Goal: Browse casually: Explore the website without a specific task or goal

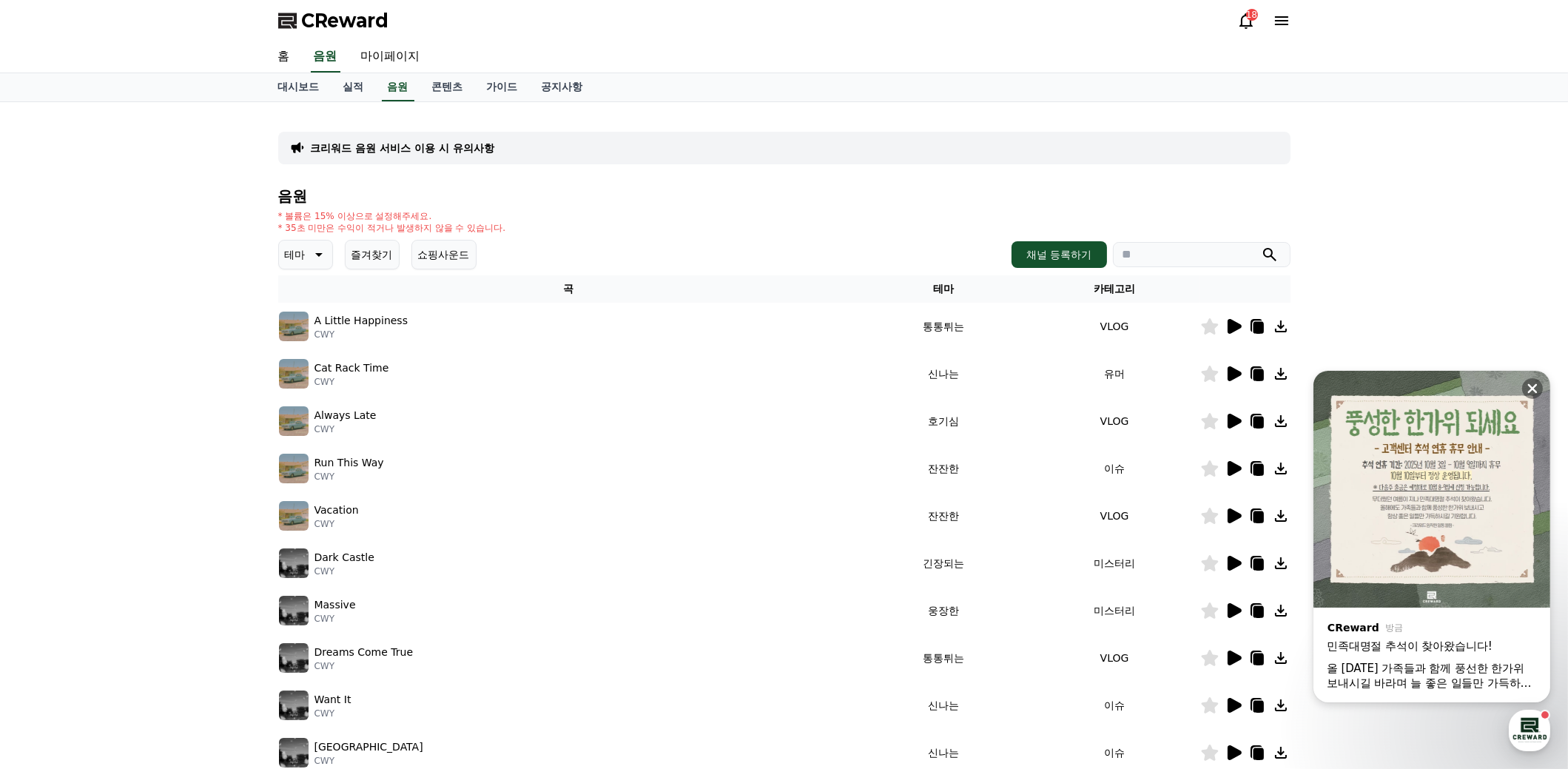
click at [302, 320] on img at bounding box center [294, 326] width 30 height 30
click at [378, 328] on p "CWY" at bounding box center [362, 334] width 94 height 12
click at [1531, 389] on icon at bounding box center [1533, 388] width 10 height 10
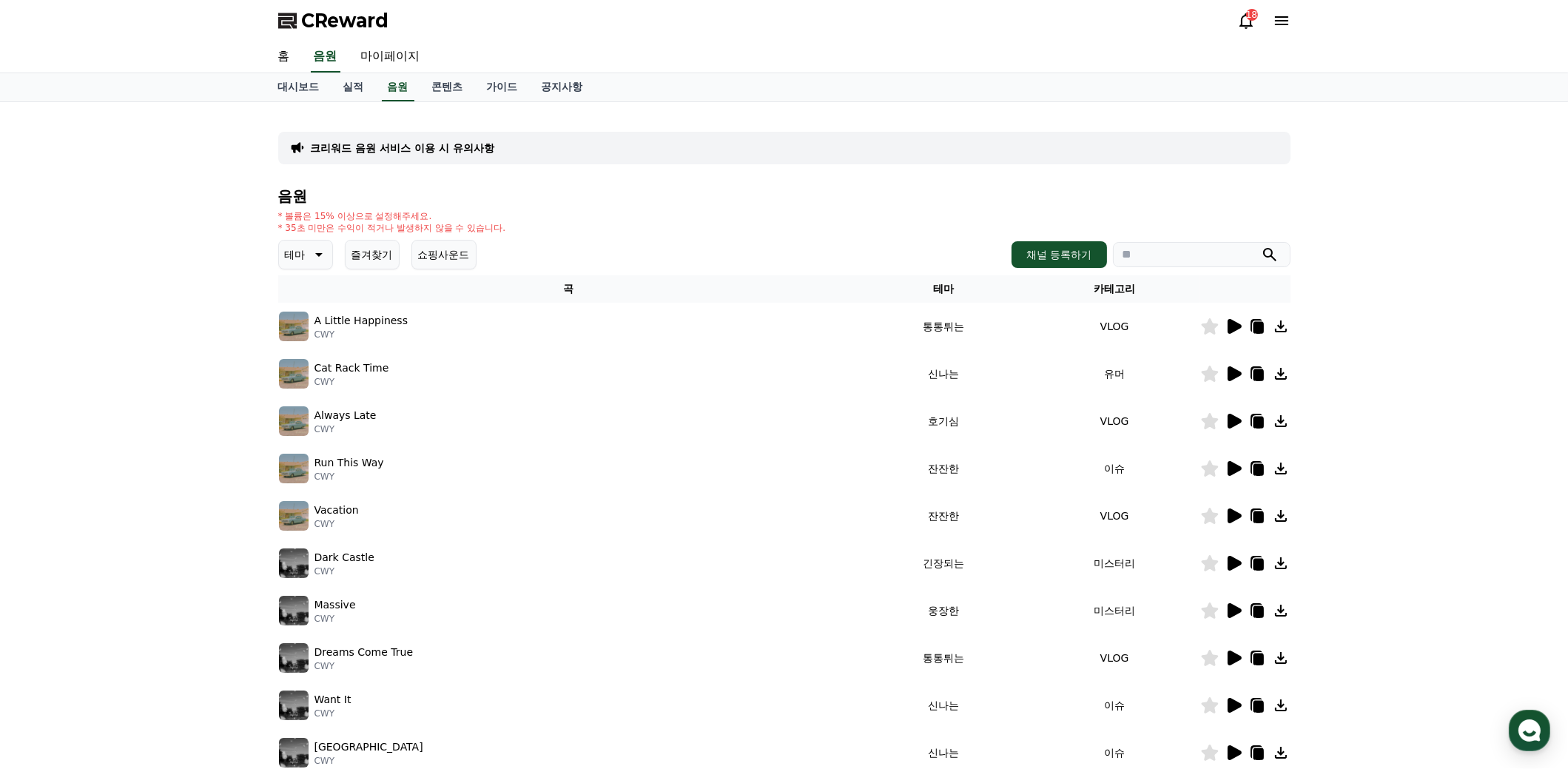
click at [1238, 332] on icon at bounding box center [1234, 326] width 18 height 18
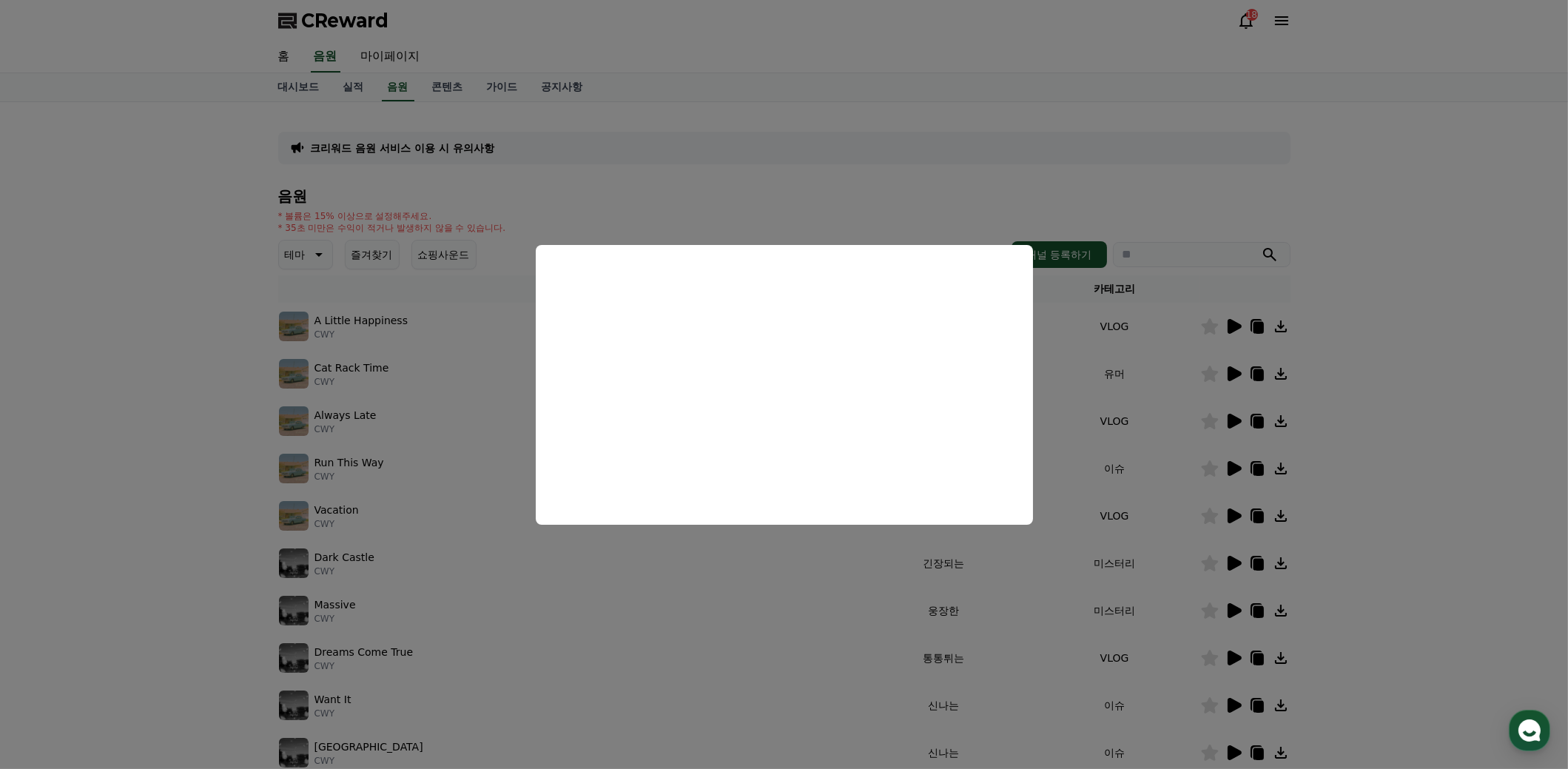
click at [811, 602] on button "close modal" at bounding box center [784, 384] width 1568 height 769
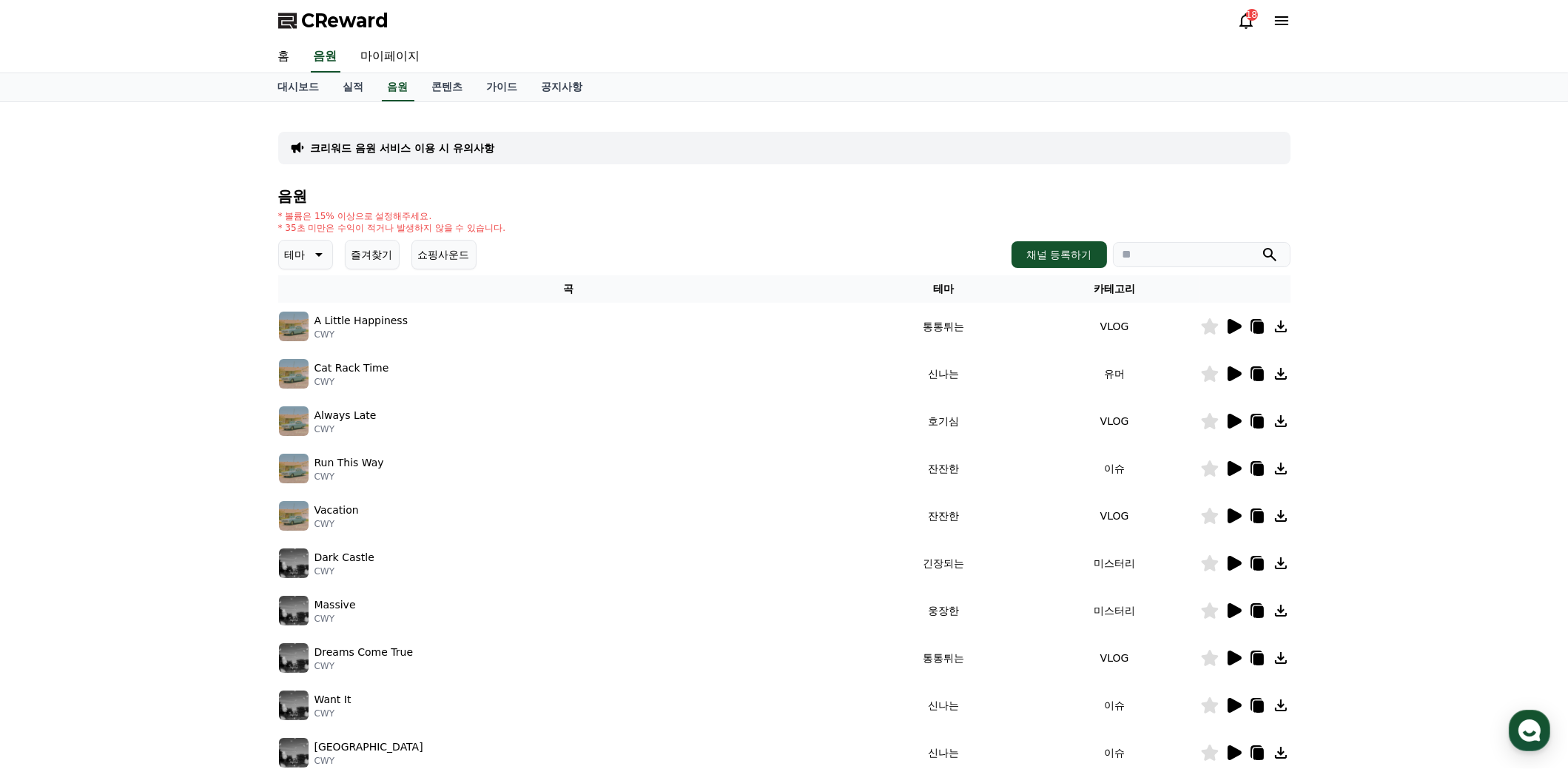
click at [1210, 330] on icon at bounding box center [1209, 325] width 17 height 17
click at [1233, 422] on icon at bounding box center [1235, 421] width 14 height 15
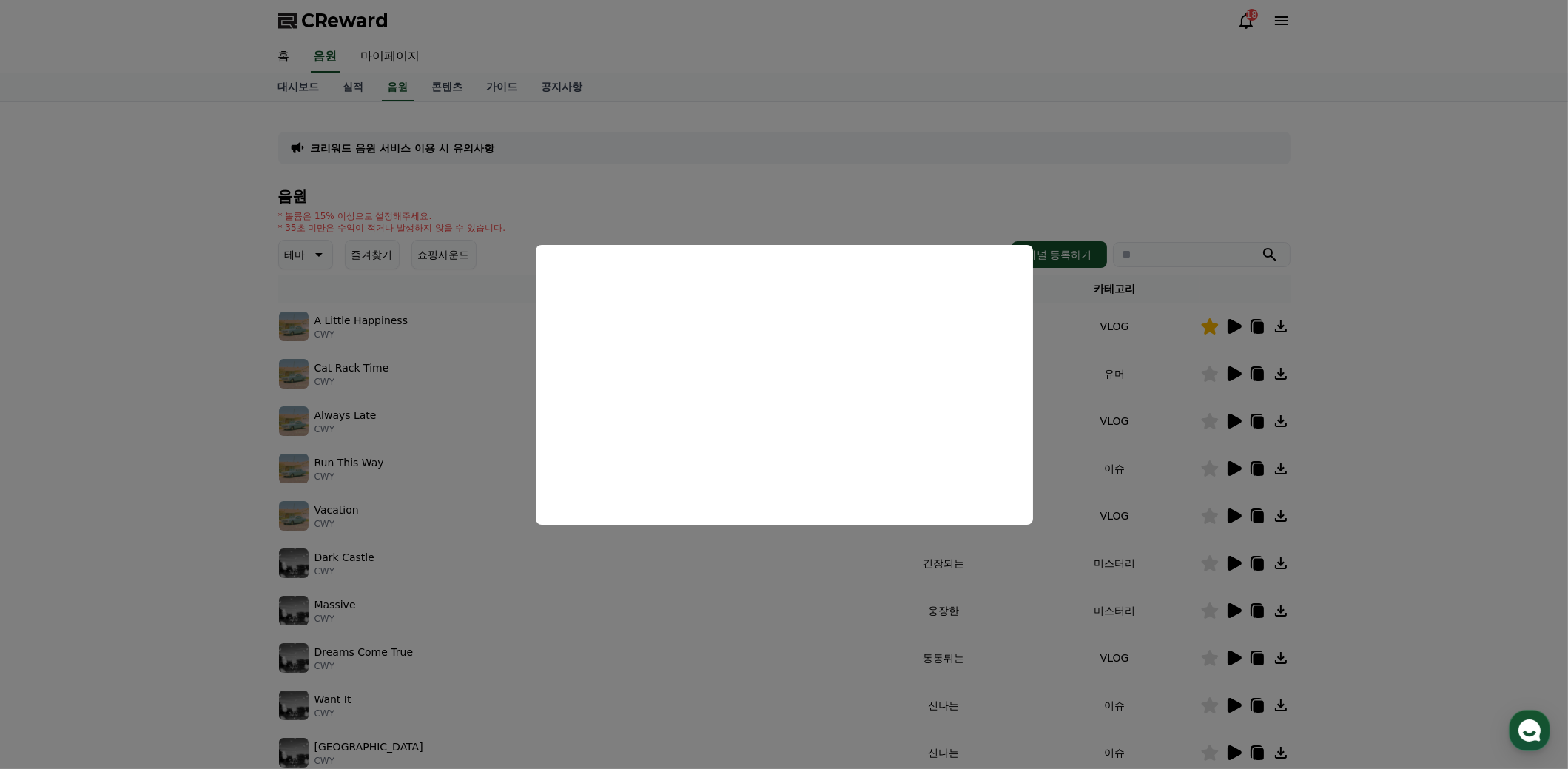
click at [1365, 484] on button "close modal" at bounding box center [784, 384] width 1568 height 769
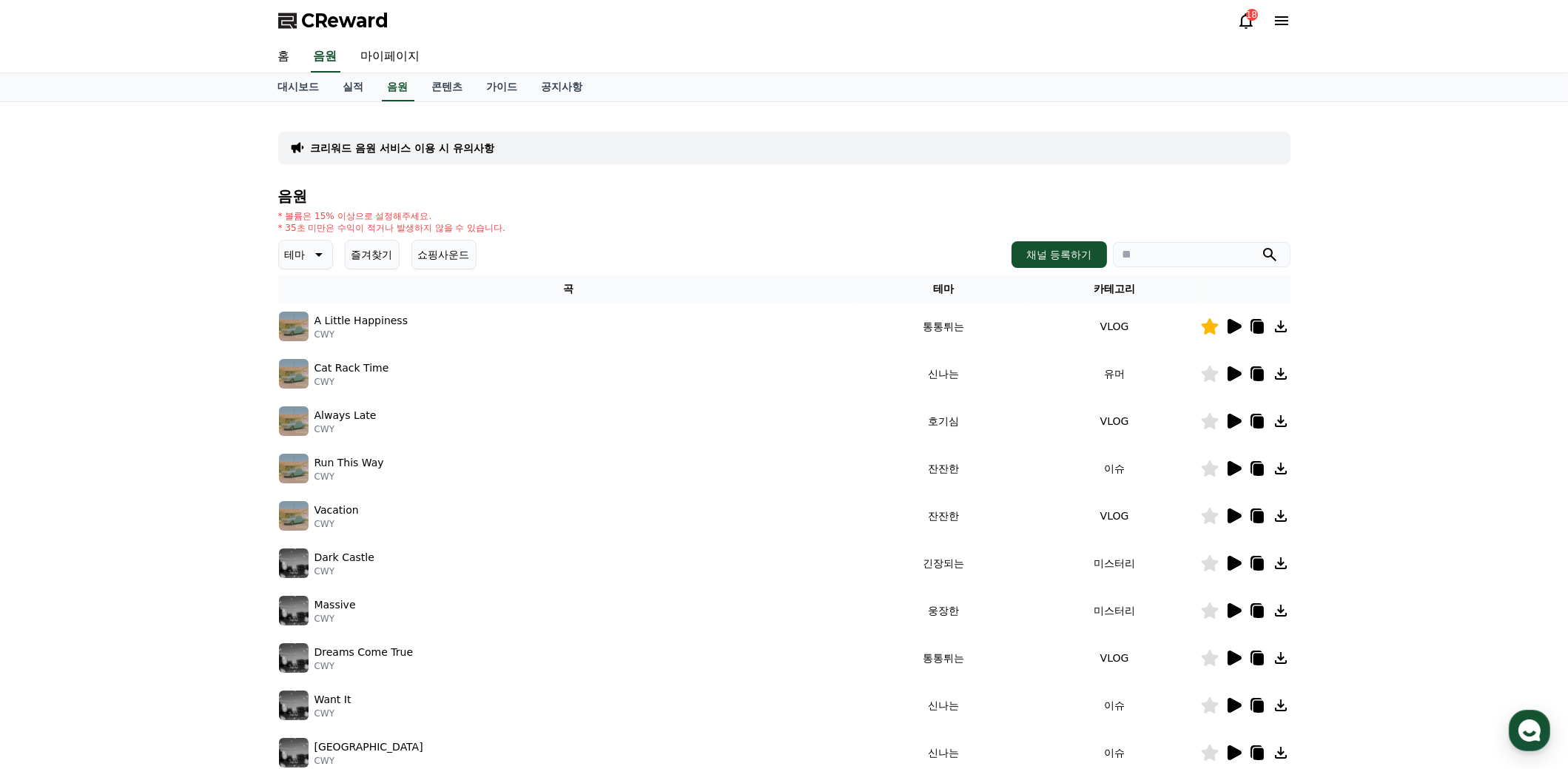
click at [1236, 513] on icon at bounding box center [1235, 515] width 14 height 15
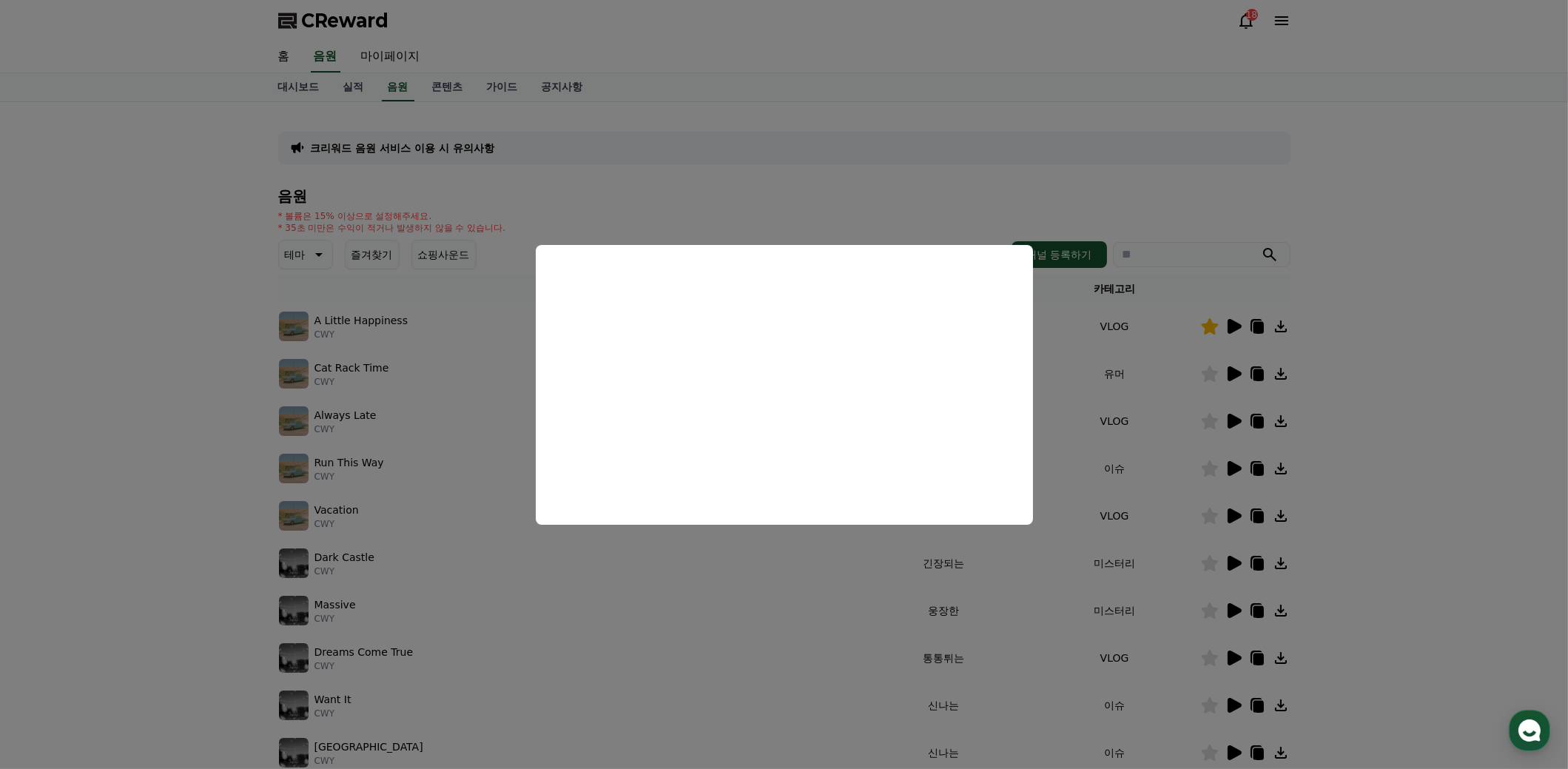
click at [1423, 446] on button "close modal" at bounding box center [784, 384] width 1568 height 769
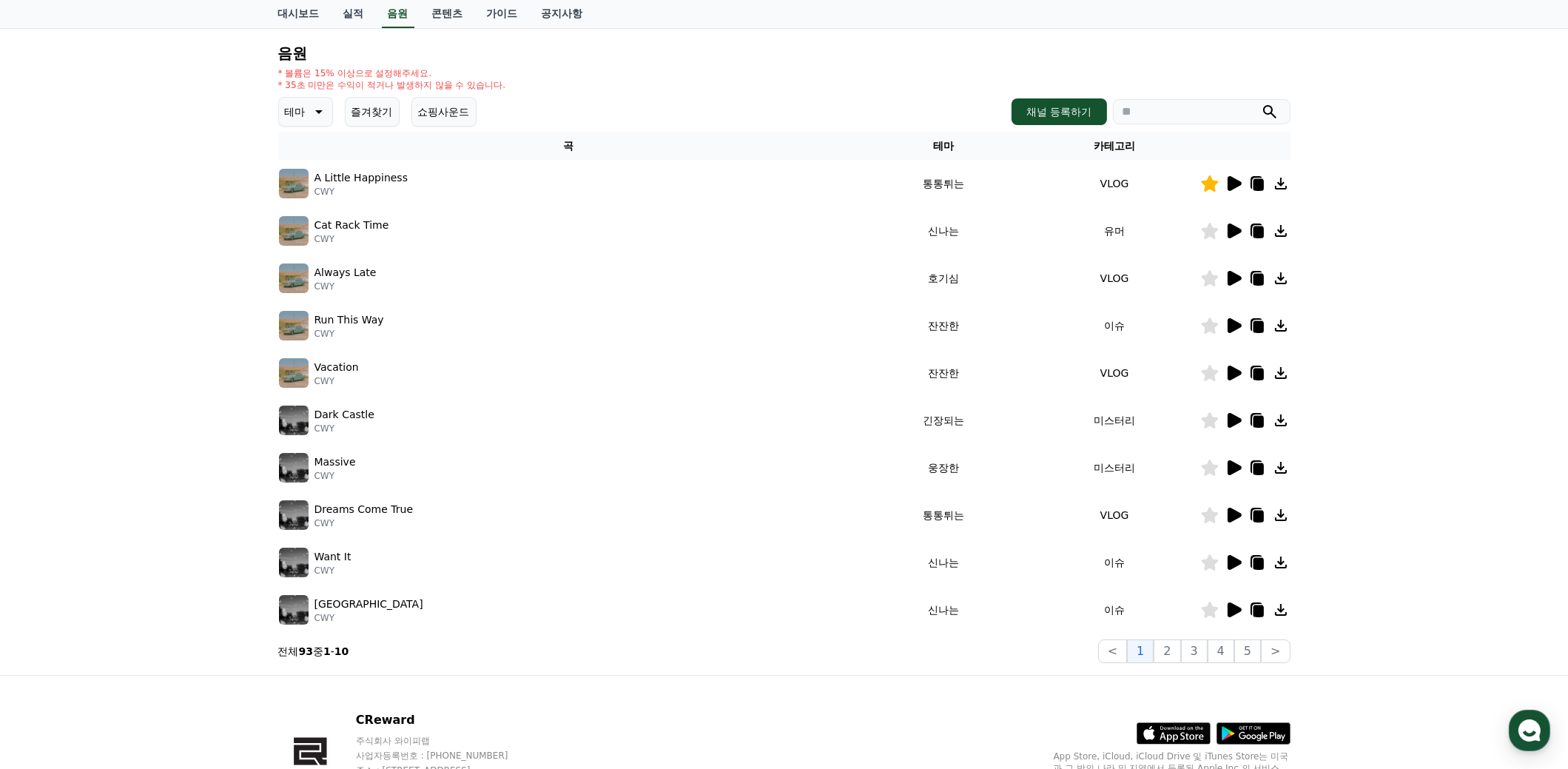
scroll to position [148, 0]
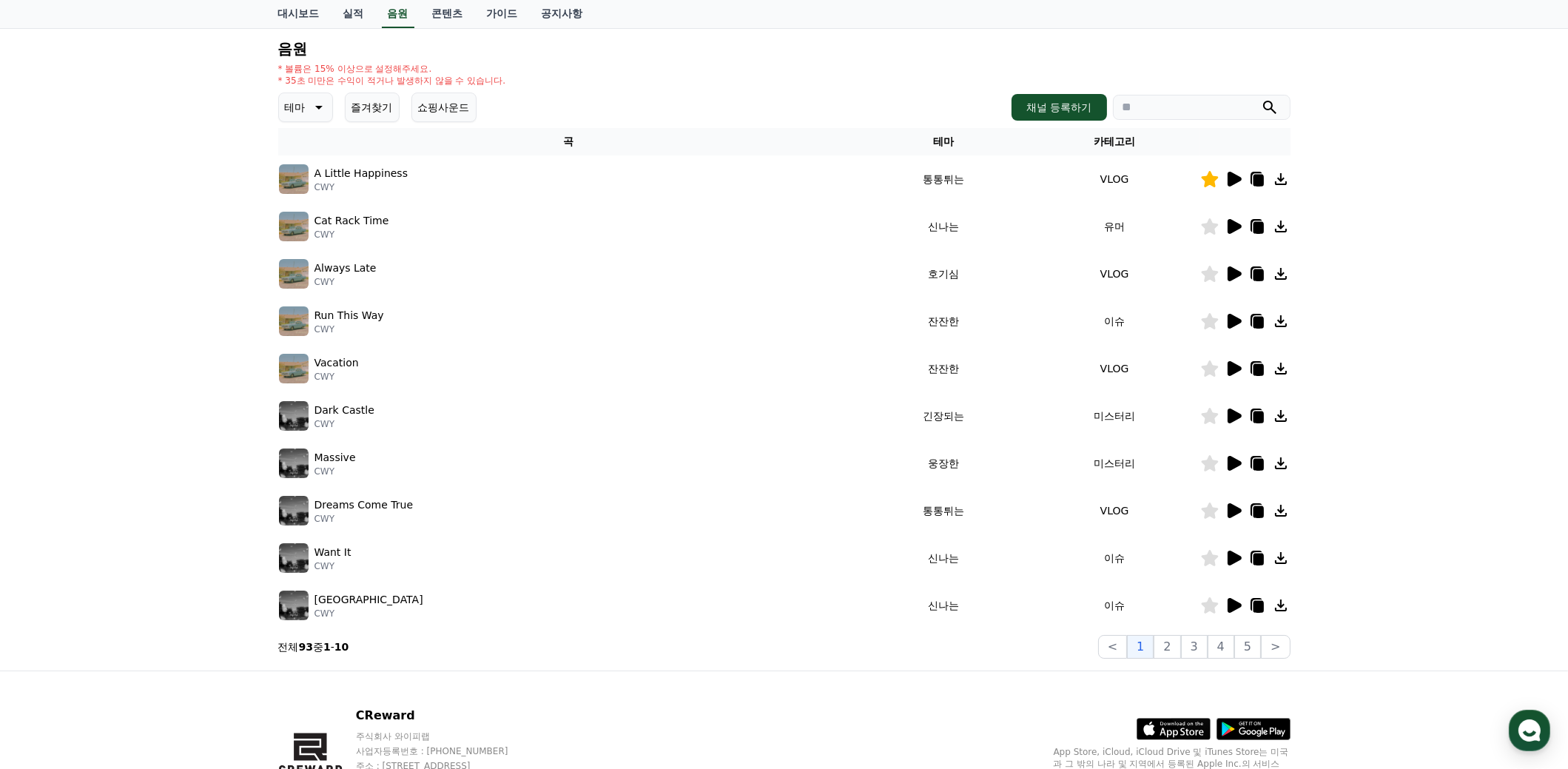
click at [1236, 552] on icon at bounding box center [1235, 558] width 14 height 15
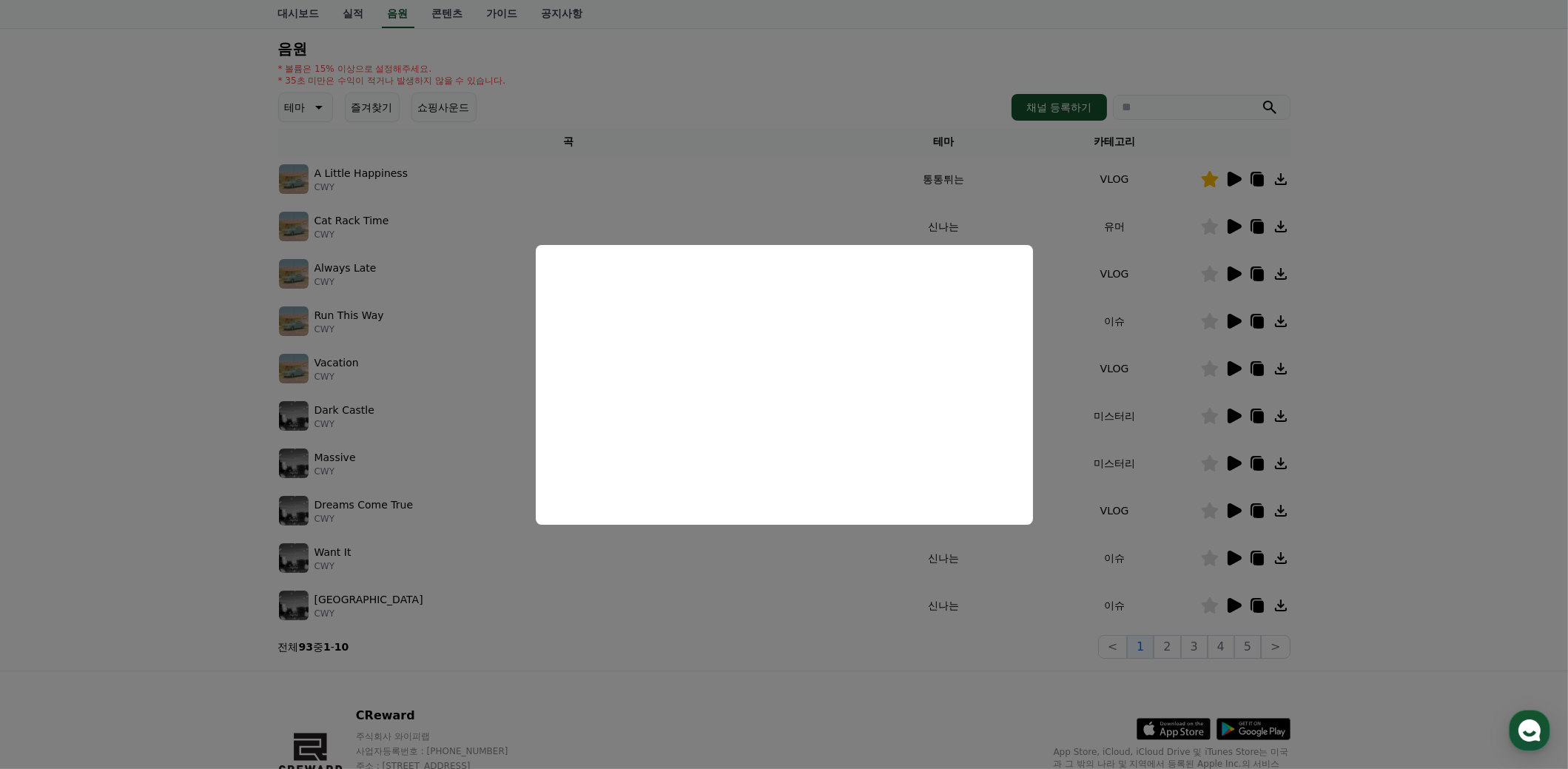
click at [1411, 481] on button "close modal" at bounding box center [784, 384] width 1568 height 769
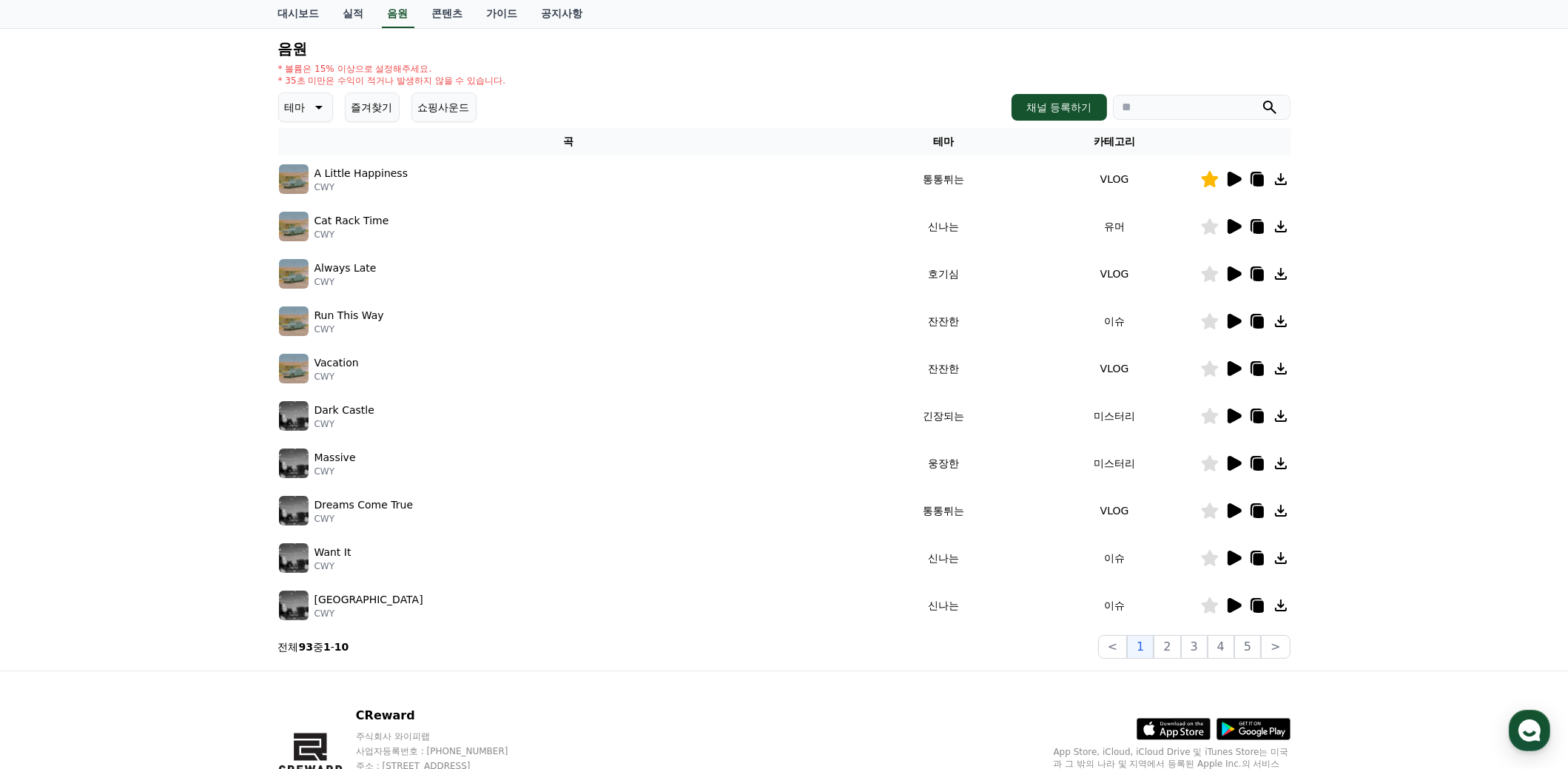
click at [1238, 596] on icon at bounding box center [1234, 605] width 18 height 18
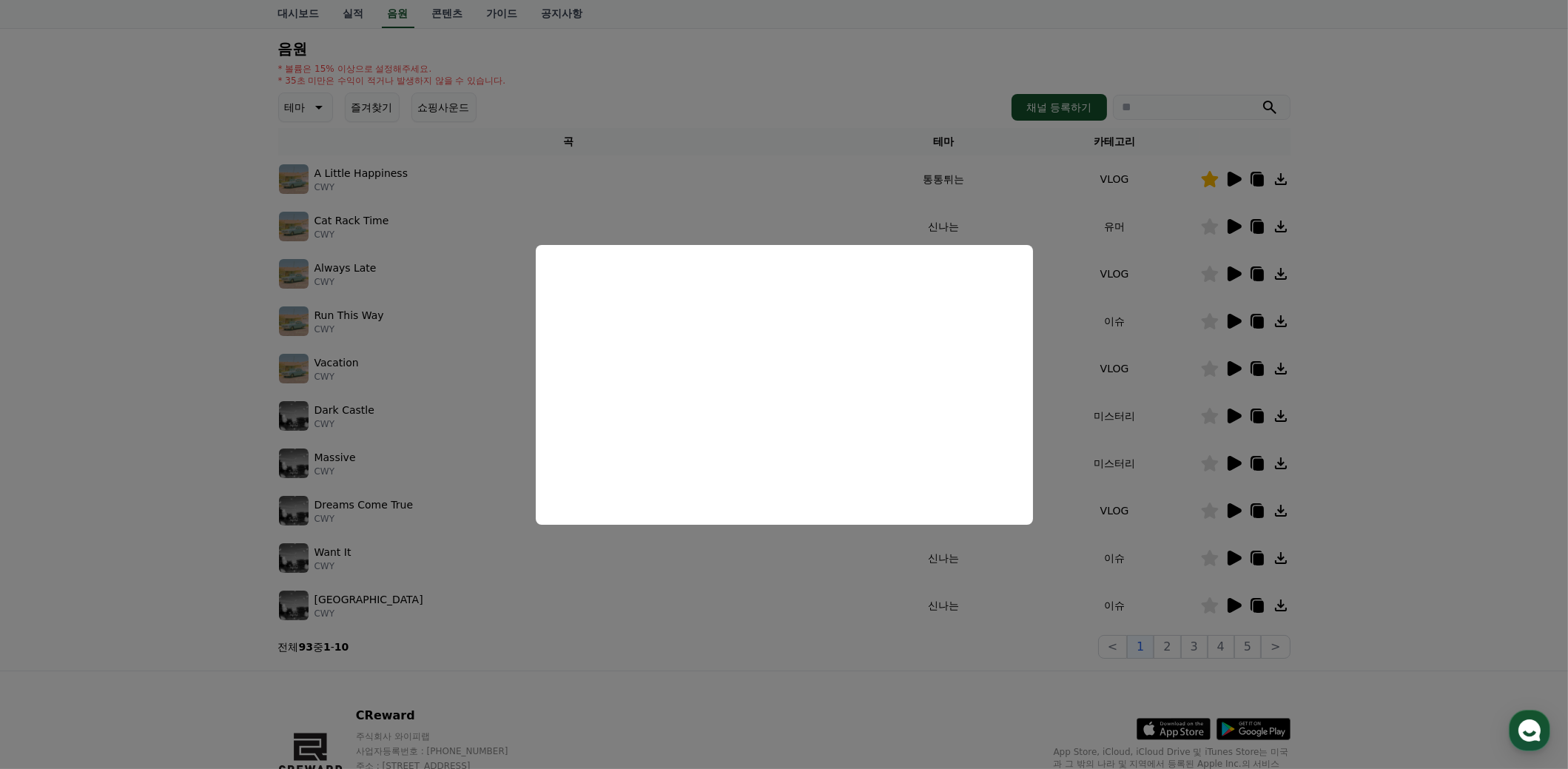
click at [1384, 492] on button "close modal" at bounding box center [784, 384] width 1568 height 769
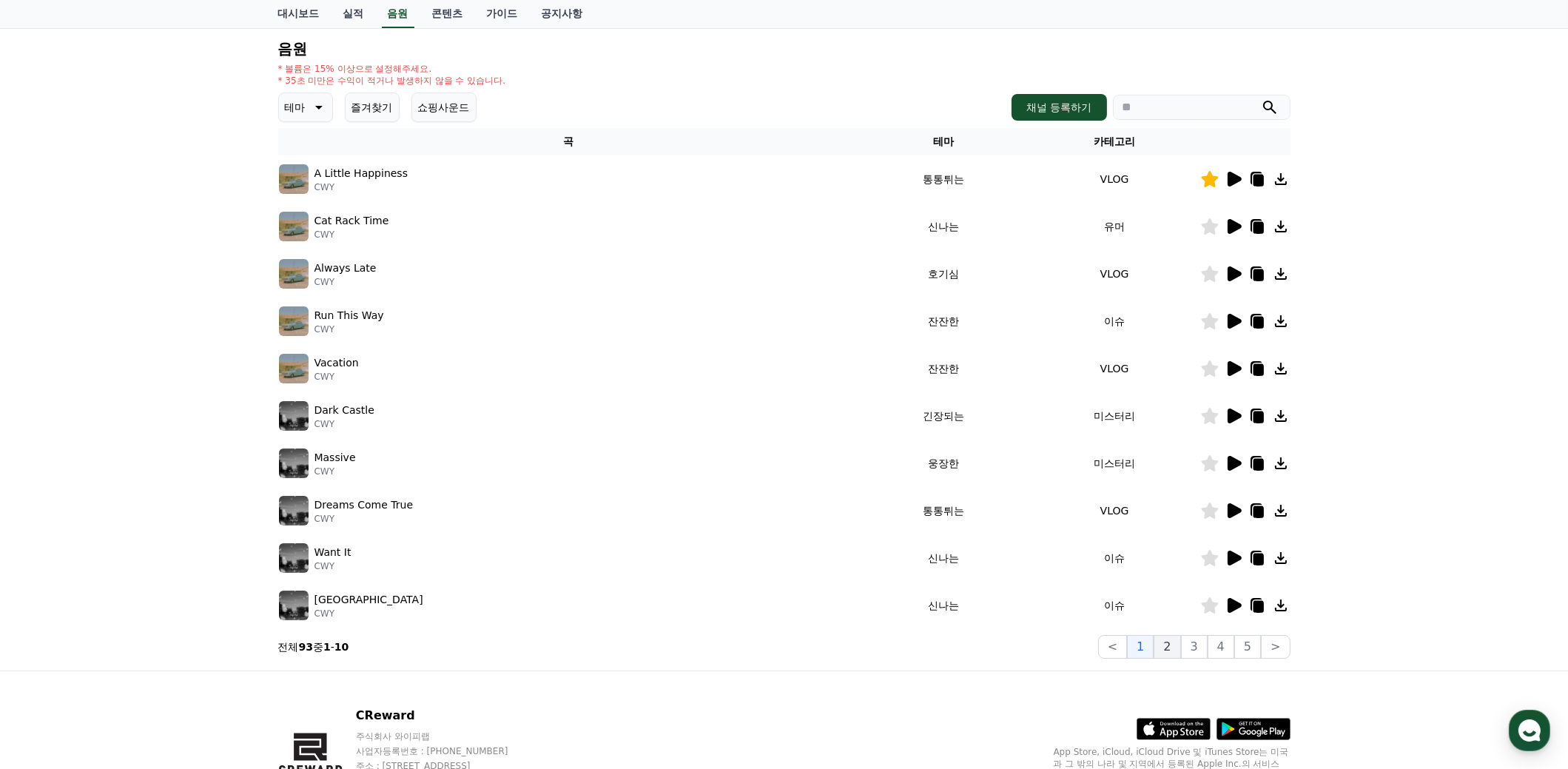
click at [1176, 644] on button "2" at bounding box center [1167, 646] width 27 height 24
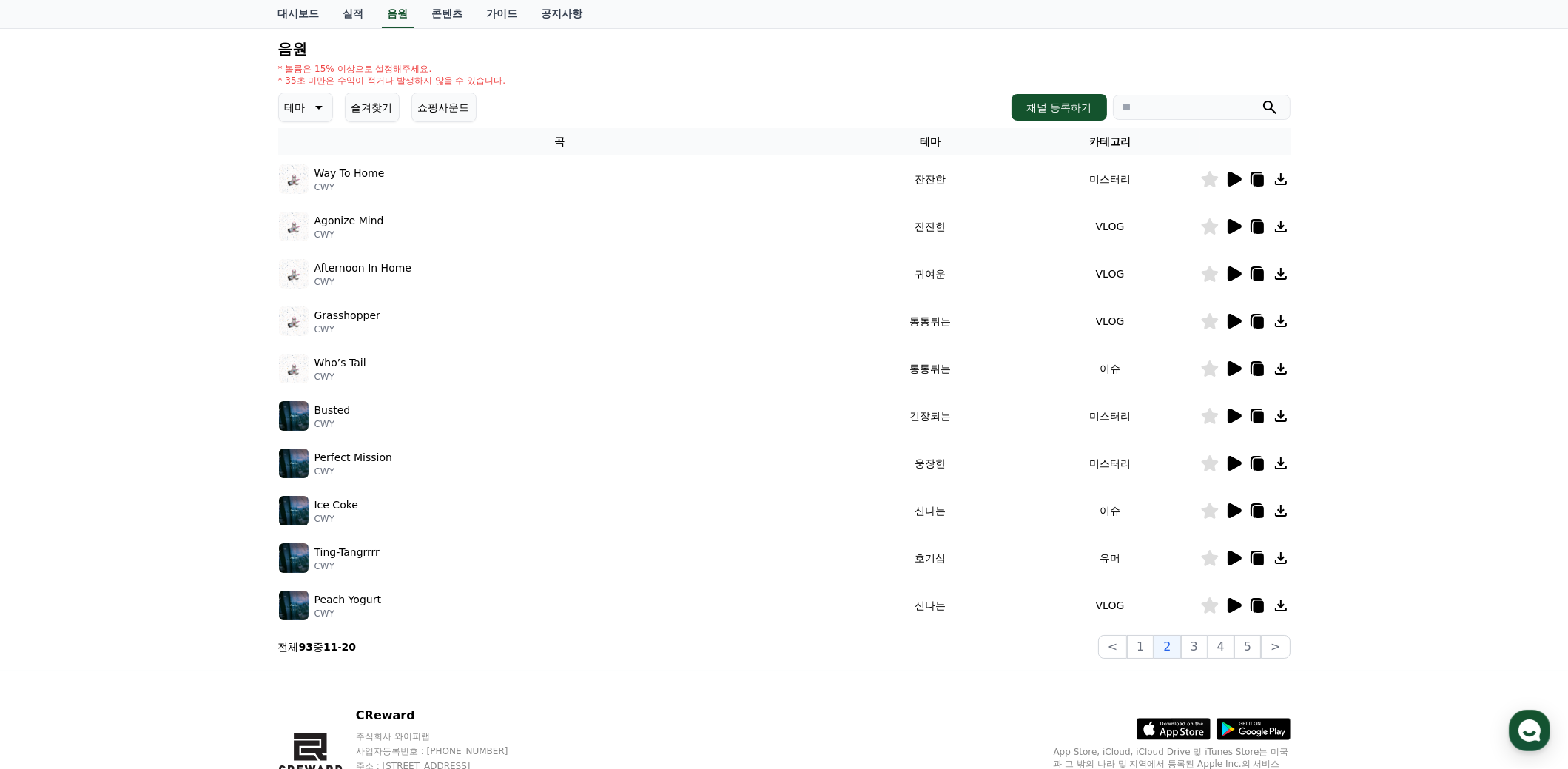
click at [1232, 179] on icon at bounding box center [1235, 179] width 14 height 15
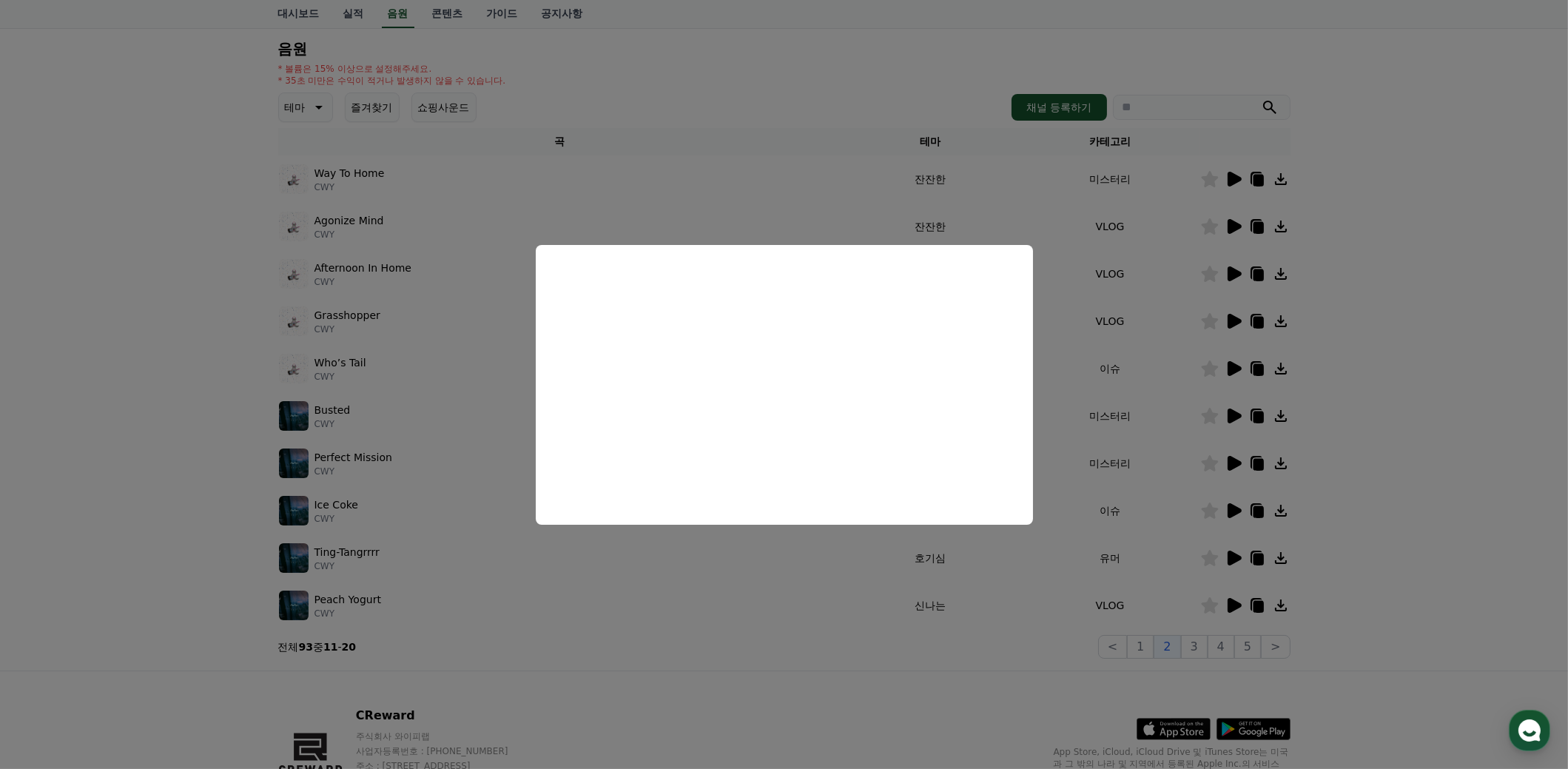
click at [1400, 392] on button "close modal" at bounding box center [784, 384] width 1568 height 769
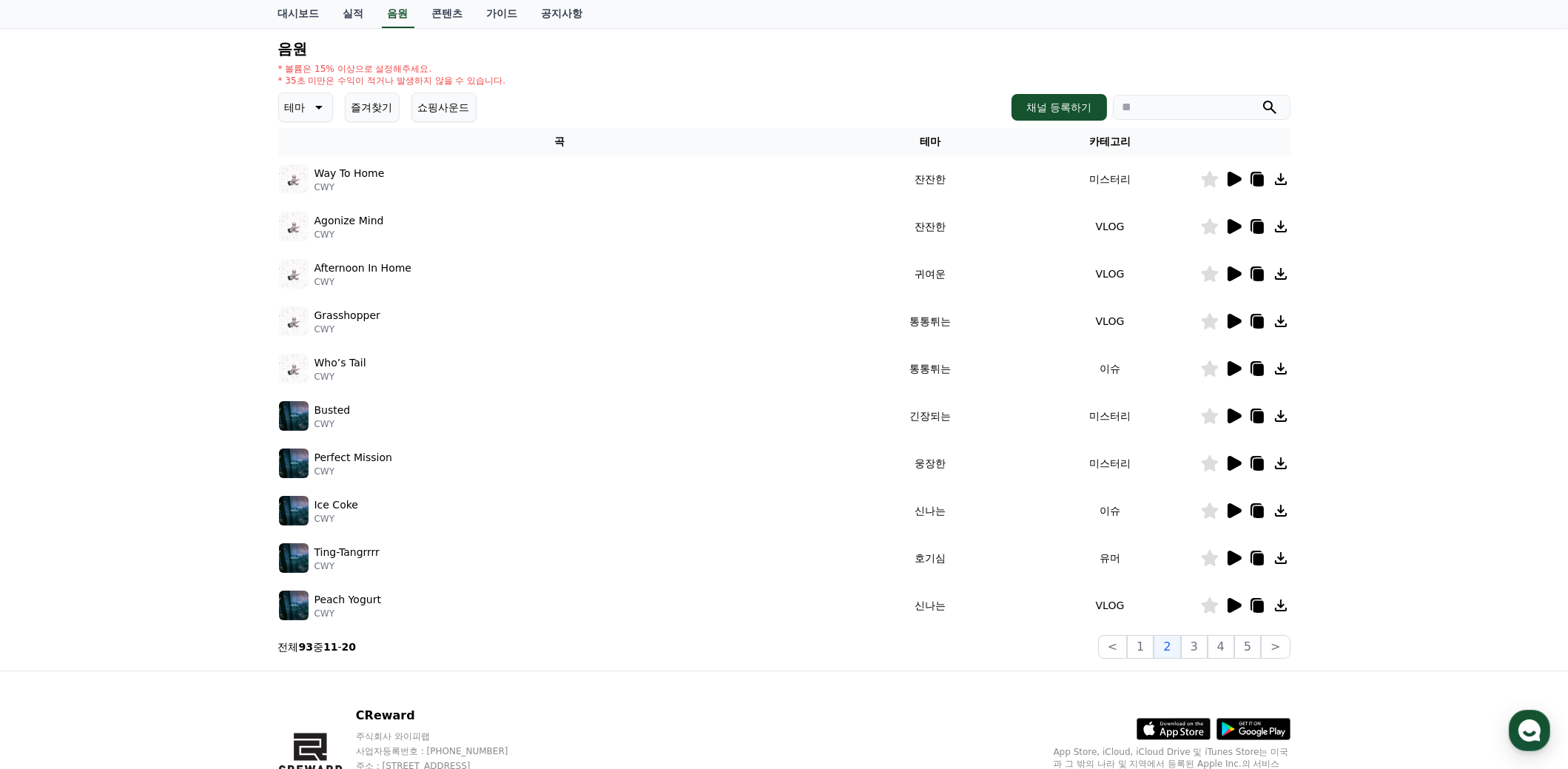
click at [1234, 229] on icon at bounding box center [1235, 226] width 14 height 15
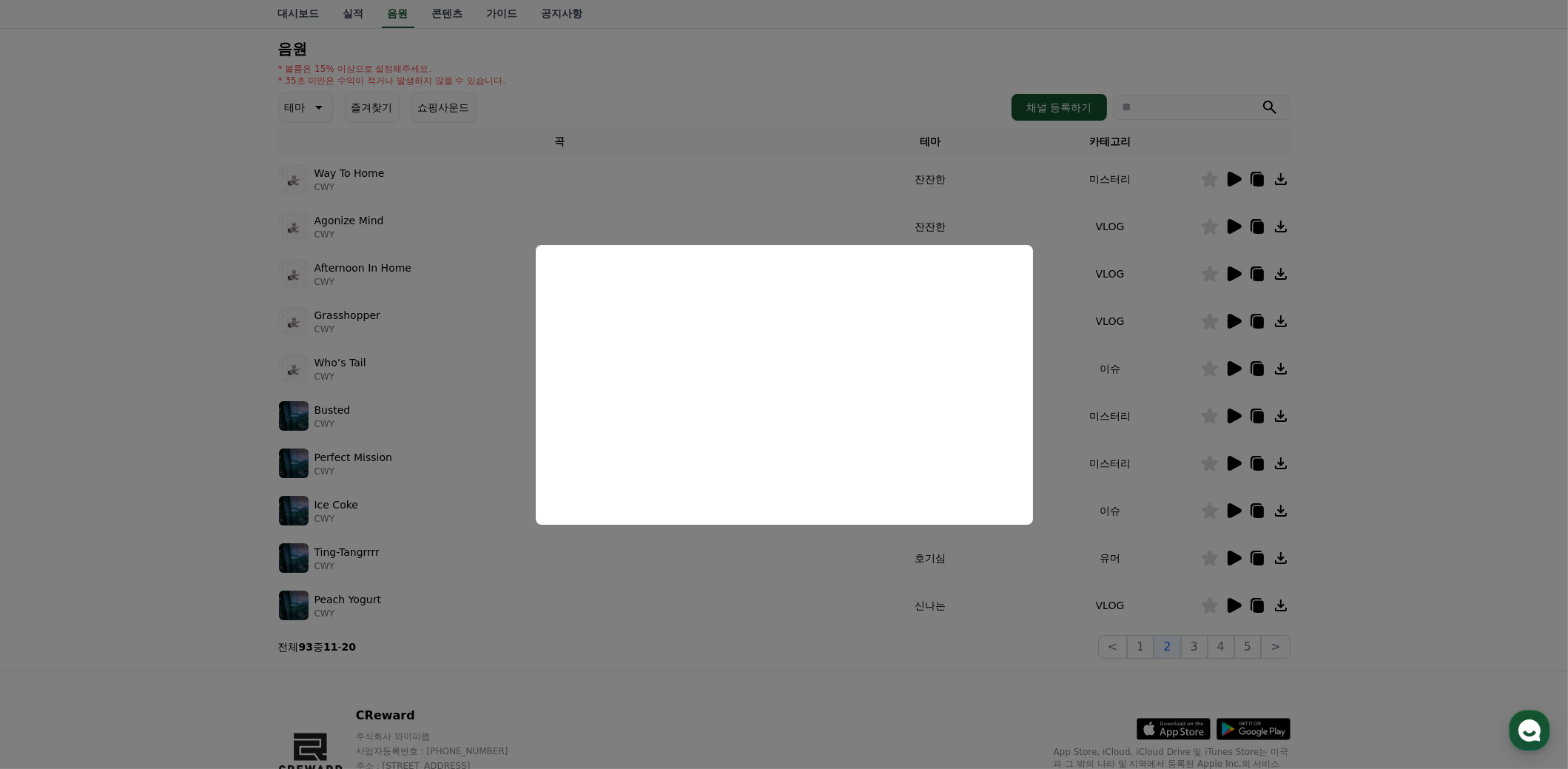
click at [1403, 431] on button "close modal" at bounding box center [784, 384] width 1568 height 769
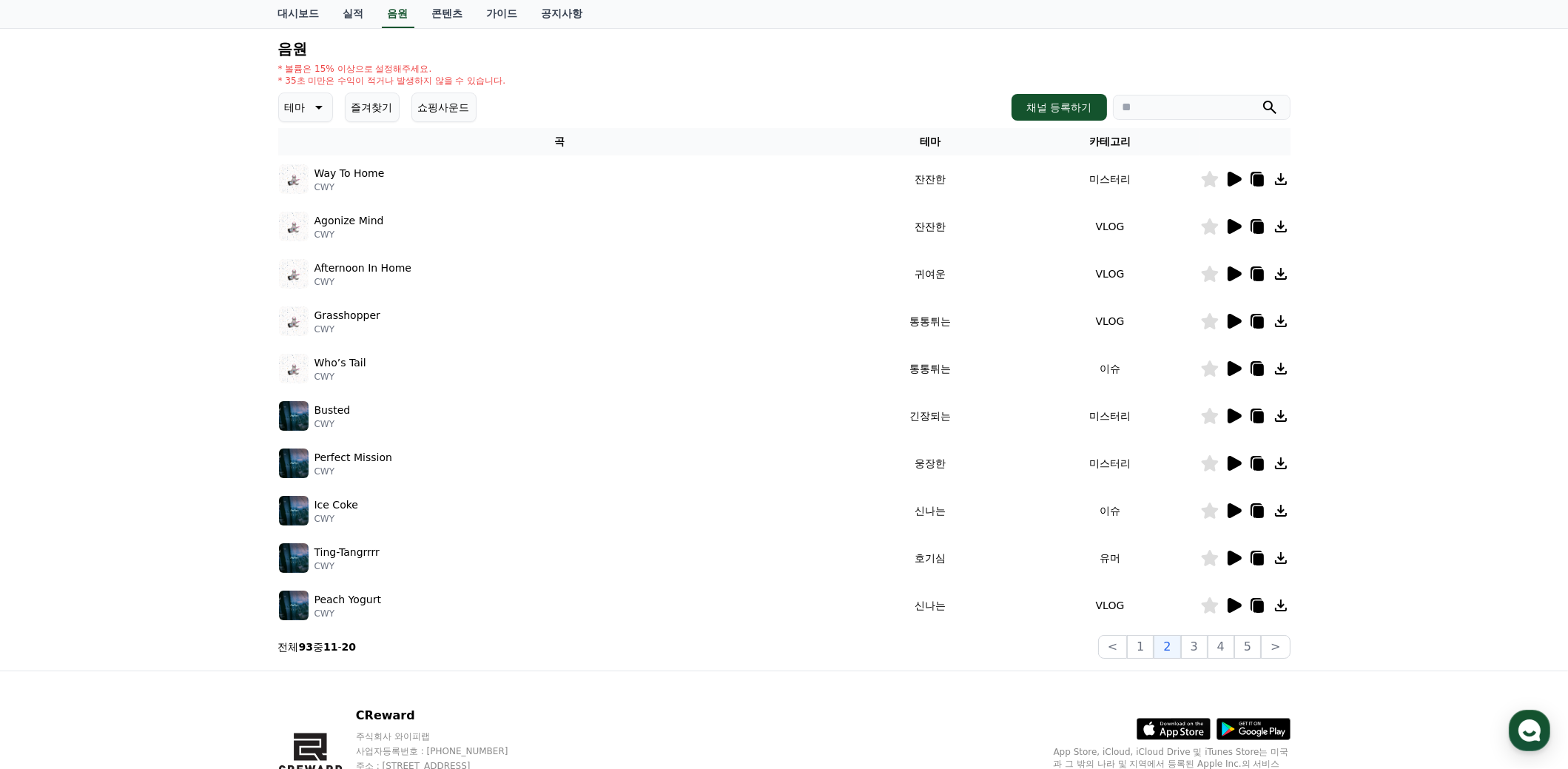
click at [1209, 225] on icon at bounding box center [1209, 226] width 17 height 17
click at [1238, 271] on icon at bounding box center [1235, 273] width 14 height 15
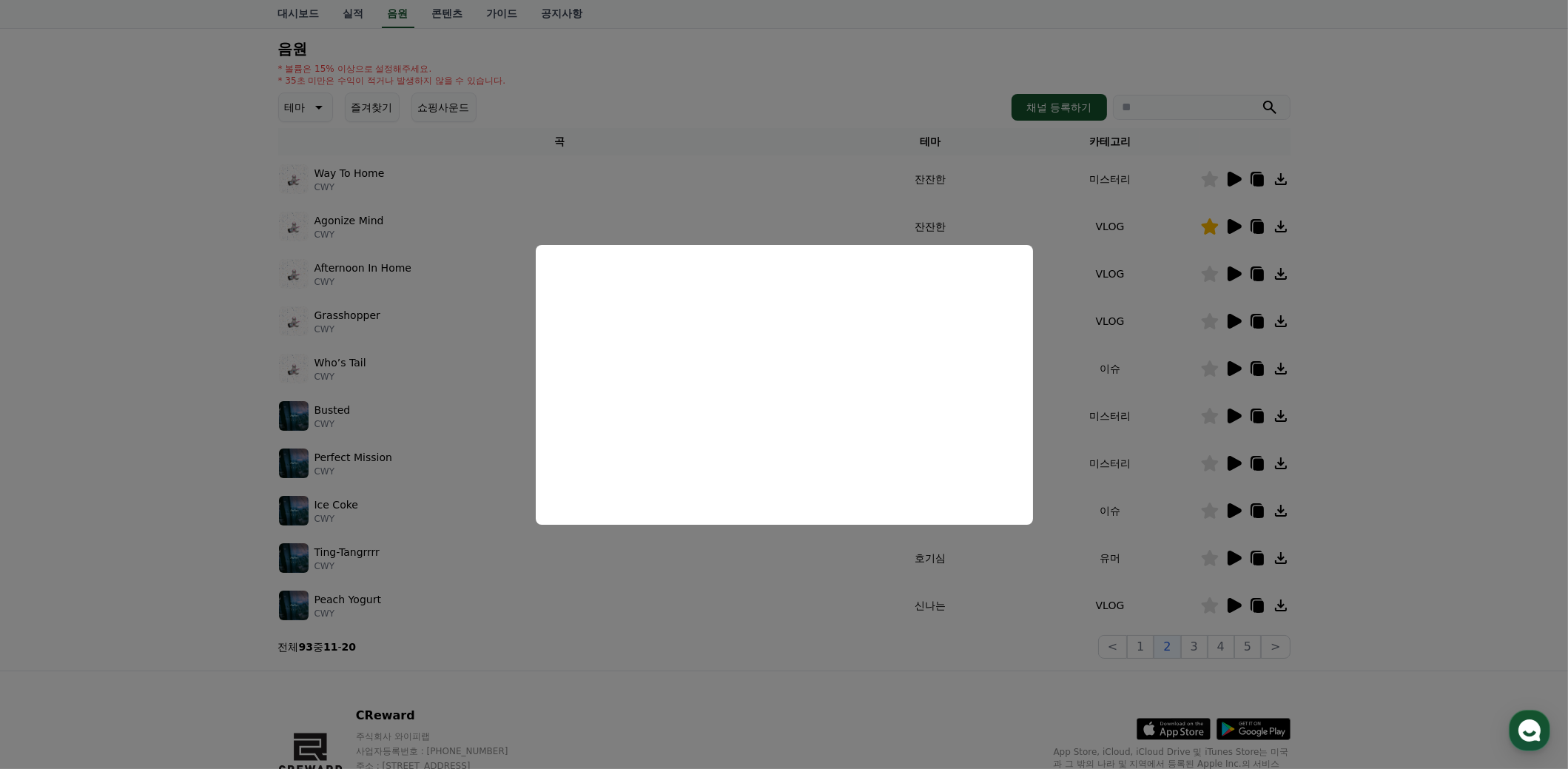
click at [1388, 458] on button "close modal" at bounding box center [784, 384] width 1568 height 769
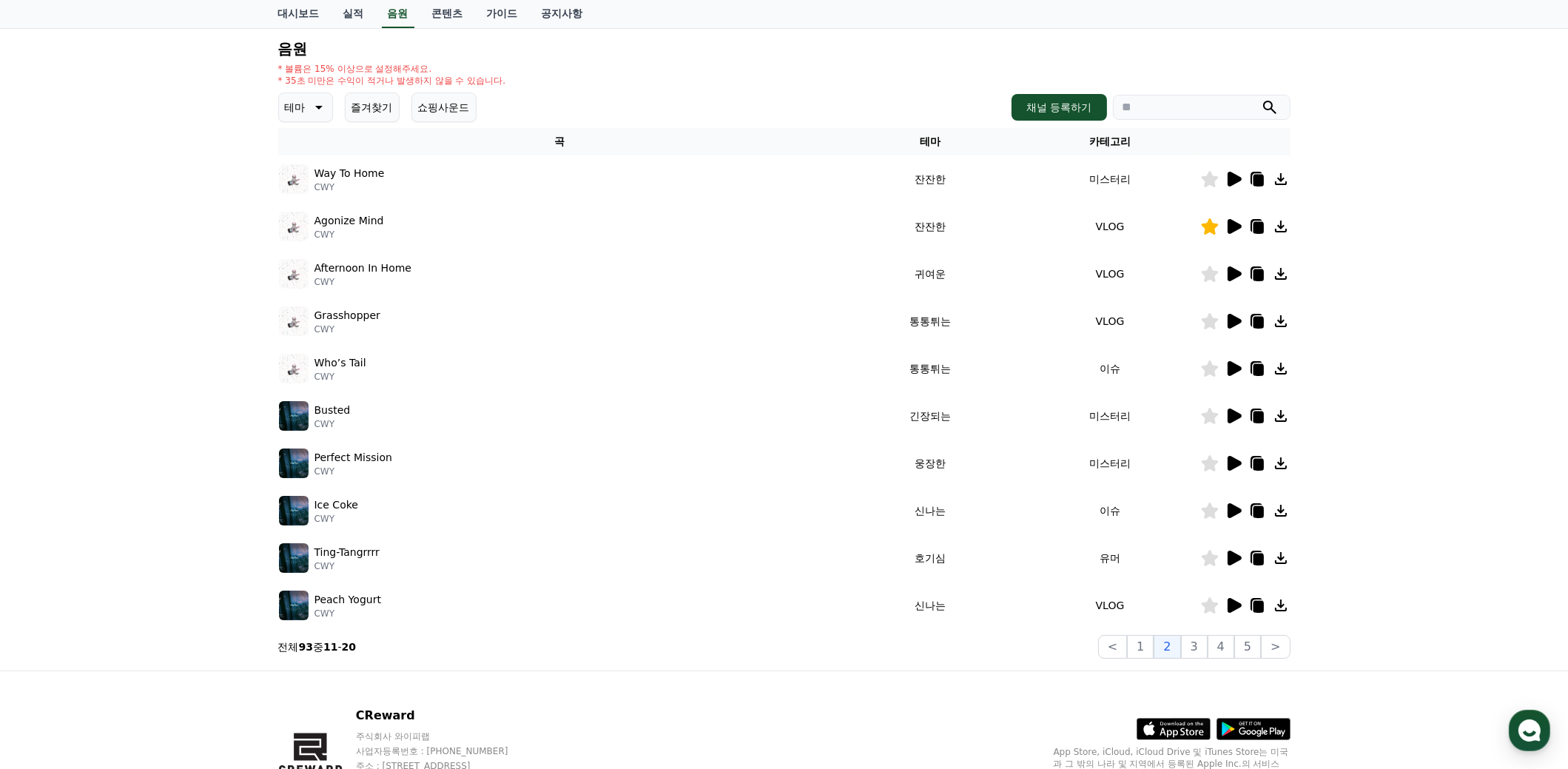
click at [1211, 273] on icon at bounding box center [1209, 273] width 17 height 17
click at [1233, 314] on icon at bounding box center [1235, 321] width 14 height 15
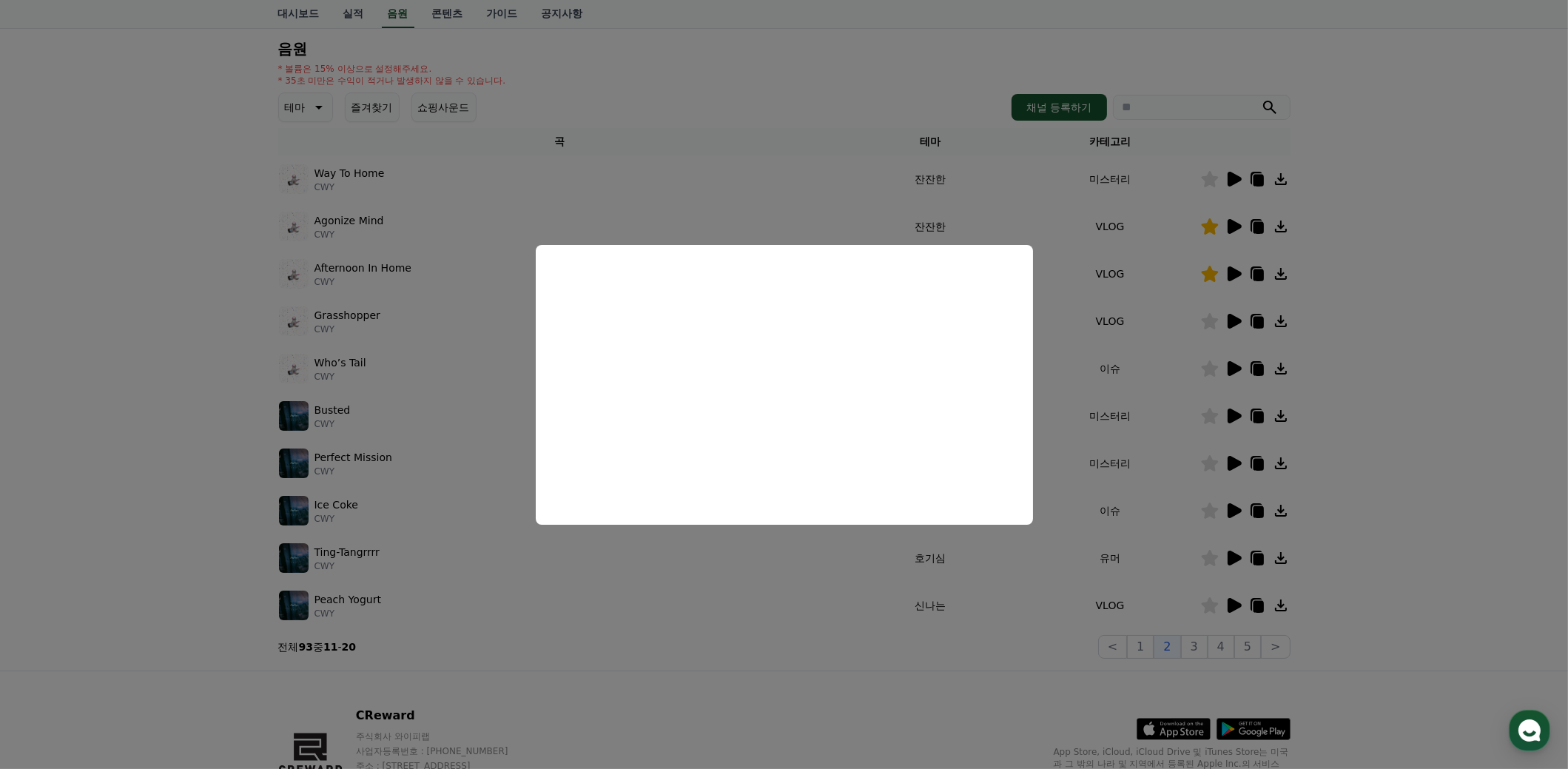
click at [1415, 450] on button "close modal" at bounding box center [784, 384] width 1568 height 769
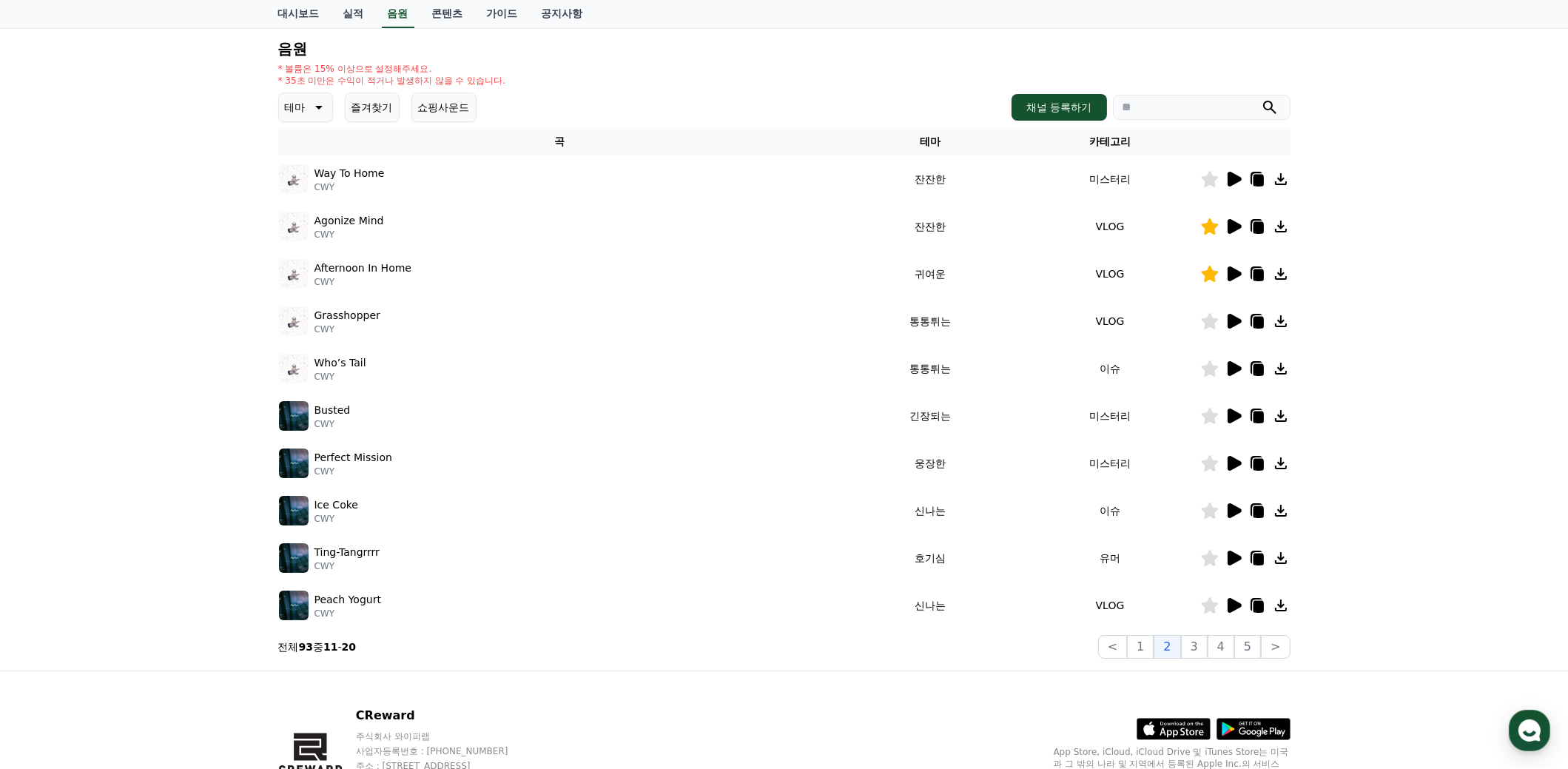
click at [1216, 323] on icon at bounding box center [1210, 321] width 18 height 17
click at [1236, 372] on icon at bounding box center [1234, 369] width 18 height 18
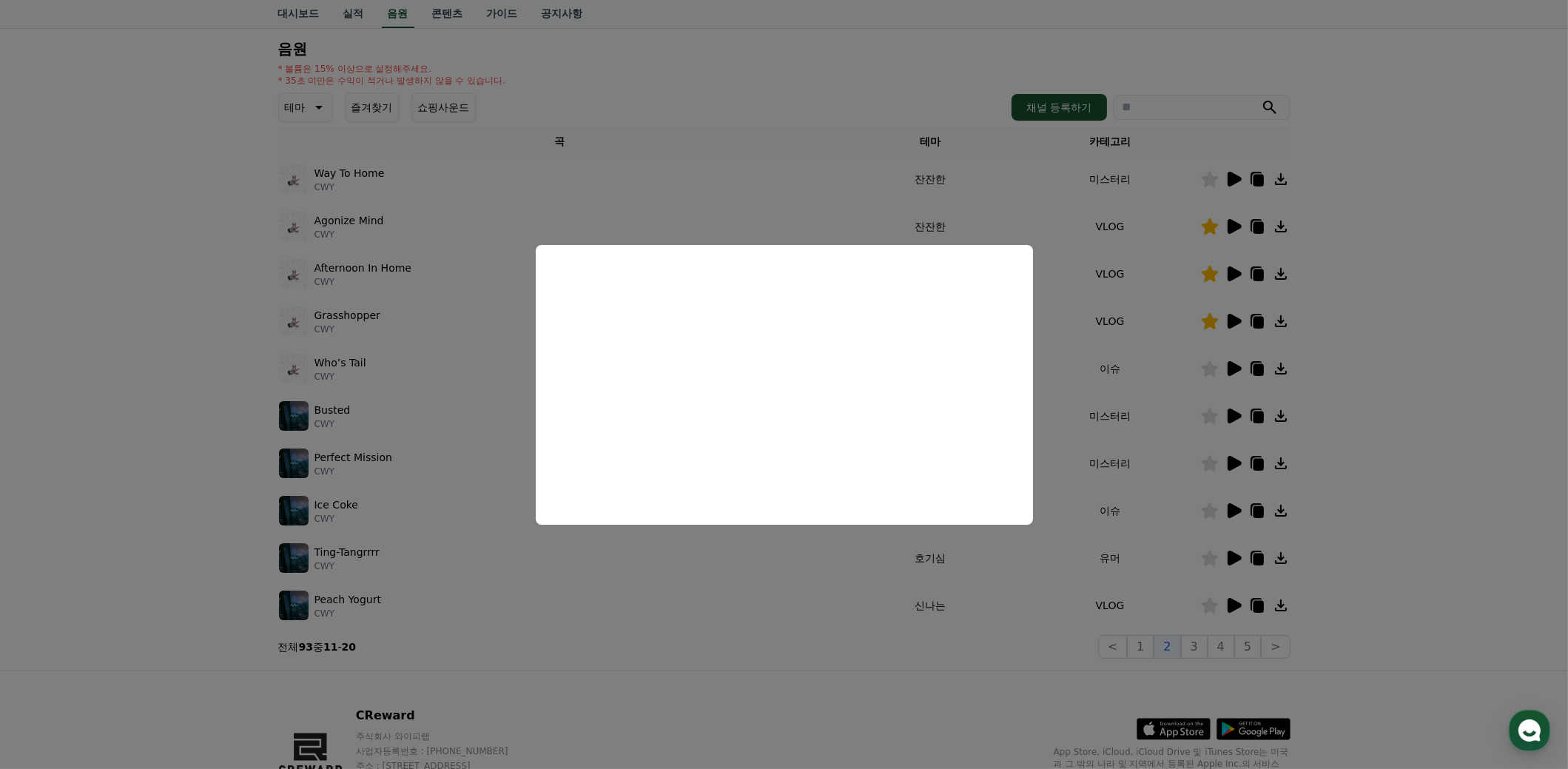
click at [1369, 434] on button "close modal" at bounding box center [784, 384] width 1568 height 769
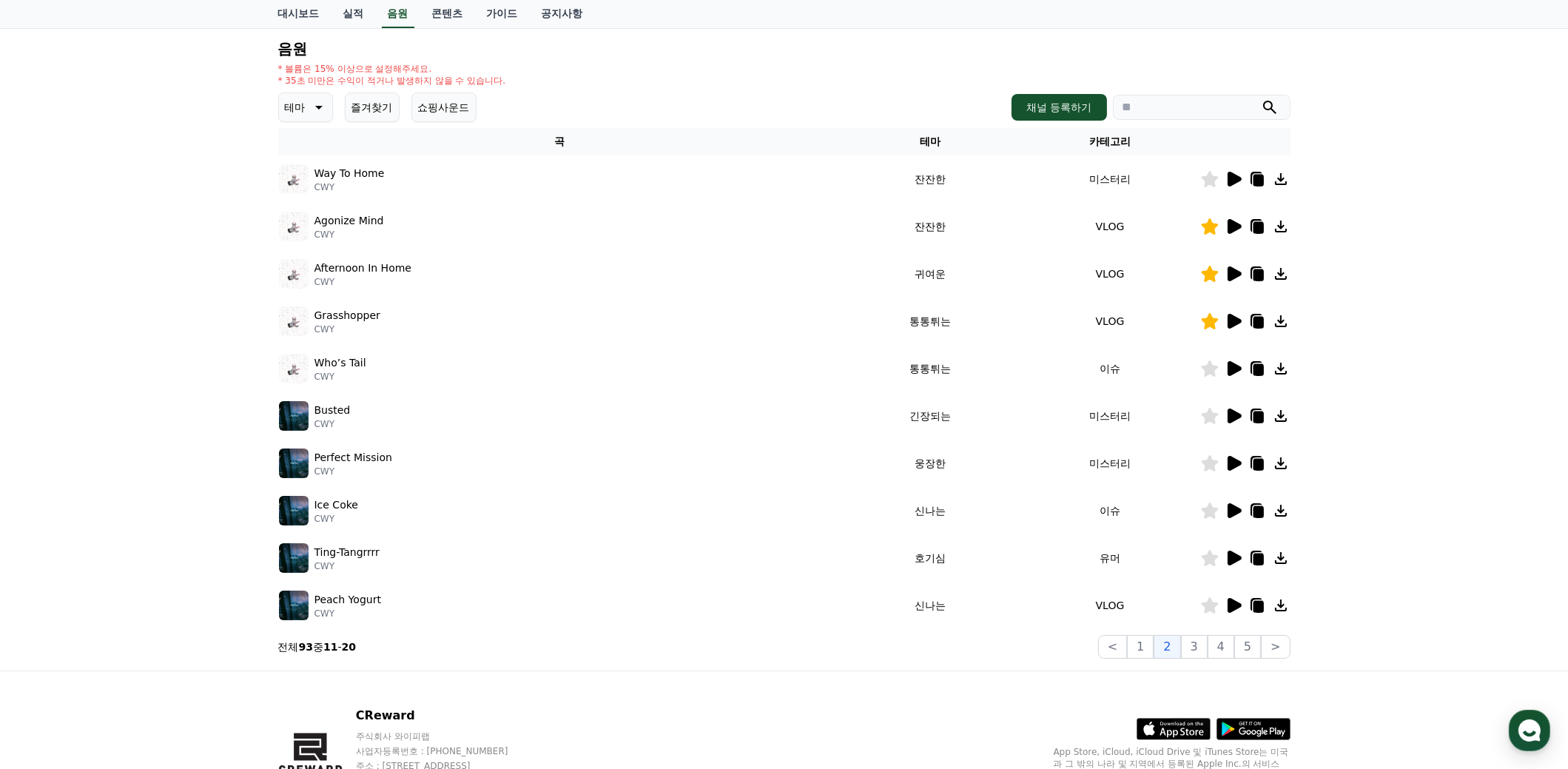
click at [1230, 367] on icon at bounding box center [1235, 368] width 14 height 15
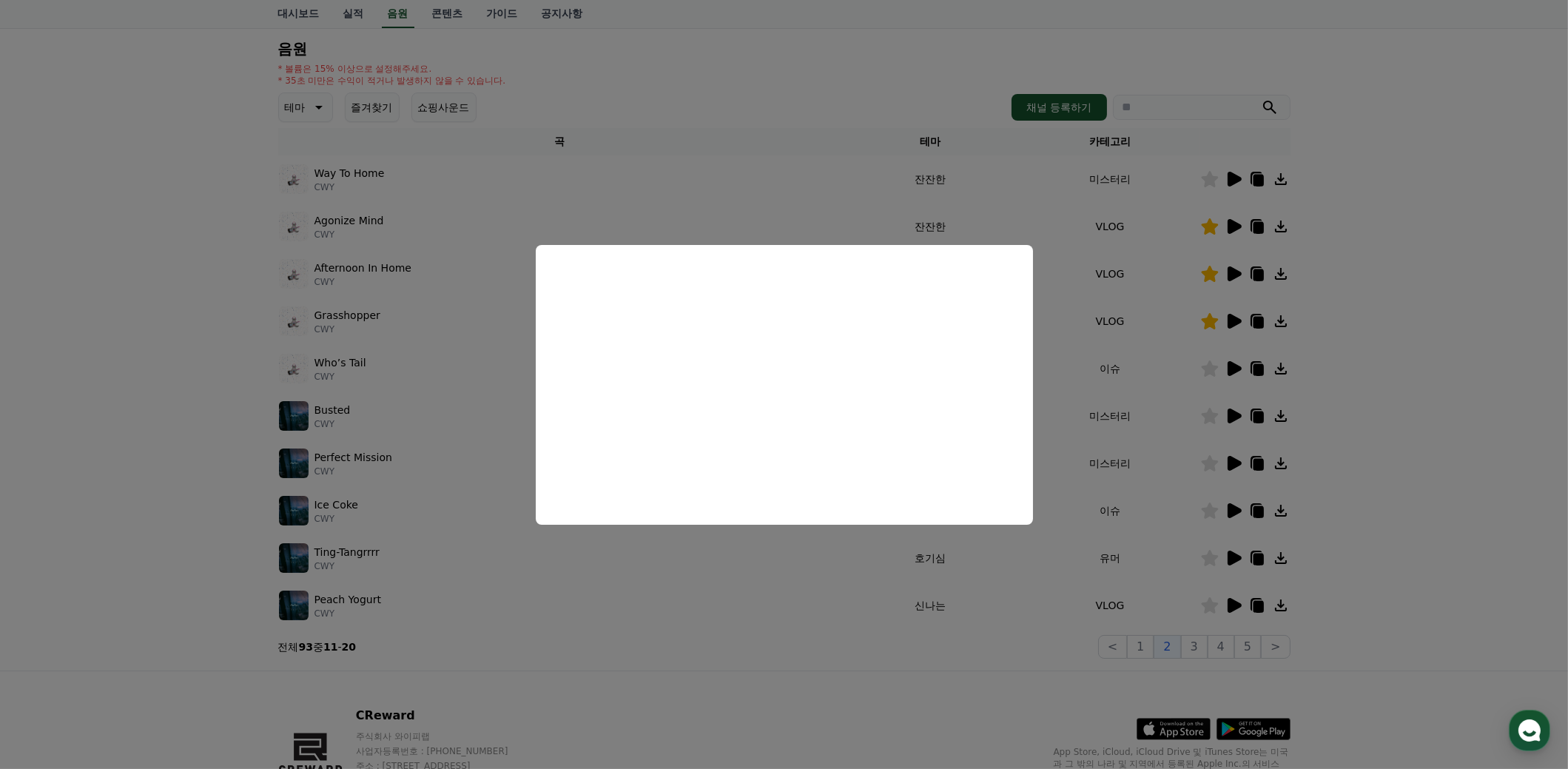
click at [1347, 481] on button "close modal" at bounding box center [784, 384] width 1568 height 769
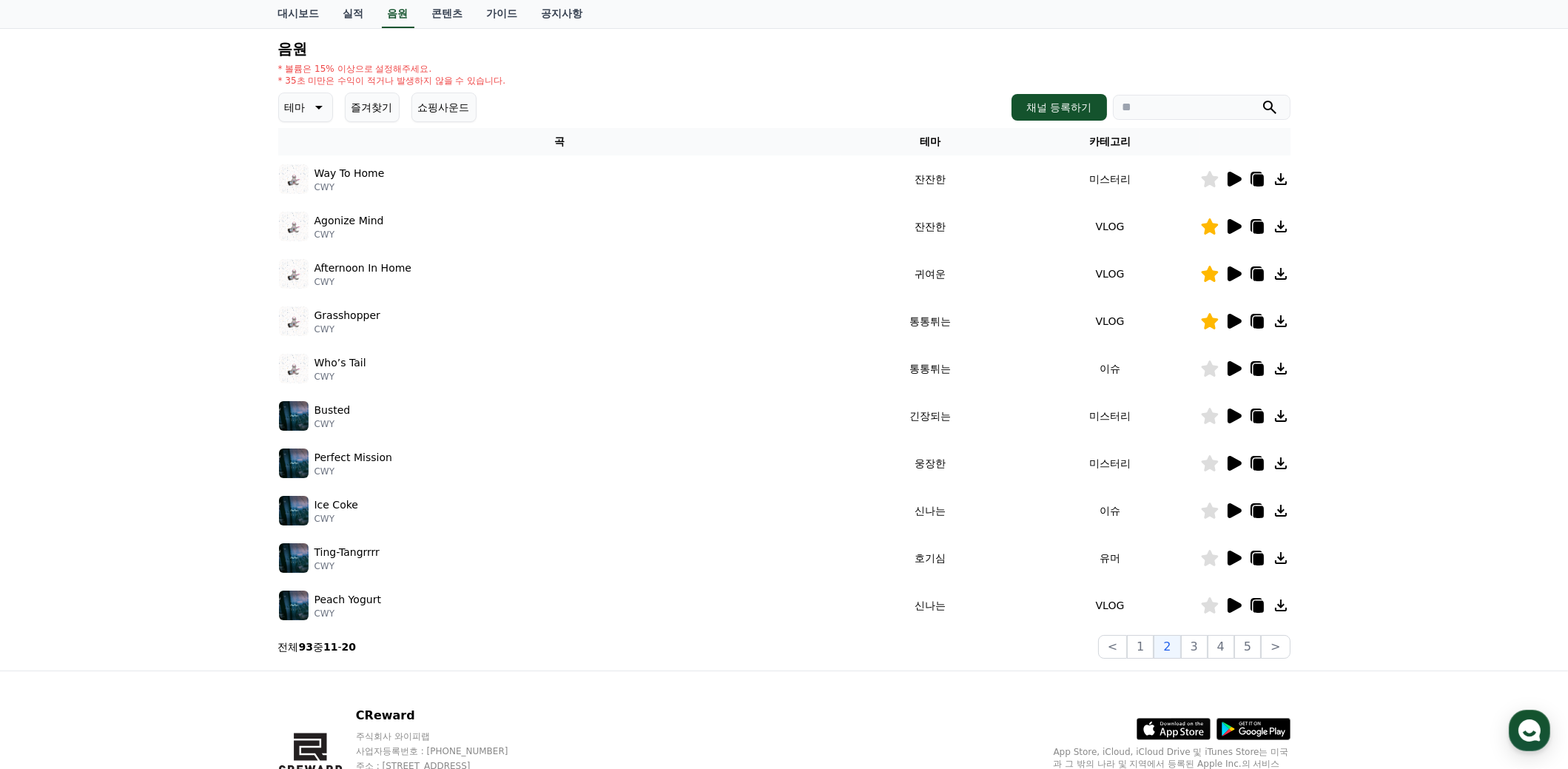
click at [1233, 410] on icon at bounding box center [1235, 415] width 14 height 15
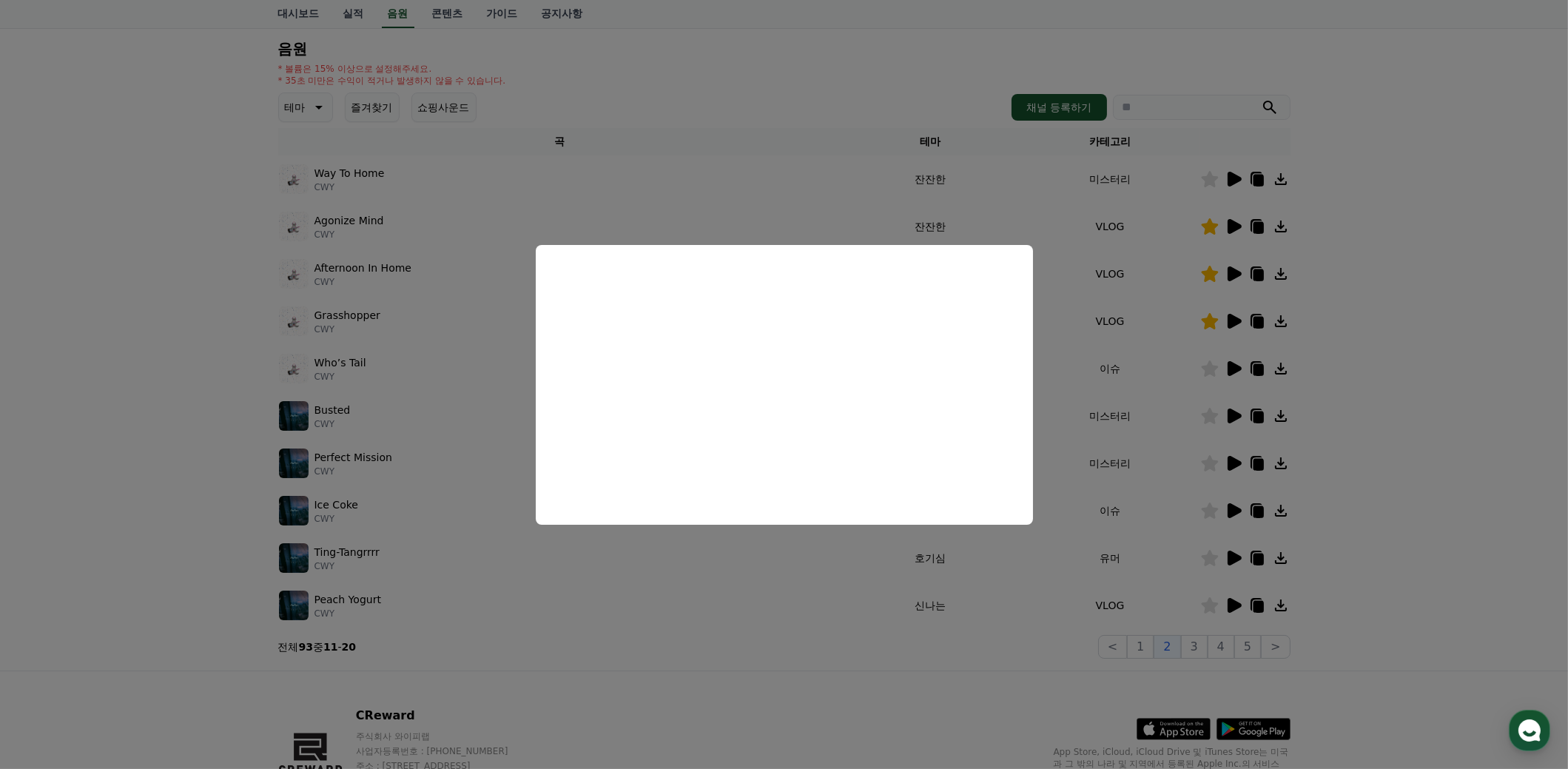
click at [1365, 495] on button "close modal" at bounding box center [784, 384] width 1568 height 769
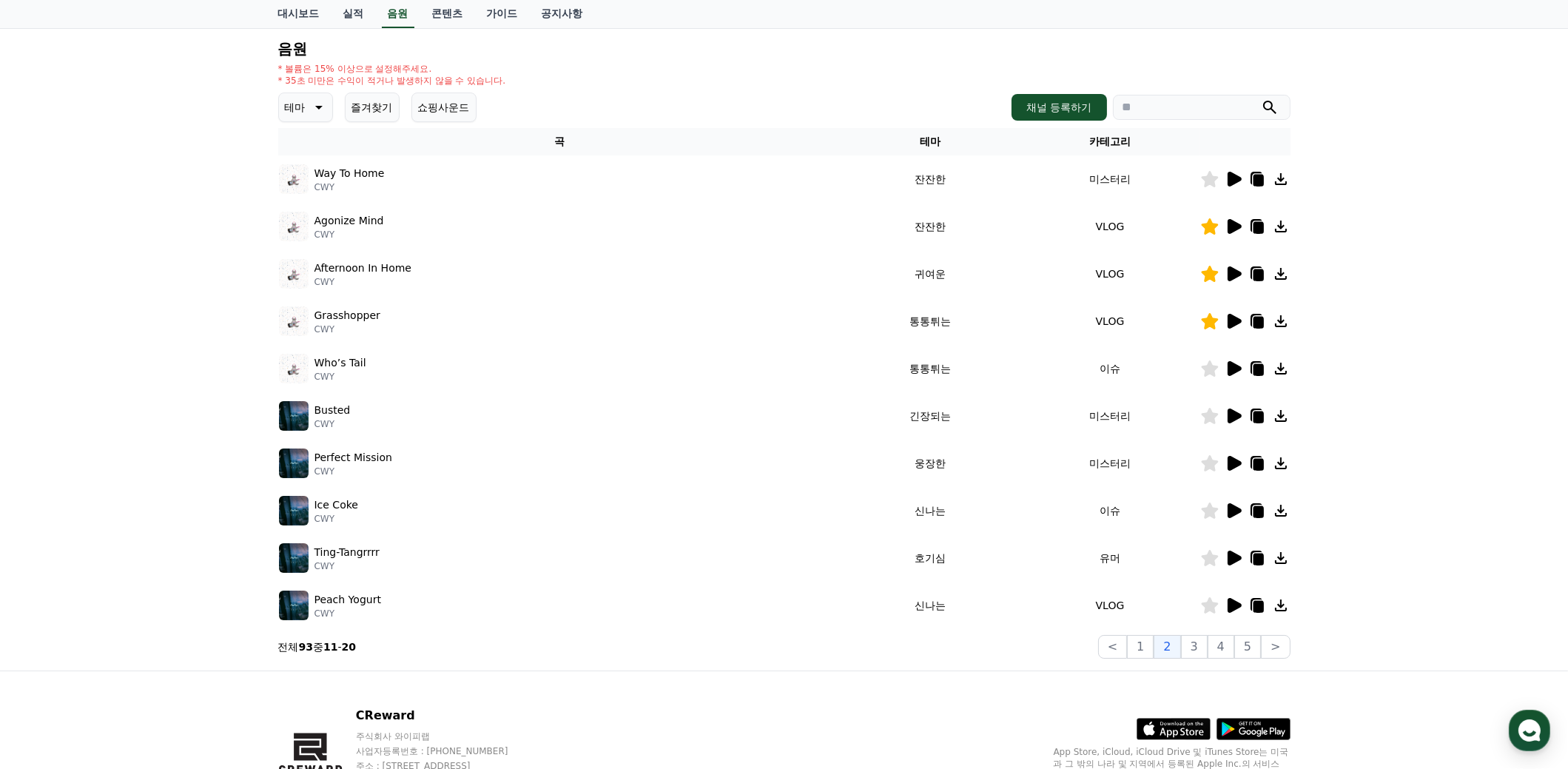
click at [1233, 604] on icon at bounding box center [1235, 605] width 14 height 15
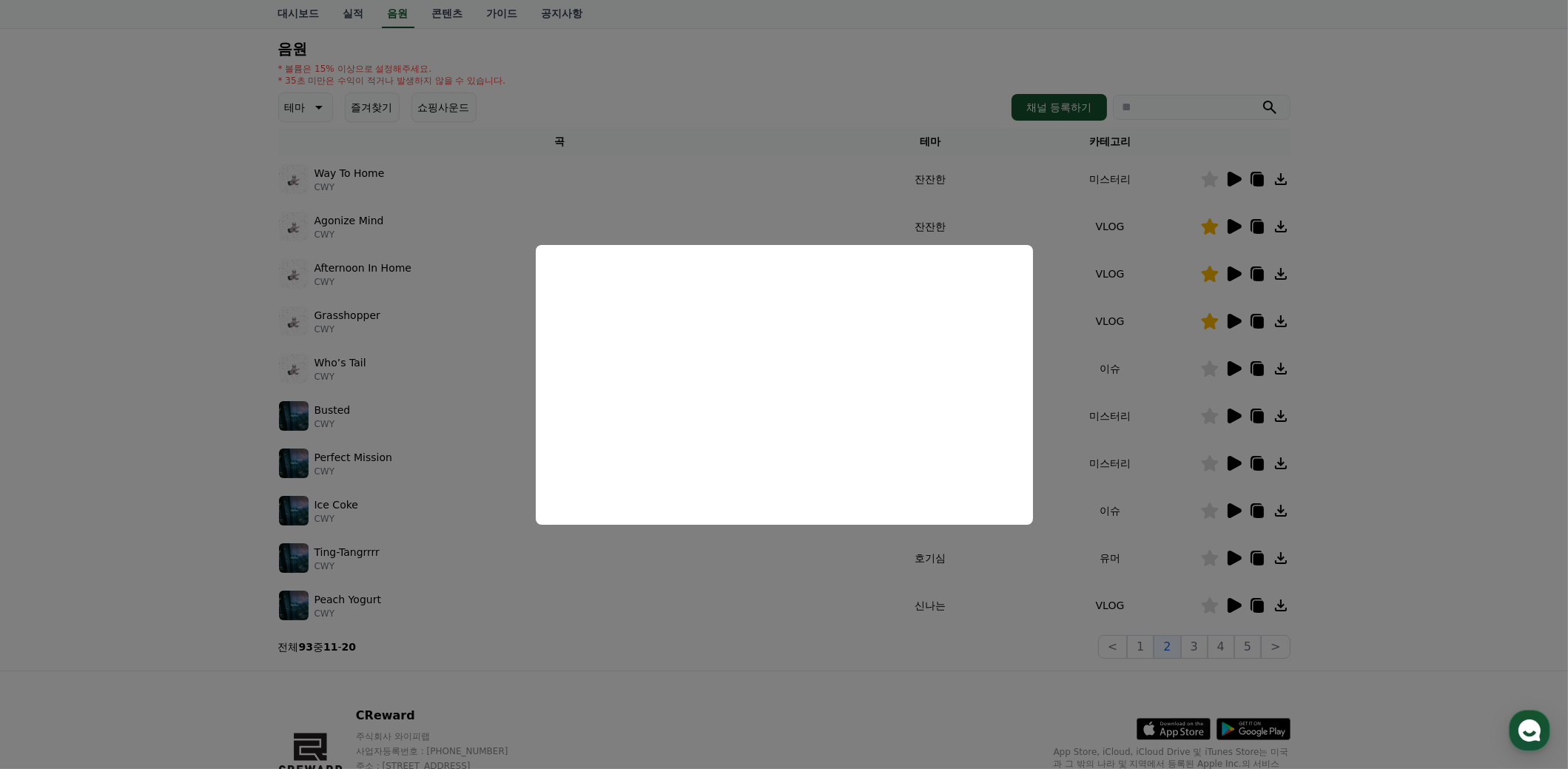
click at [1394, 488] on button "close modal" at bounding box center [784, 384] width 1568 height 769
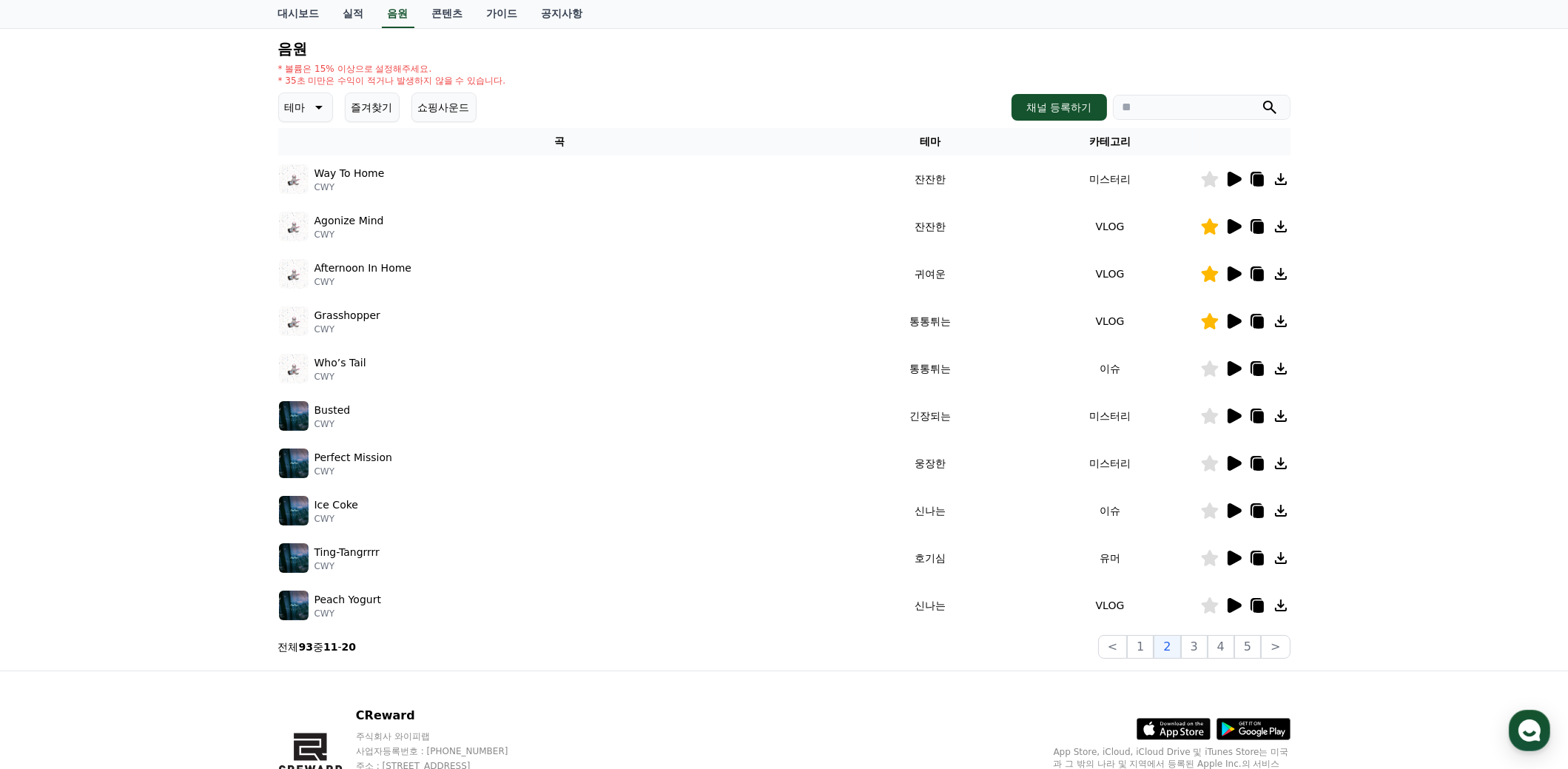
click at [1237, 551] on icon at bounding box center [1234, 558] width 18 height 18
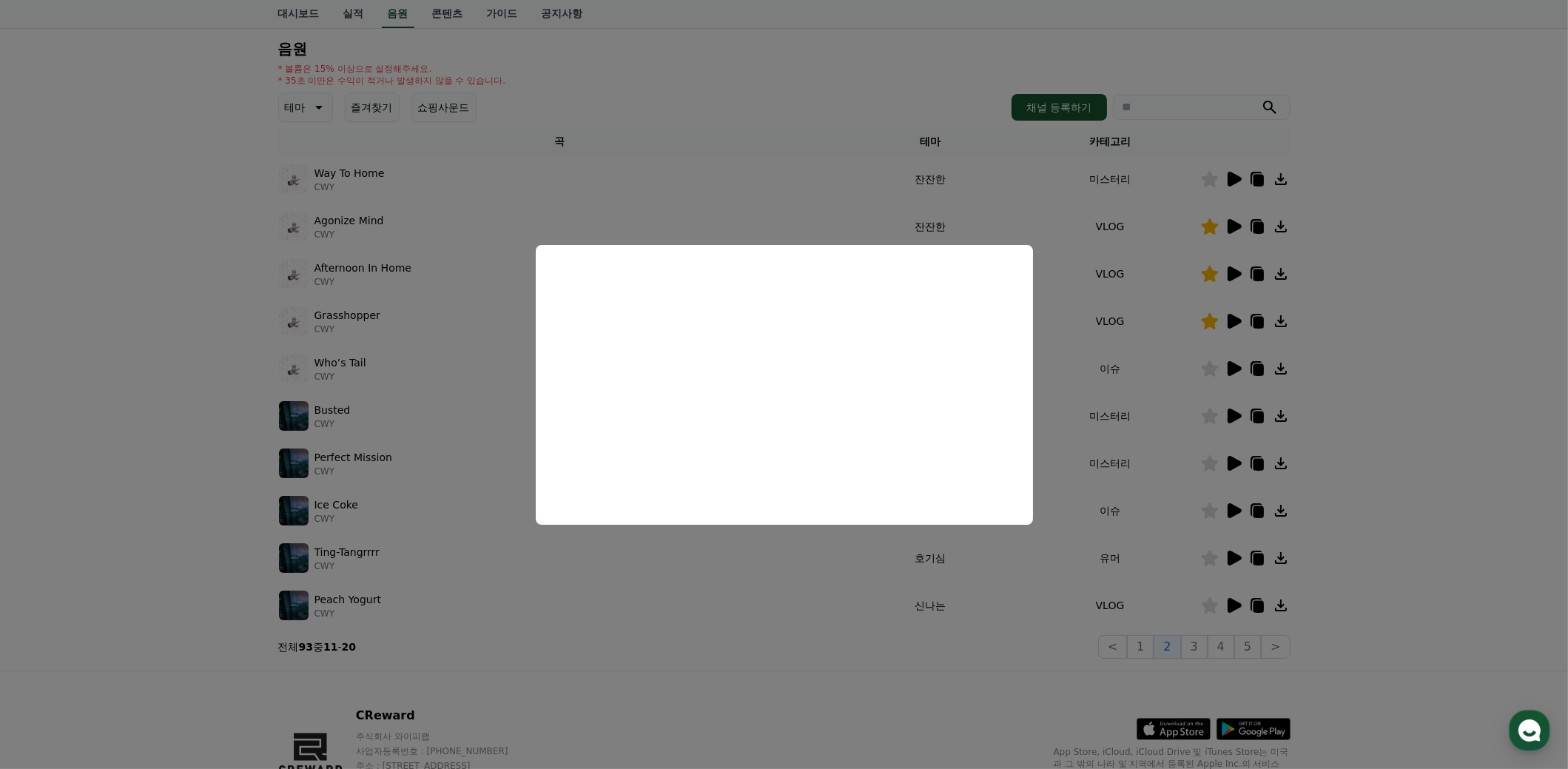
click at [1381, 500] on button "close modal" at bounding box center [784, 384] width 1568 height 769
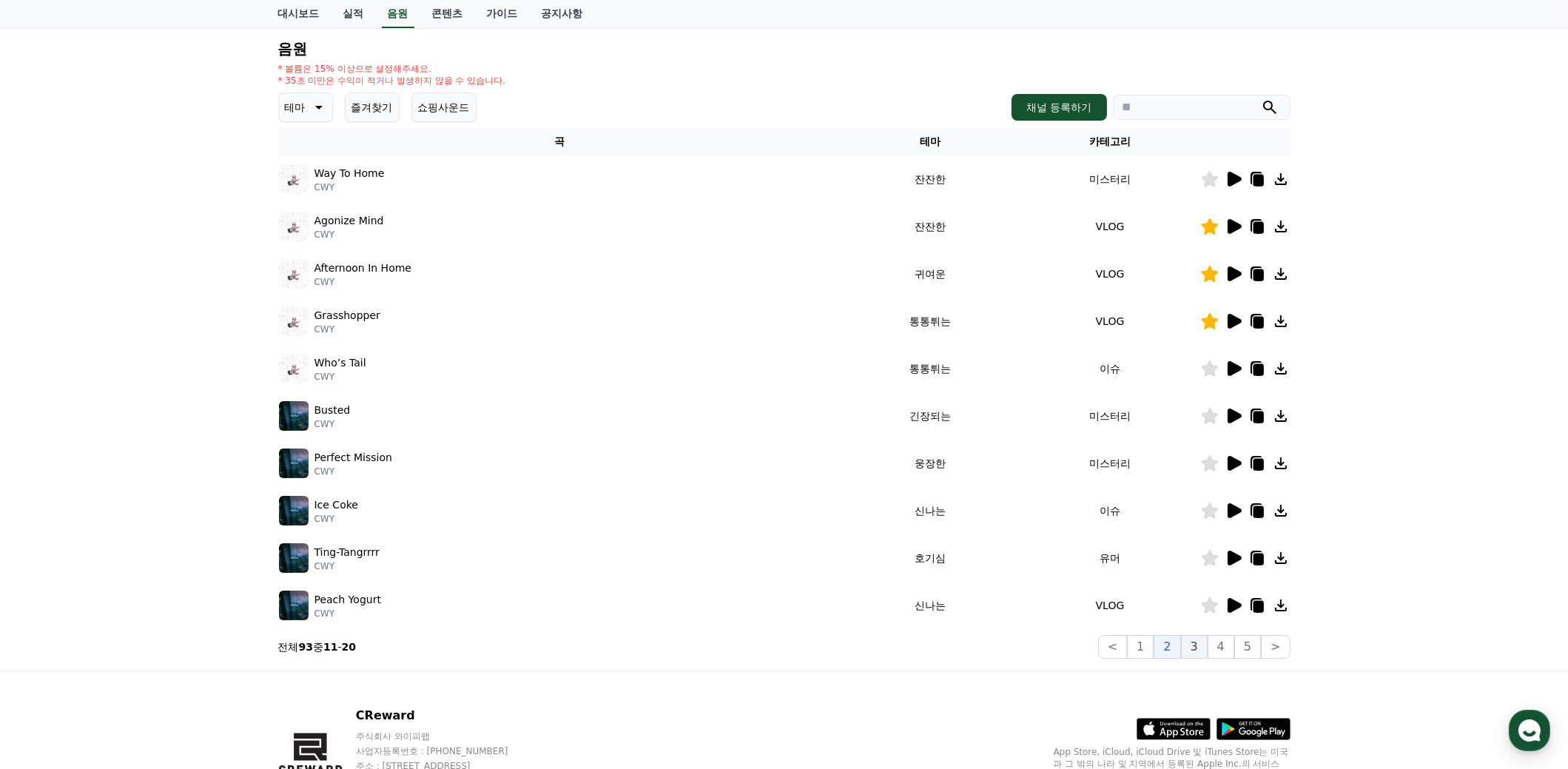
click at [1205, 650] on button "3" at bounding box center [1194, 646] width 27 height 24
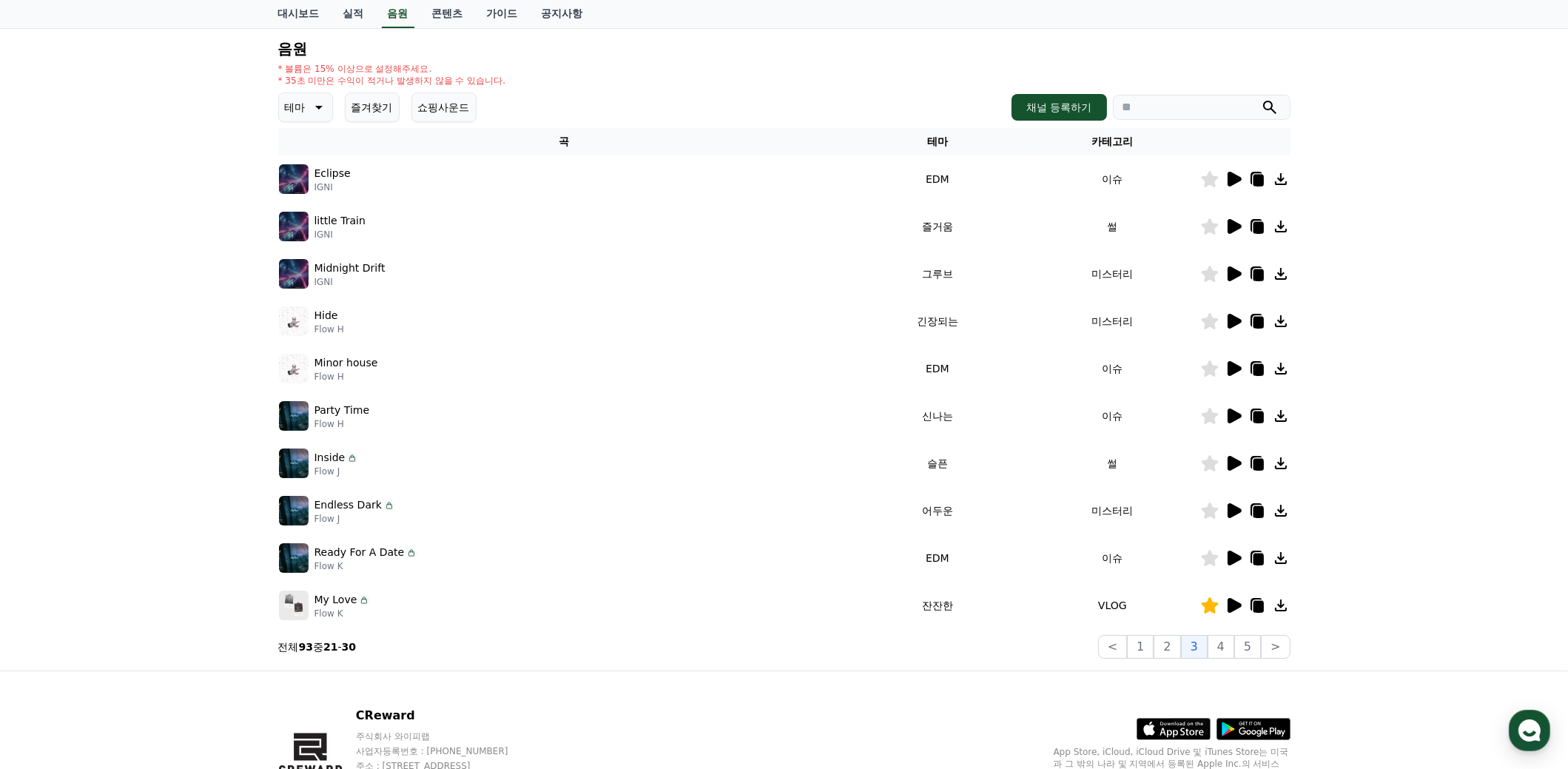
click at [1231, 225] on icon at bounding box center [1235, 226] width 14 height 15
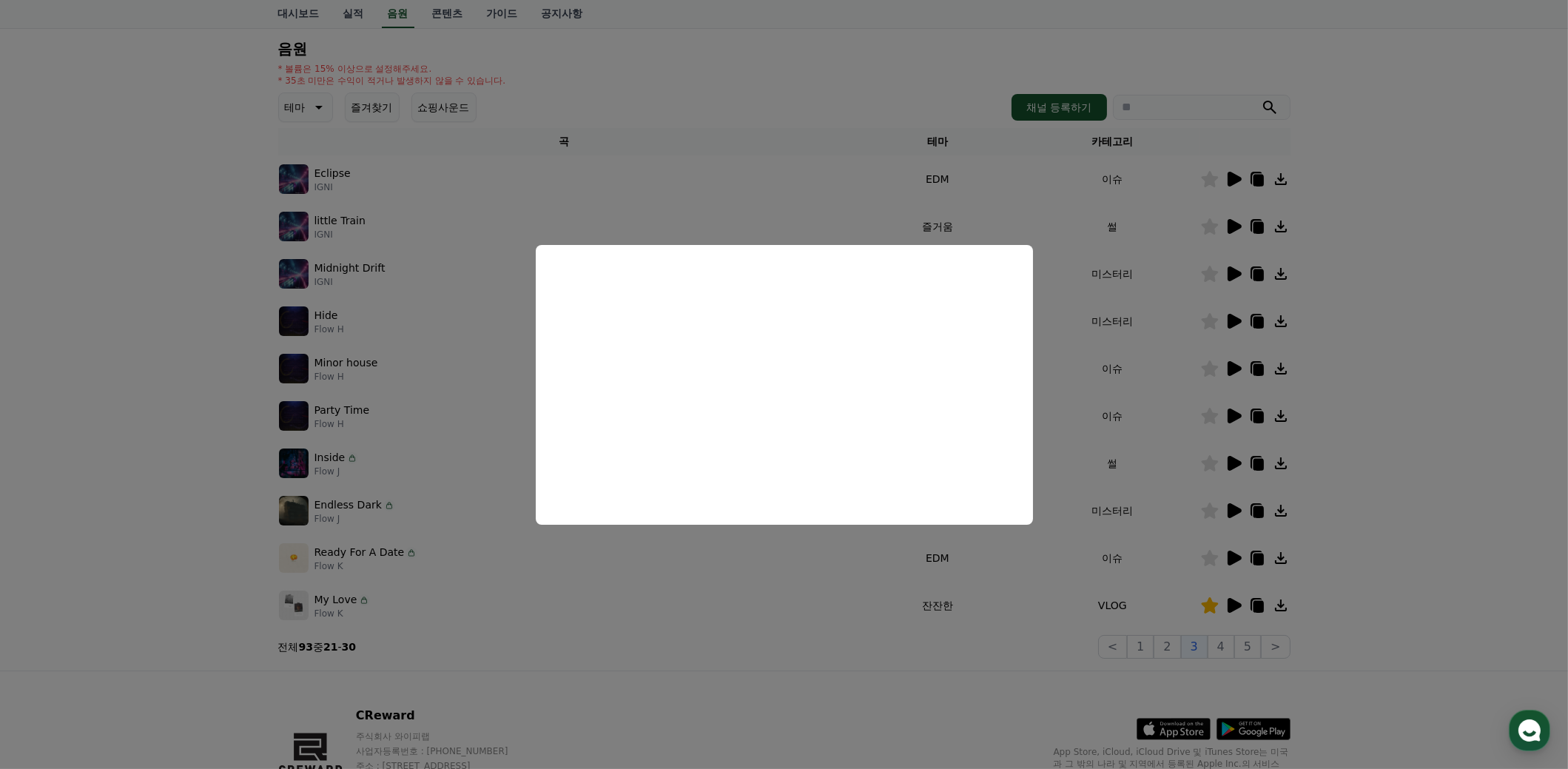
click at [1375, 356] on button "close modal" at bounding box center [784, 384] width 1568 height 769
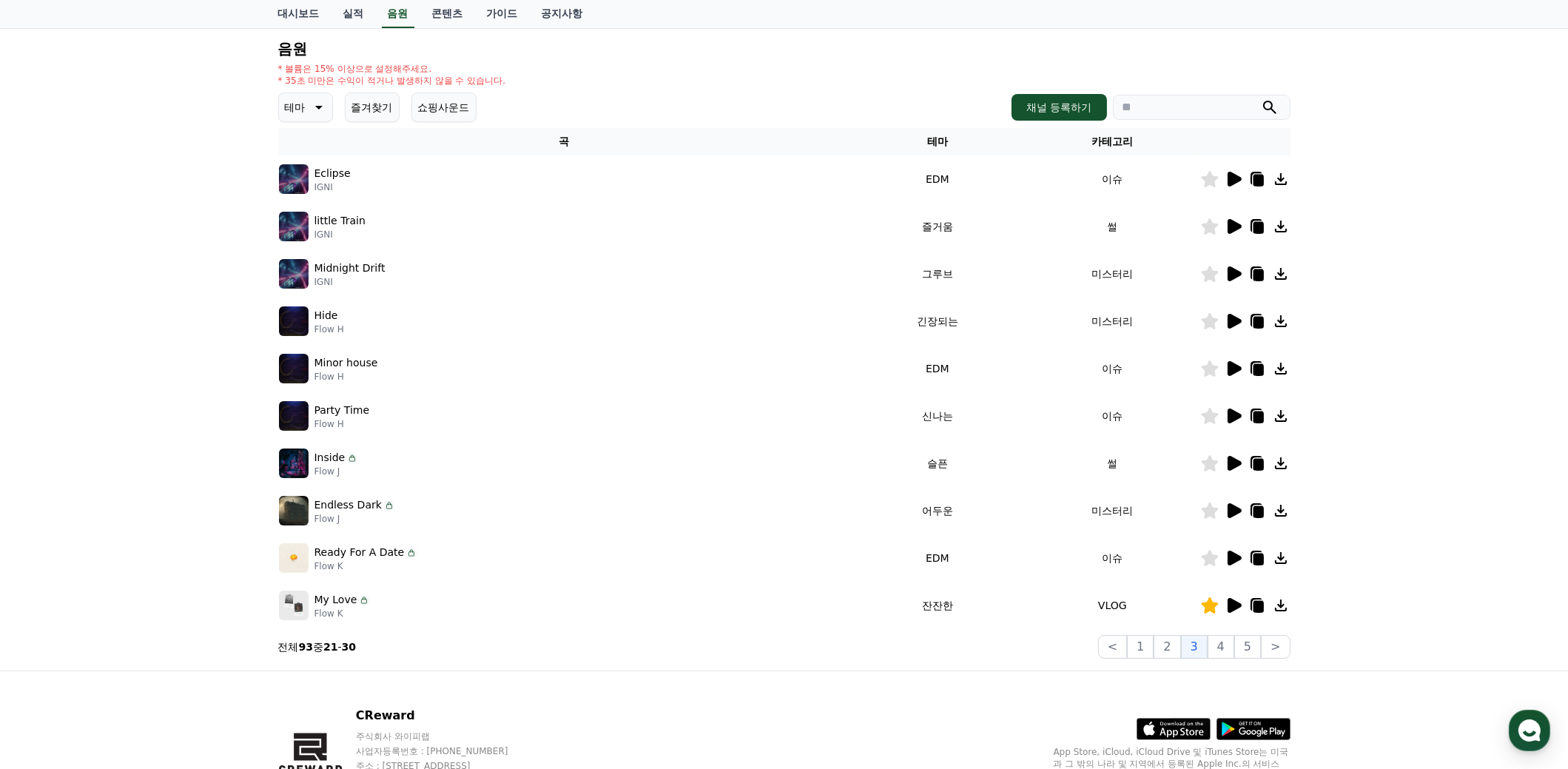
click at [1231, 270] on icon at bounding box center [1235, 273] width 14 height 15
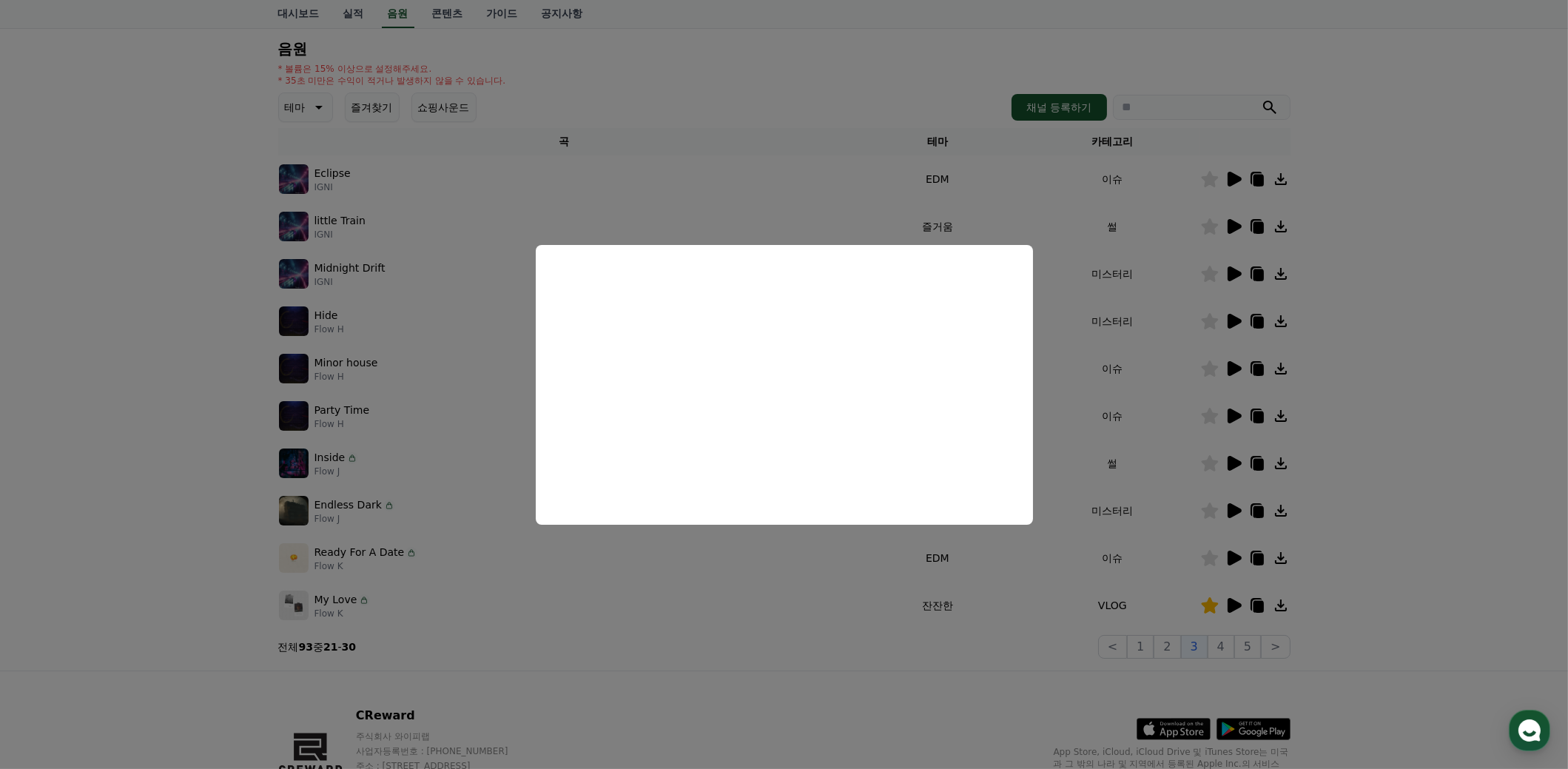
click at [1371, 373] on button "close modal" at bounding box center [784, 384] width 1568 height 769
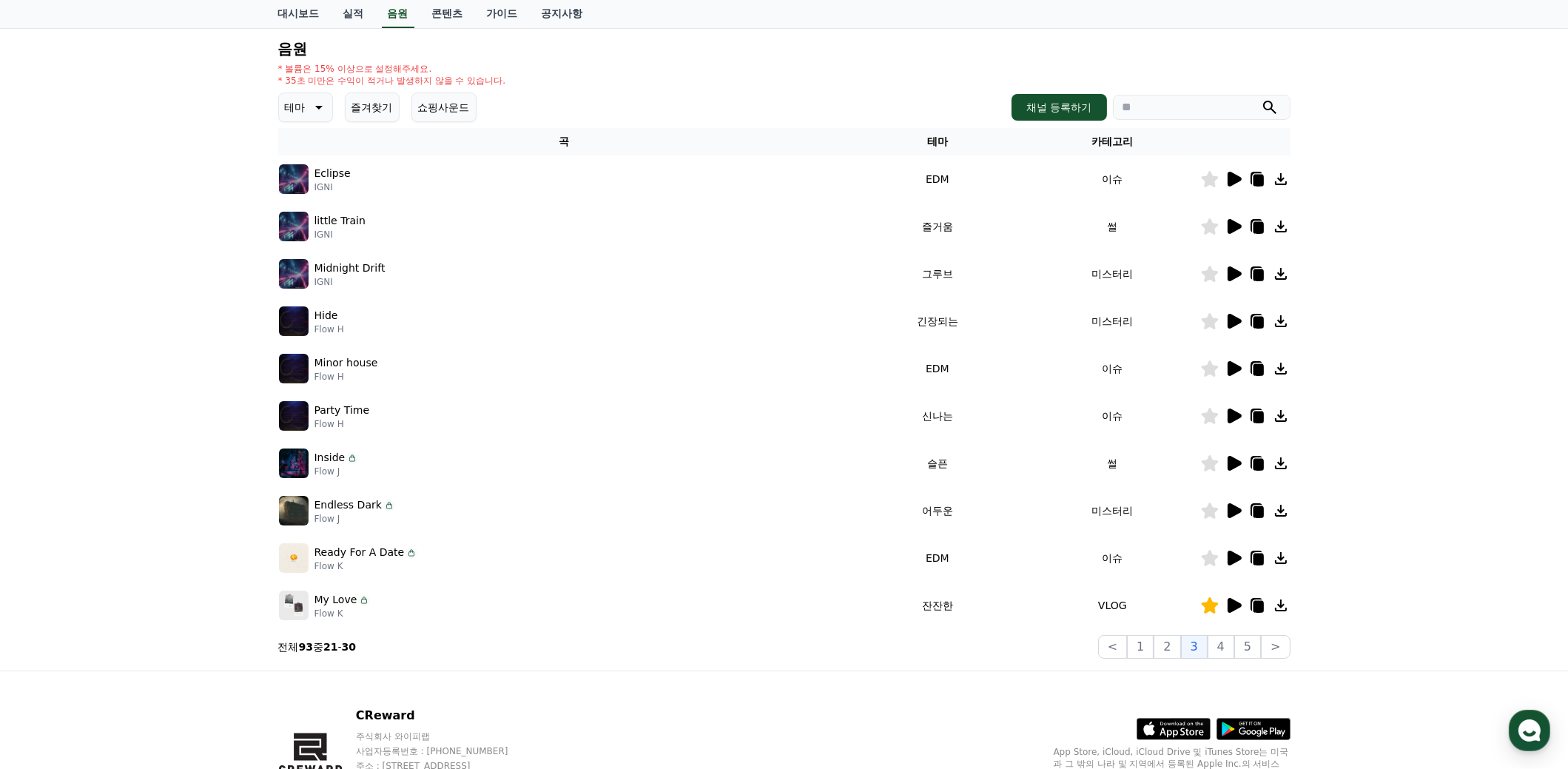
click at [1234, 273] on icon at bounding box center [1235, 273] width 14 height 15
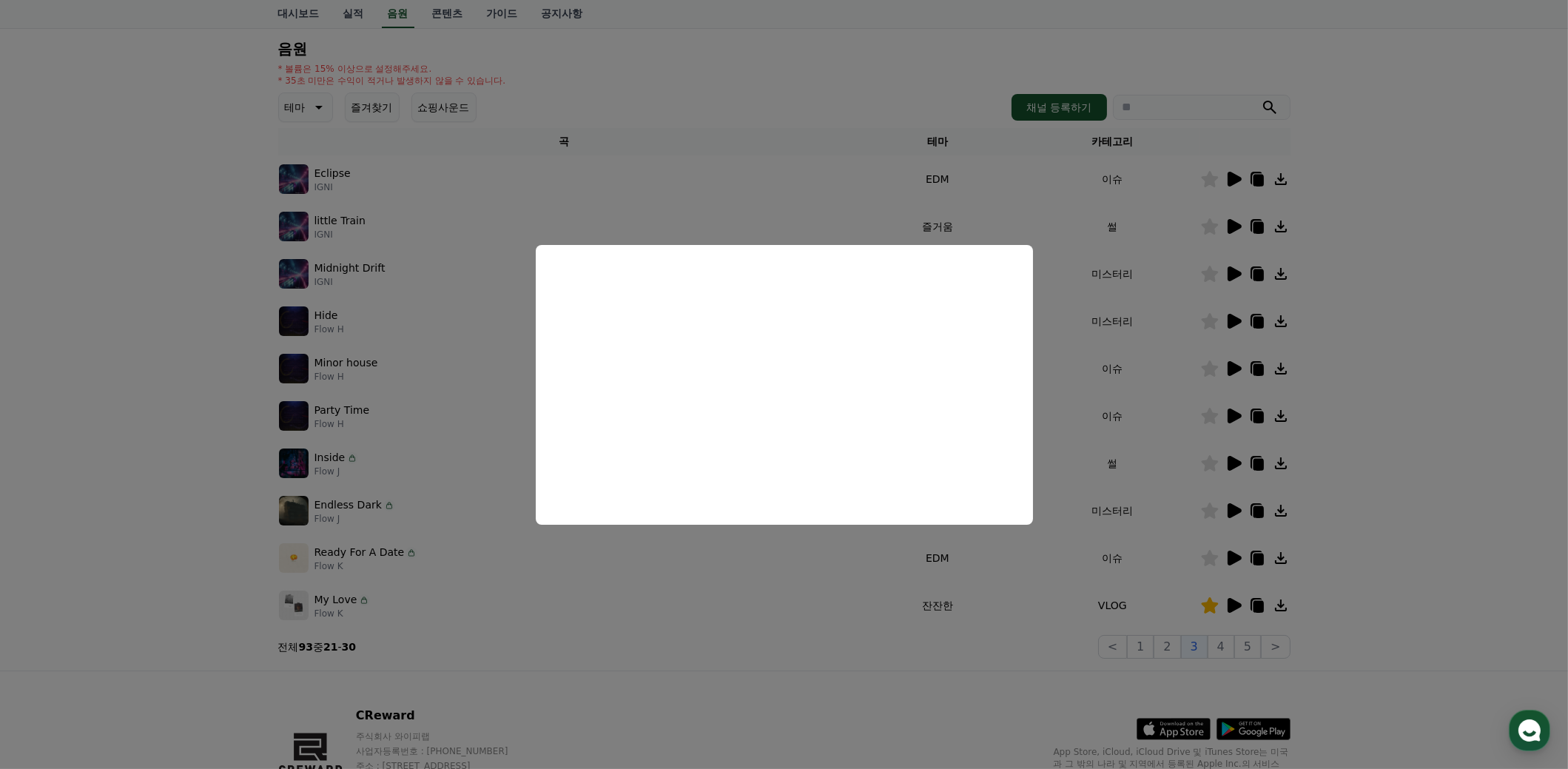
click at [1531, 432] on button "close modal" at bounding box center [784, 384] width 1568 height 769
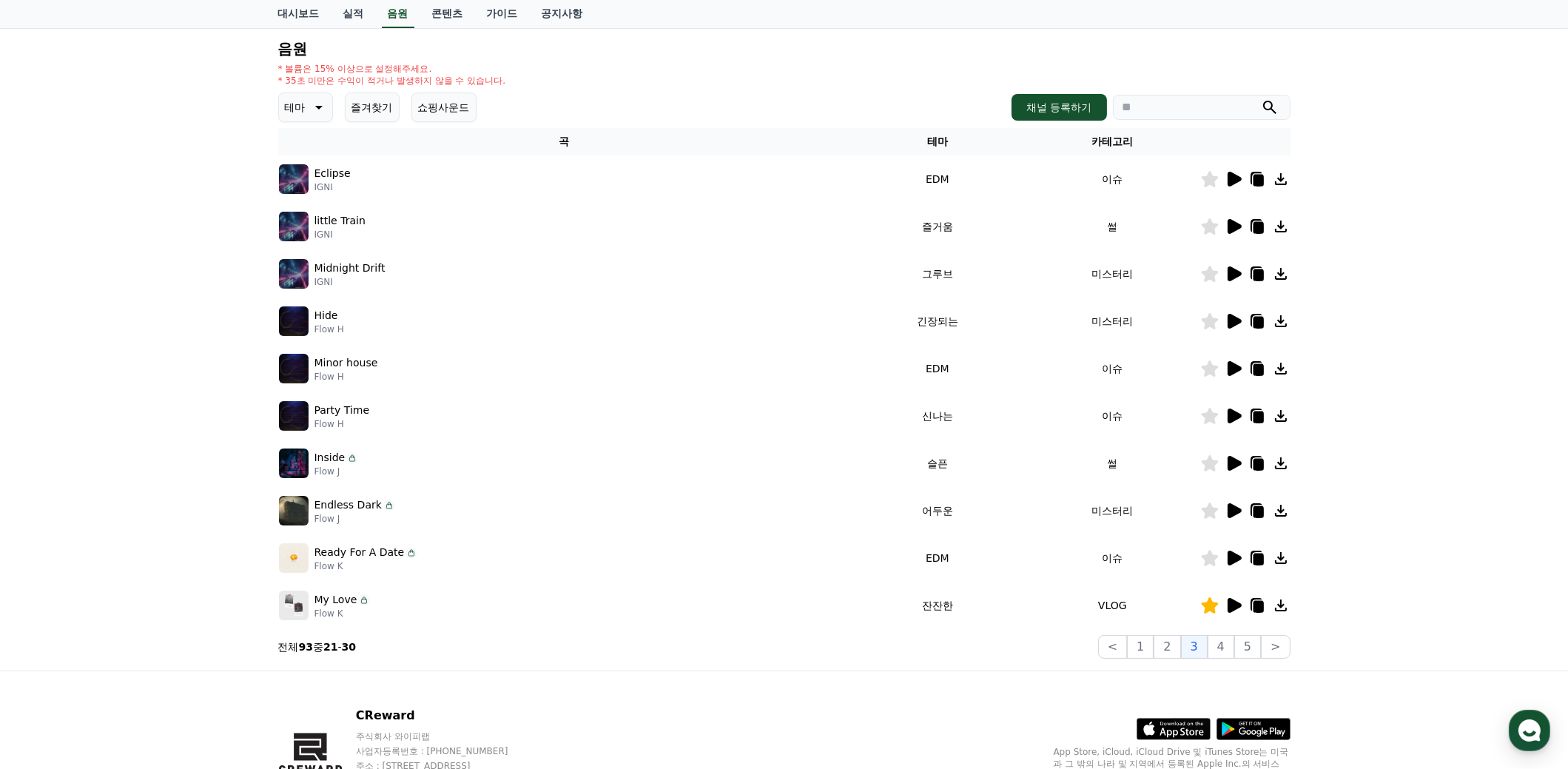
click at [1232, 318] on icon at bounding box center [1235, 321] width 14 height 15
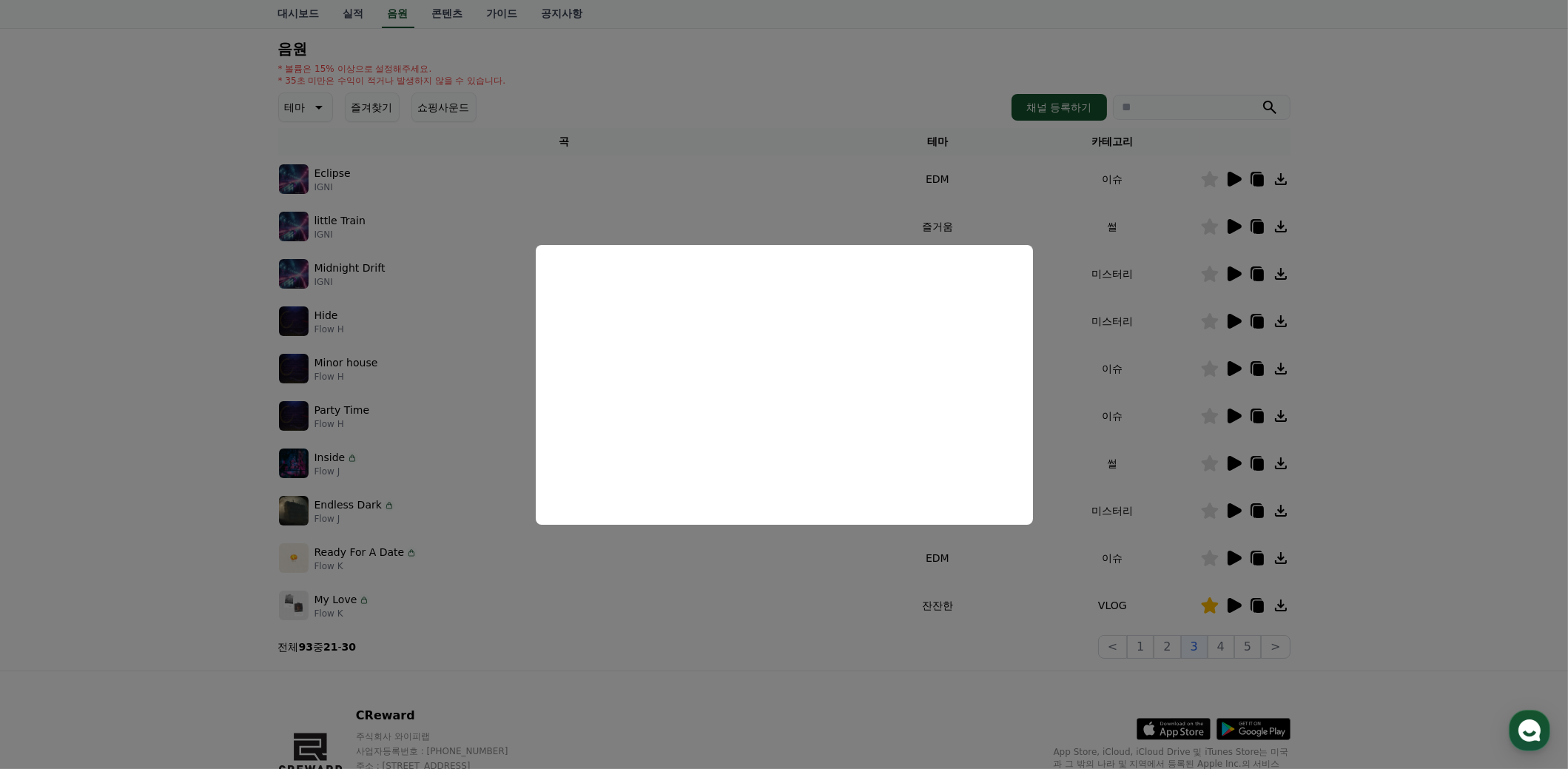
click at [1357, 456] on button "close modal" at bounding box center [784, 384] width 1568 height 769
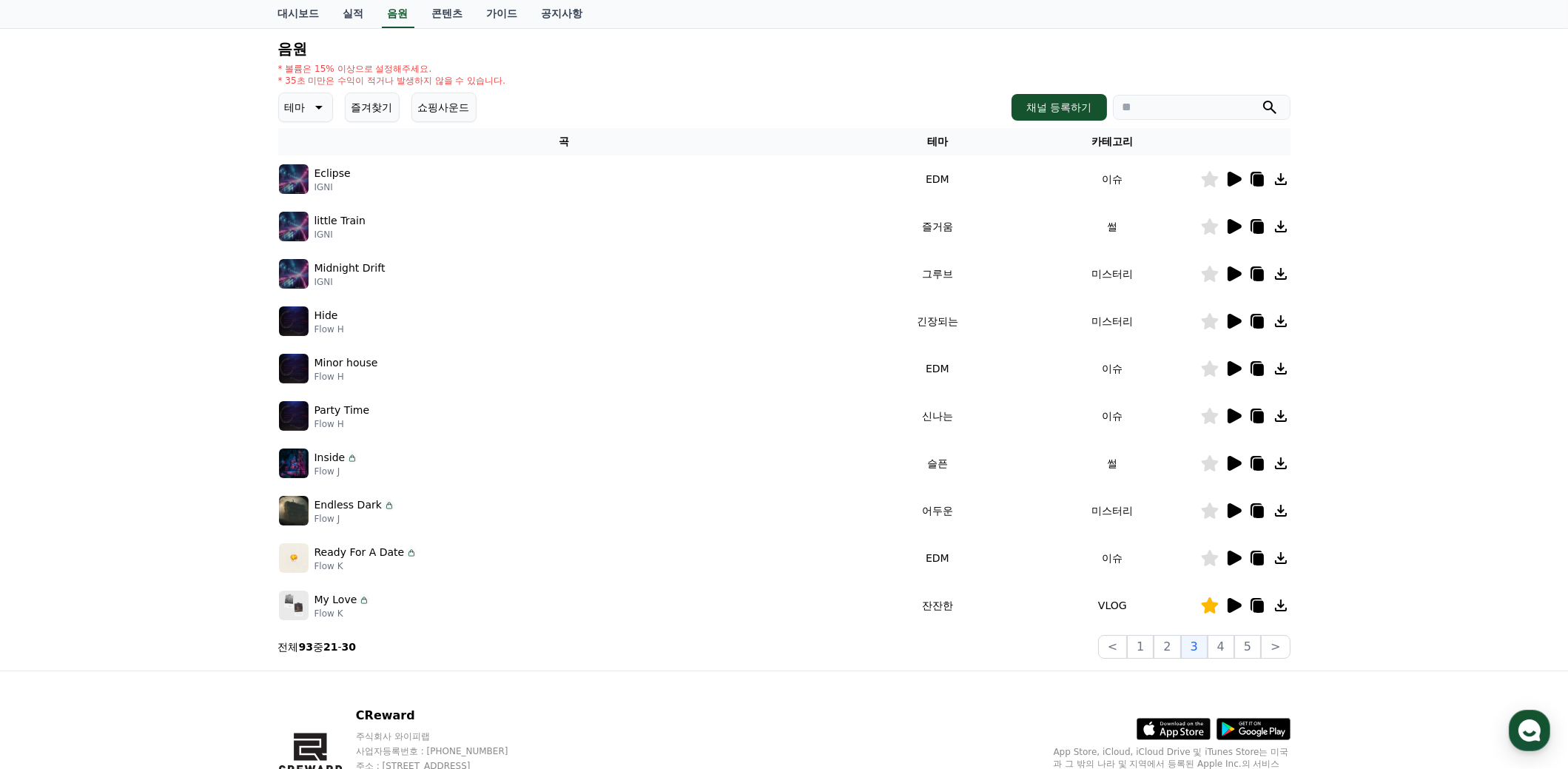
click at [1227, 364] on icon at bounding box center [1234, 369] width 18 height 18
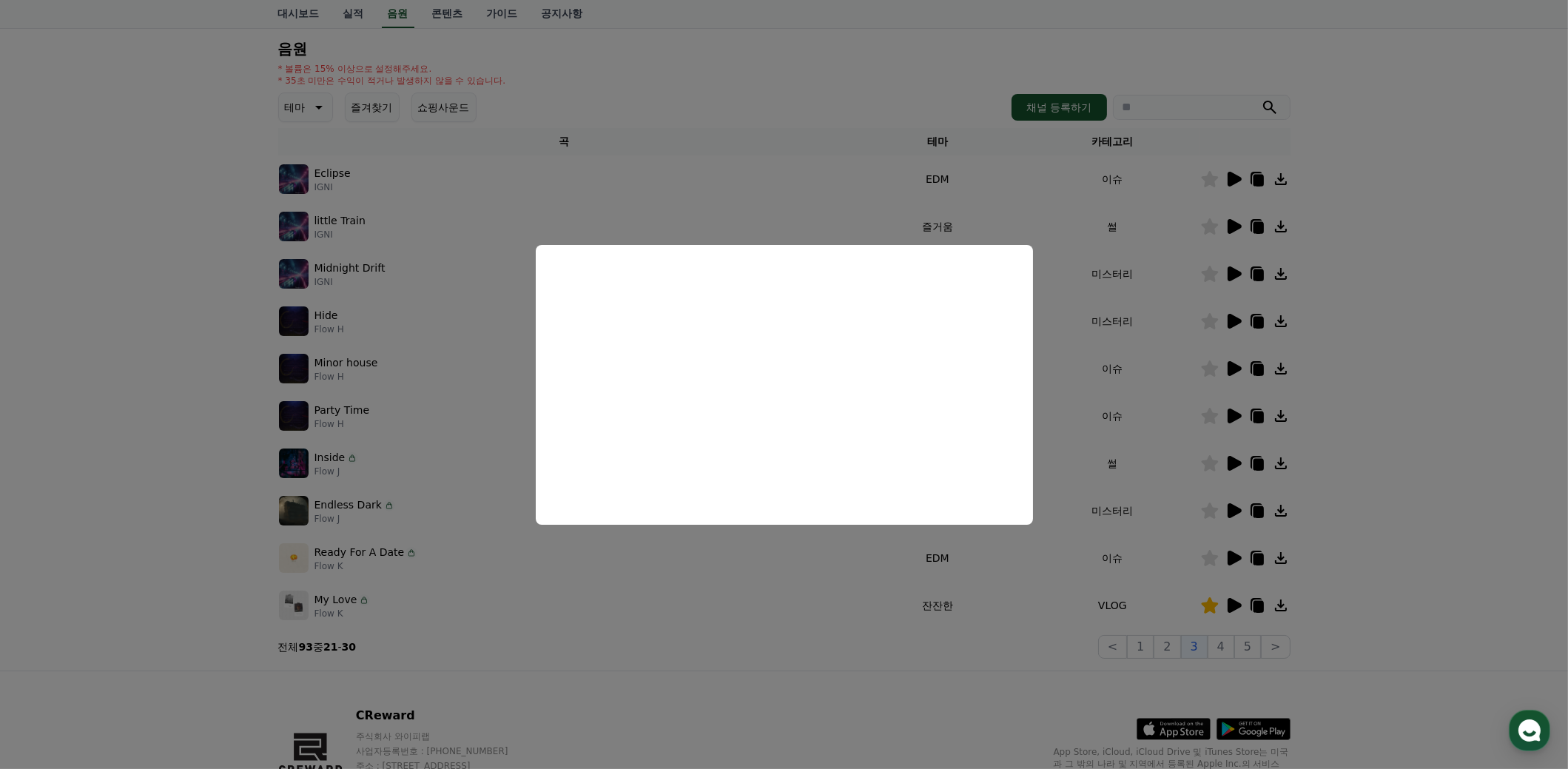
click at [1421, 453] on button "close modal" at bounding box center [784, 384] width 1568 height 769
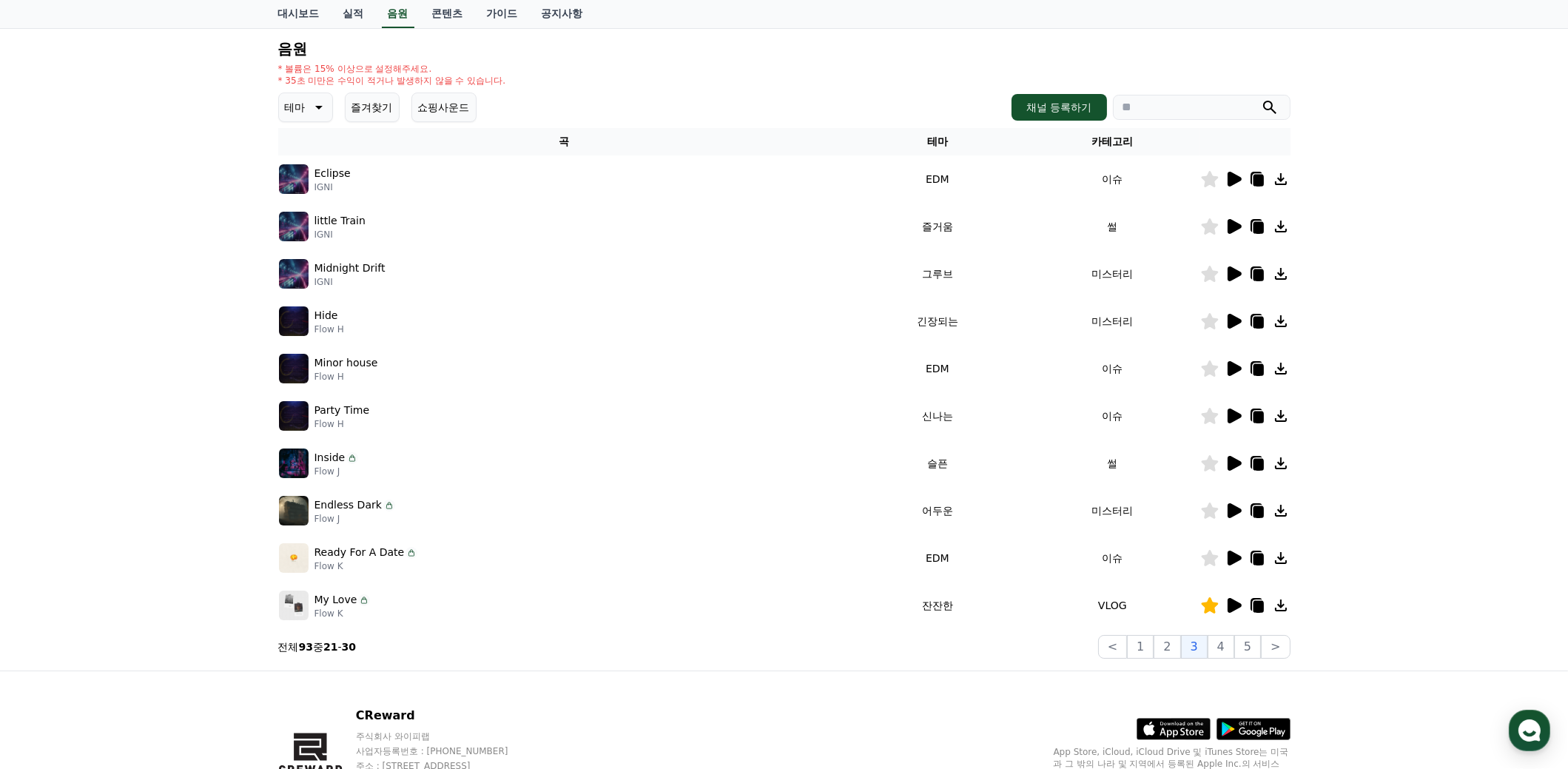
click at [1228, 413] on icon at bounding box center [1235, 415] width 14 height 15
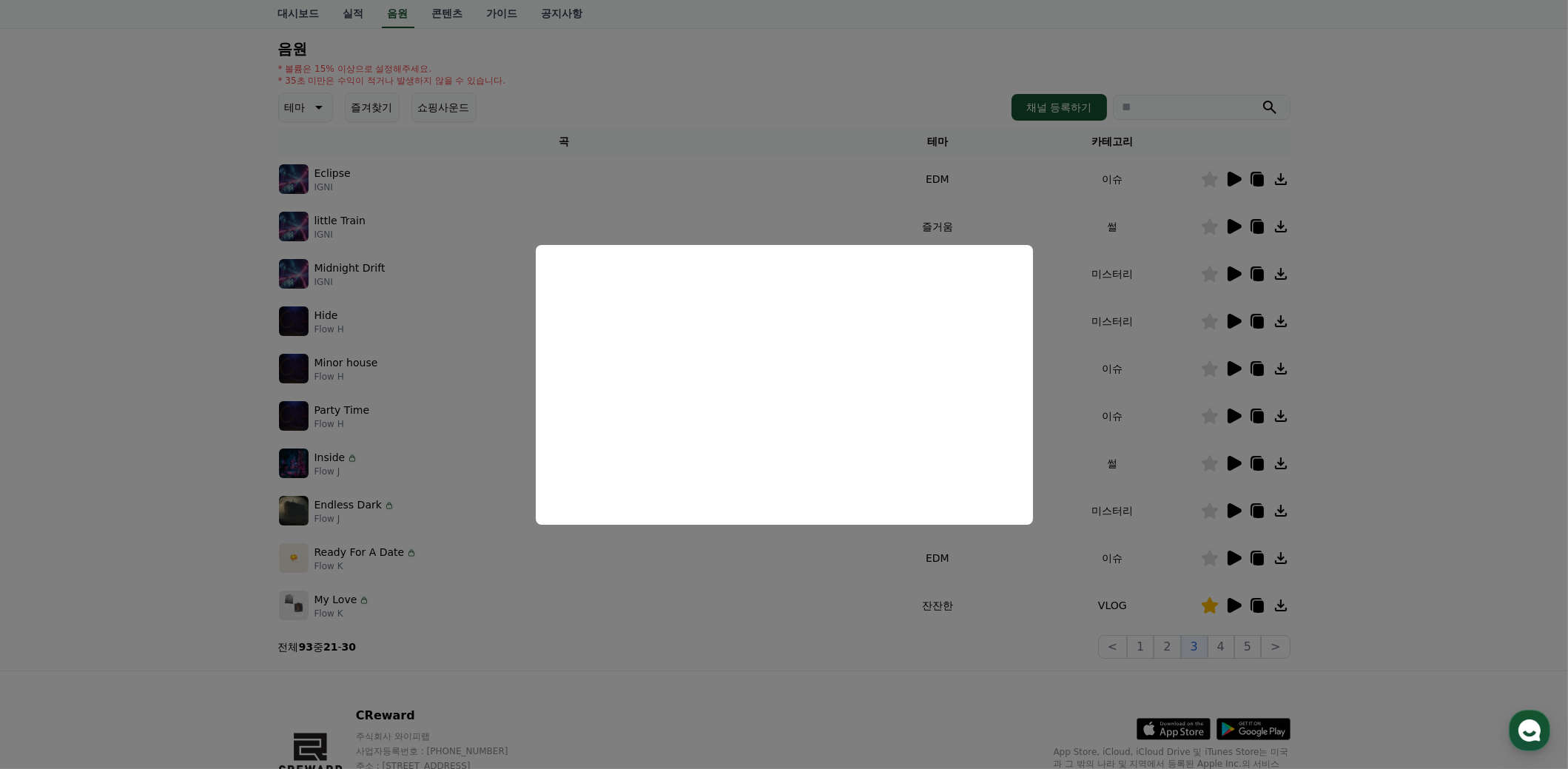
click at [1424, 535] on button "close modal" at bounding box center [784, 384] width 1568 height 769
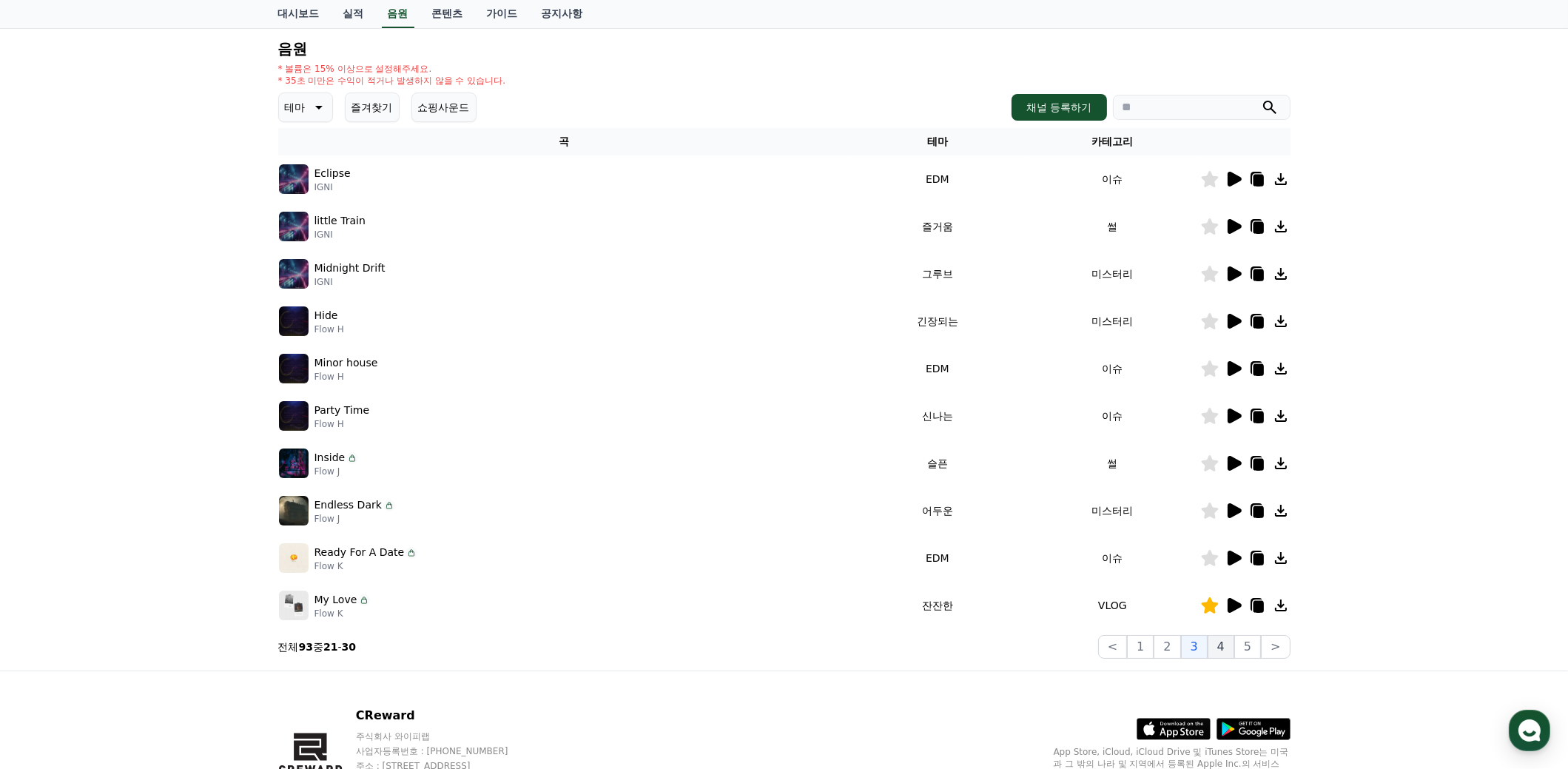
click at [1227, 643] on button "4" at bounding box center [1221, 646] width 27 height 24
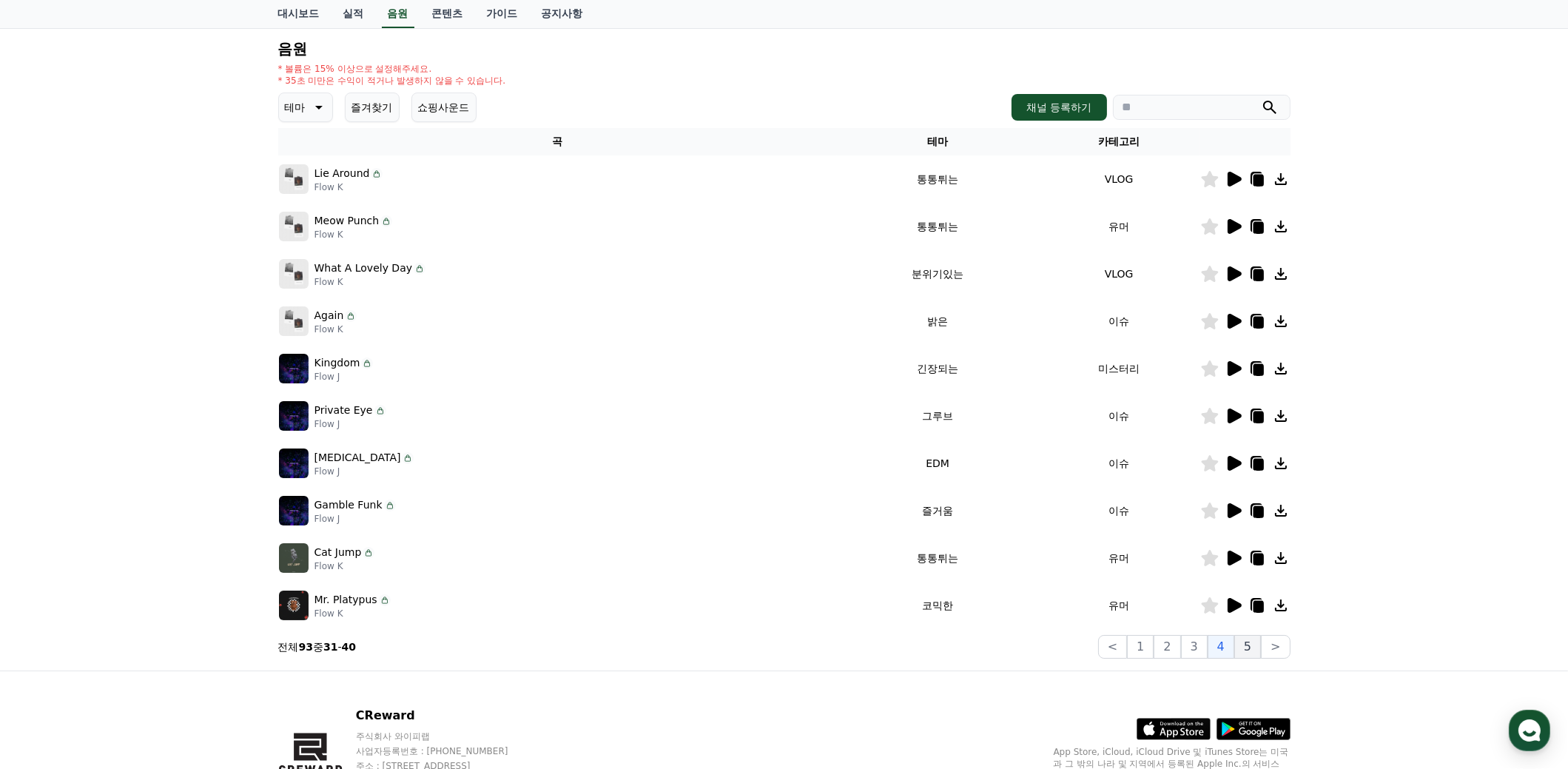
click at [1256, 643] on button "5" at bounding box center [1247, 646] width 27 height 24
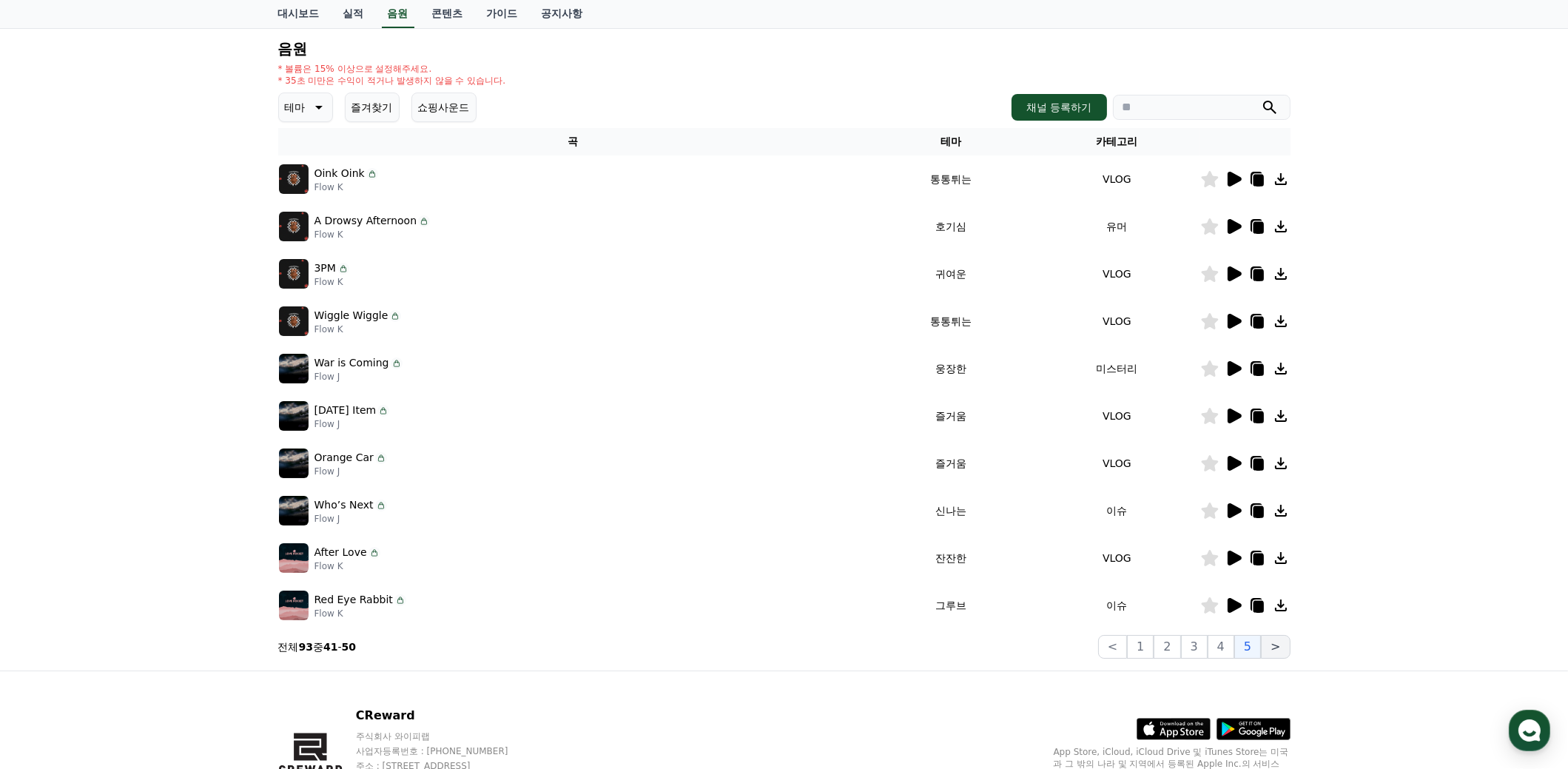
click at [1277, 643] on button ">" at bounding box center [1275, 646] width 29 height 24
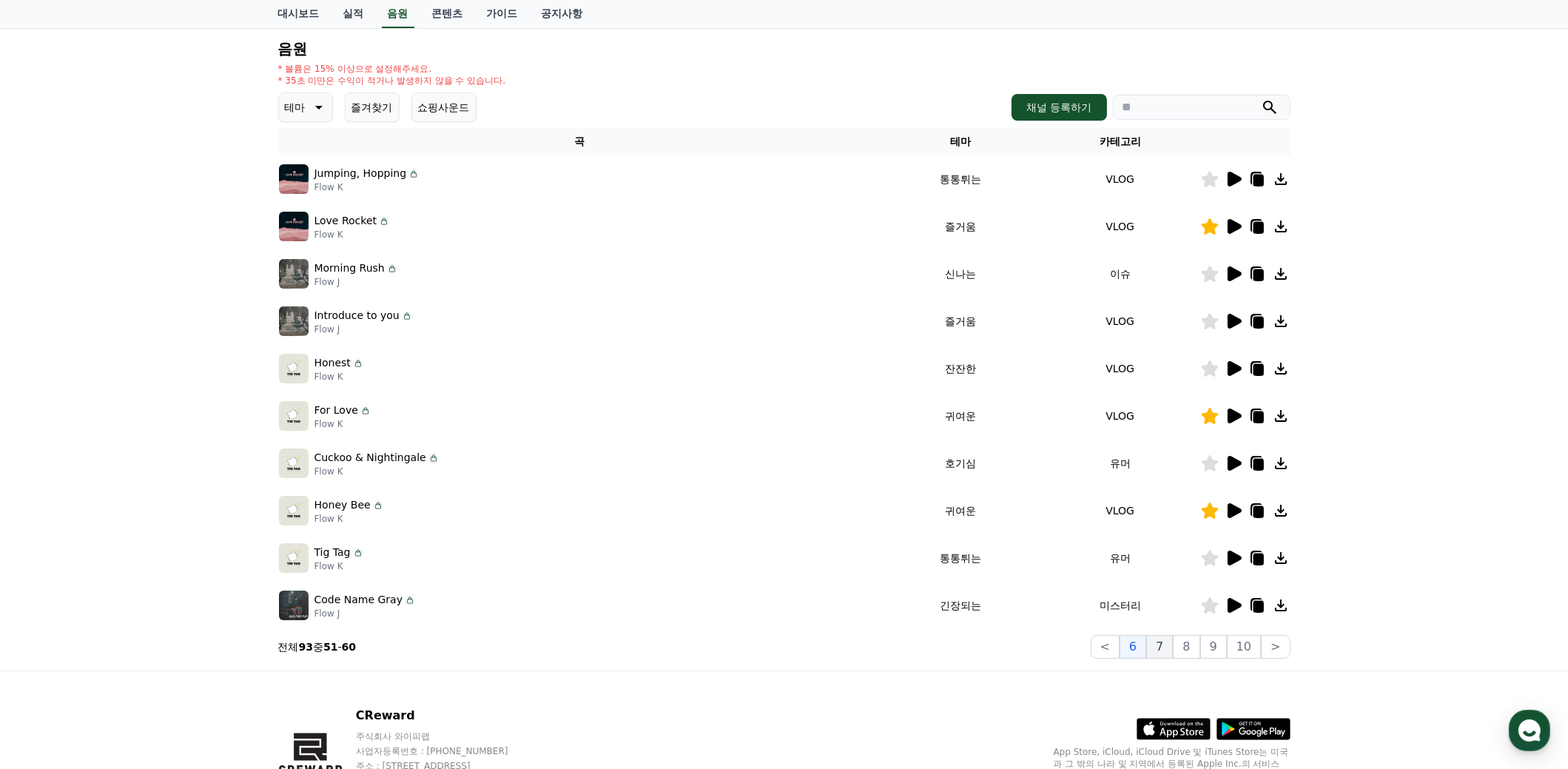
click at [1171, 641] on button "7" at bounding box center [1159, 646] width 27 height 24
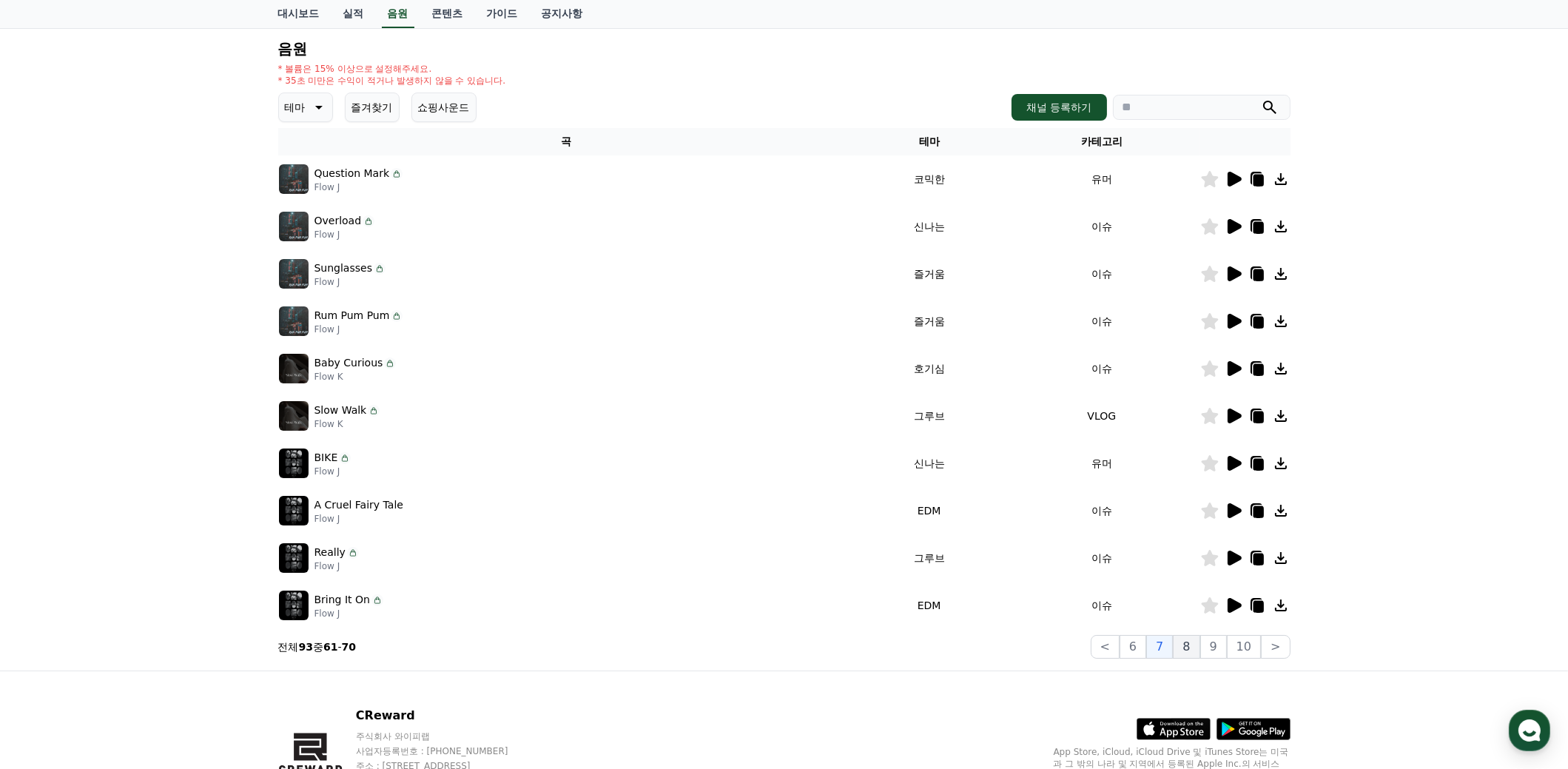
click at [1190, 645] on button "8" at bounding box center [1185, 646] width 27 height 24
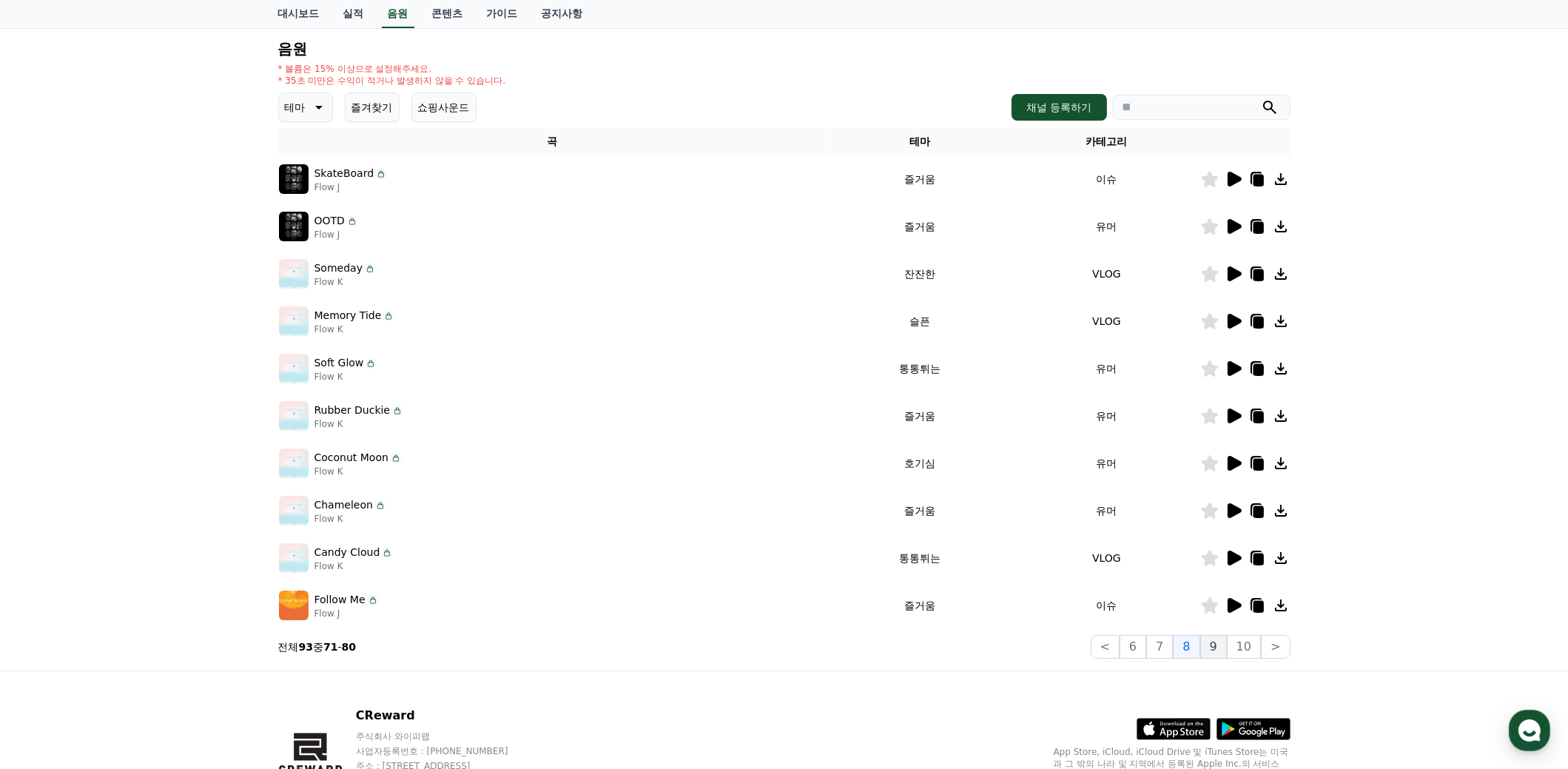
click at [1214, 646] on button "9" at bounding box center [1213, 646] width 27 height 24
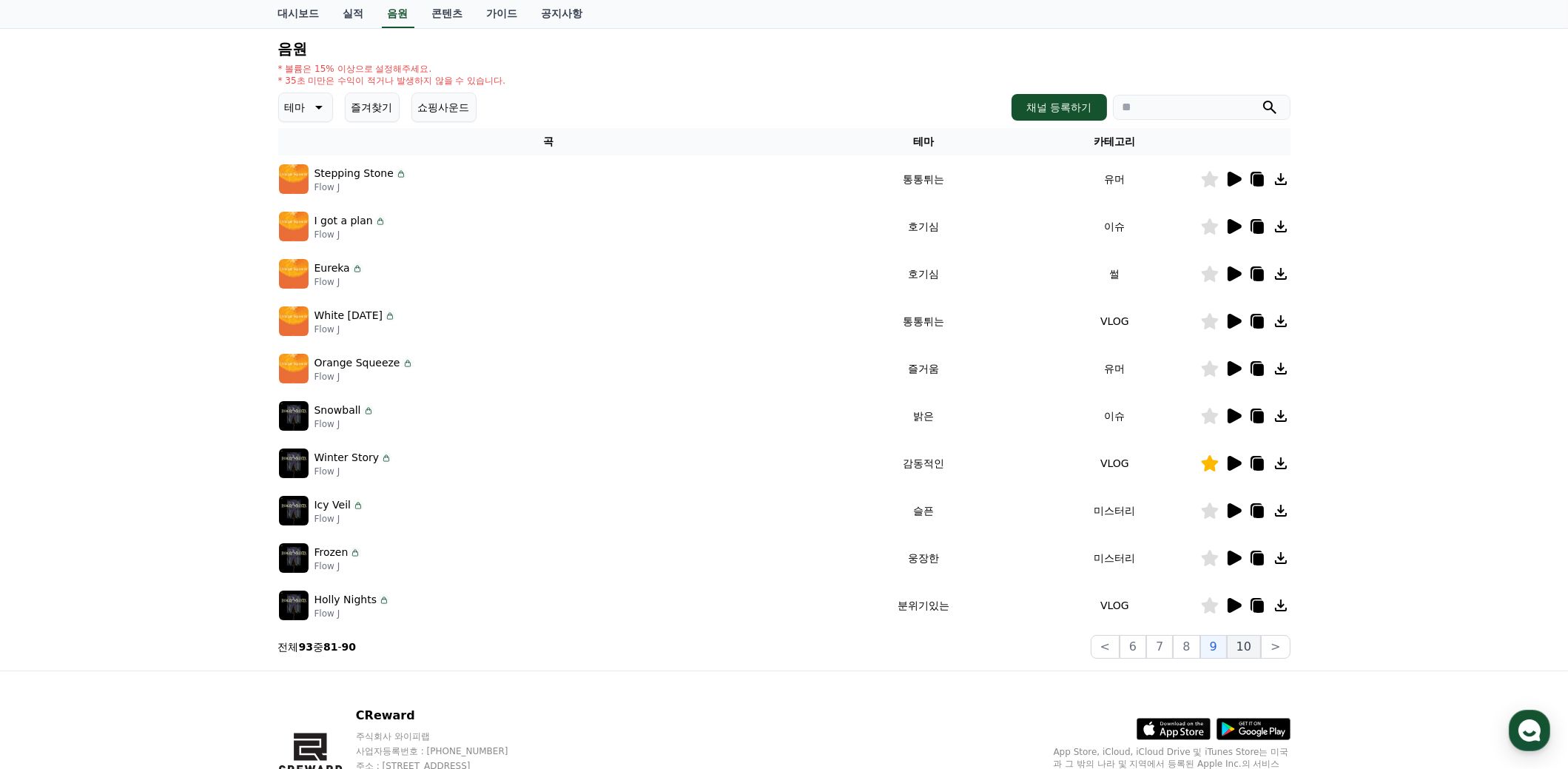
click at [1241, 649] on button "10" at bounding box center [1243, 646] width 34 height 24
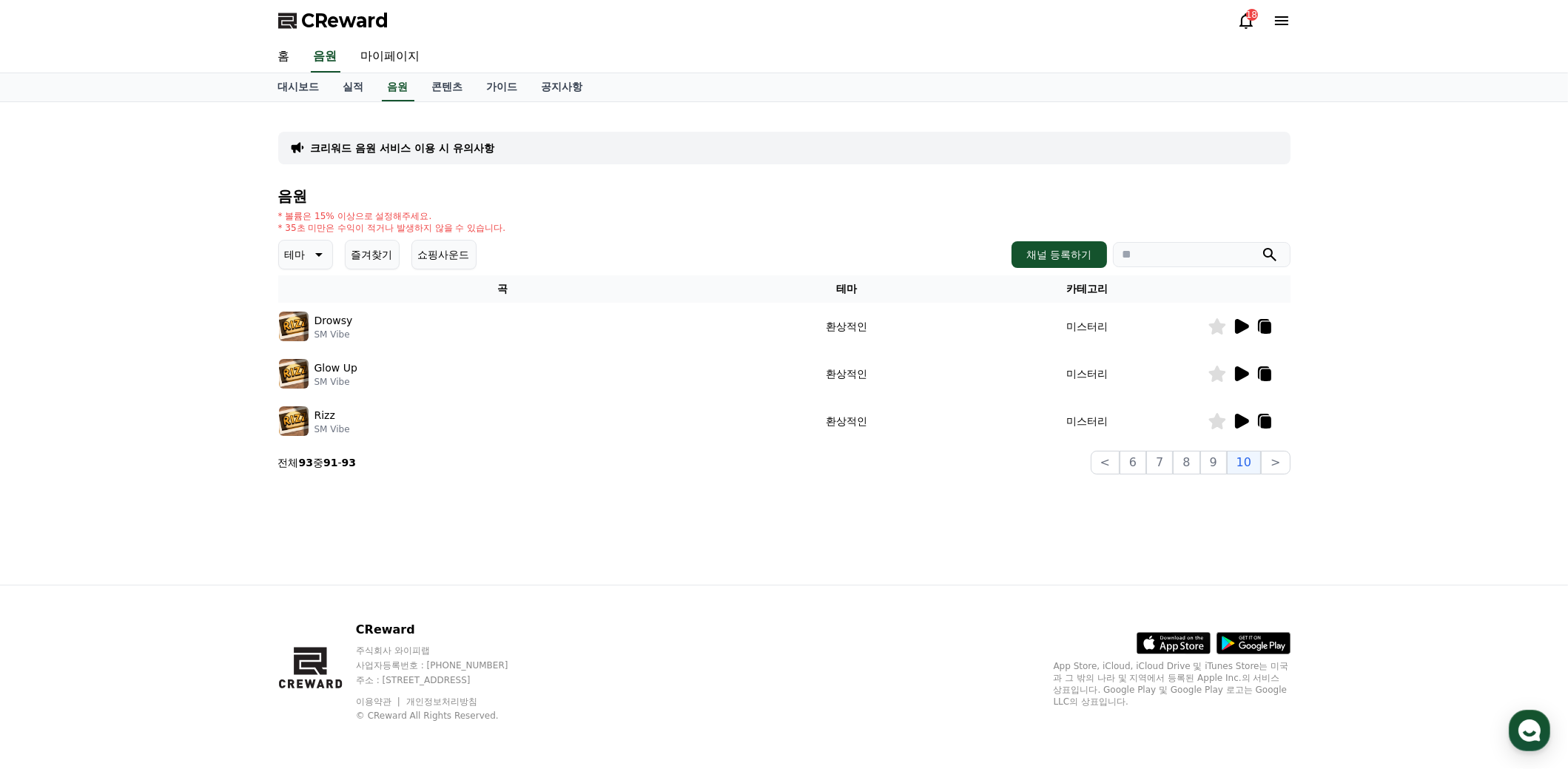
click at [1239, 321] on icon at bounding box center [1242, 325] width 14 height 15
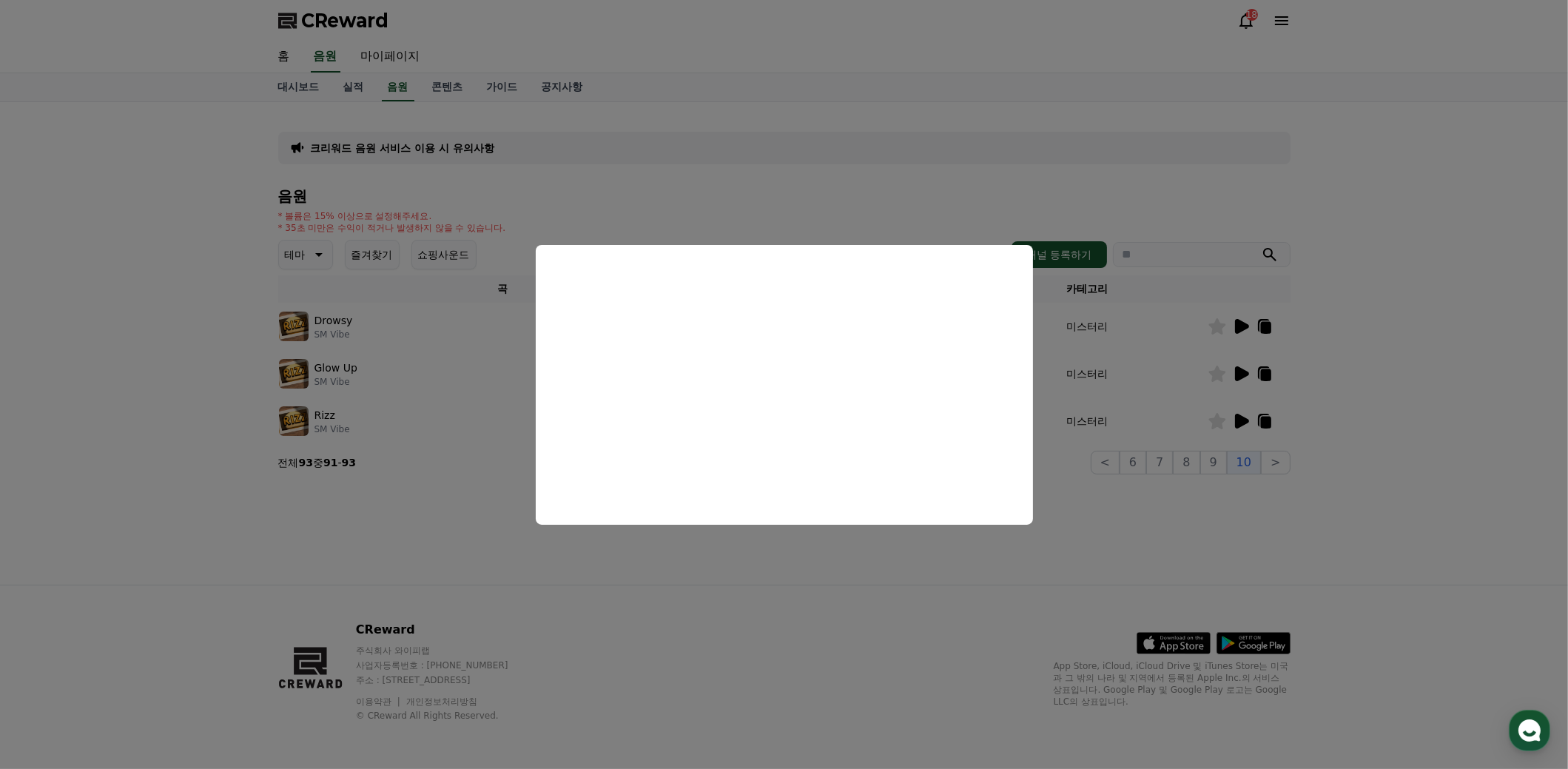
click at [1412, 480] on button "close modal" at bounding box center [784, 384] width 1568 height 769
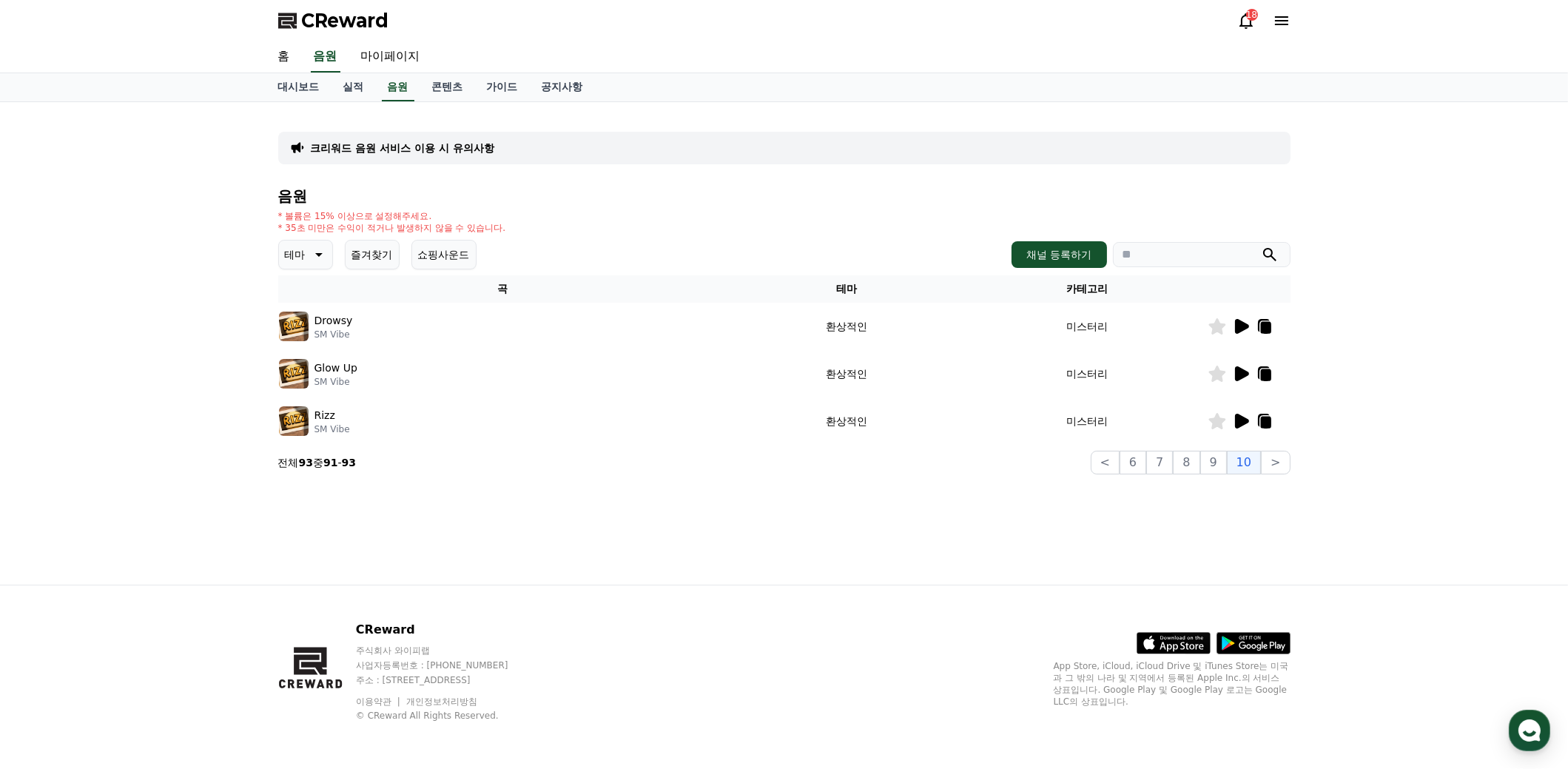
click at [1212, 326] on icon at bounding box center [1216, 325] width 17 height 17
click at [1239, 373] on icon at bounding box center [1242, 373] width 14 height 15
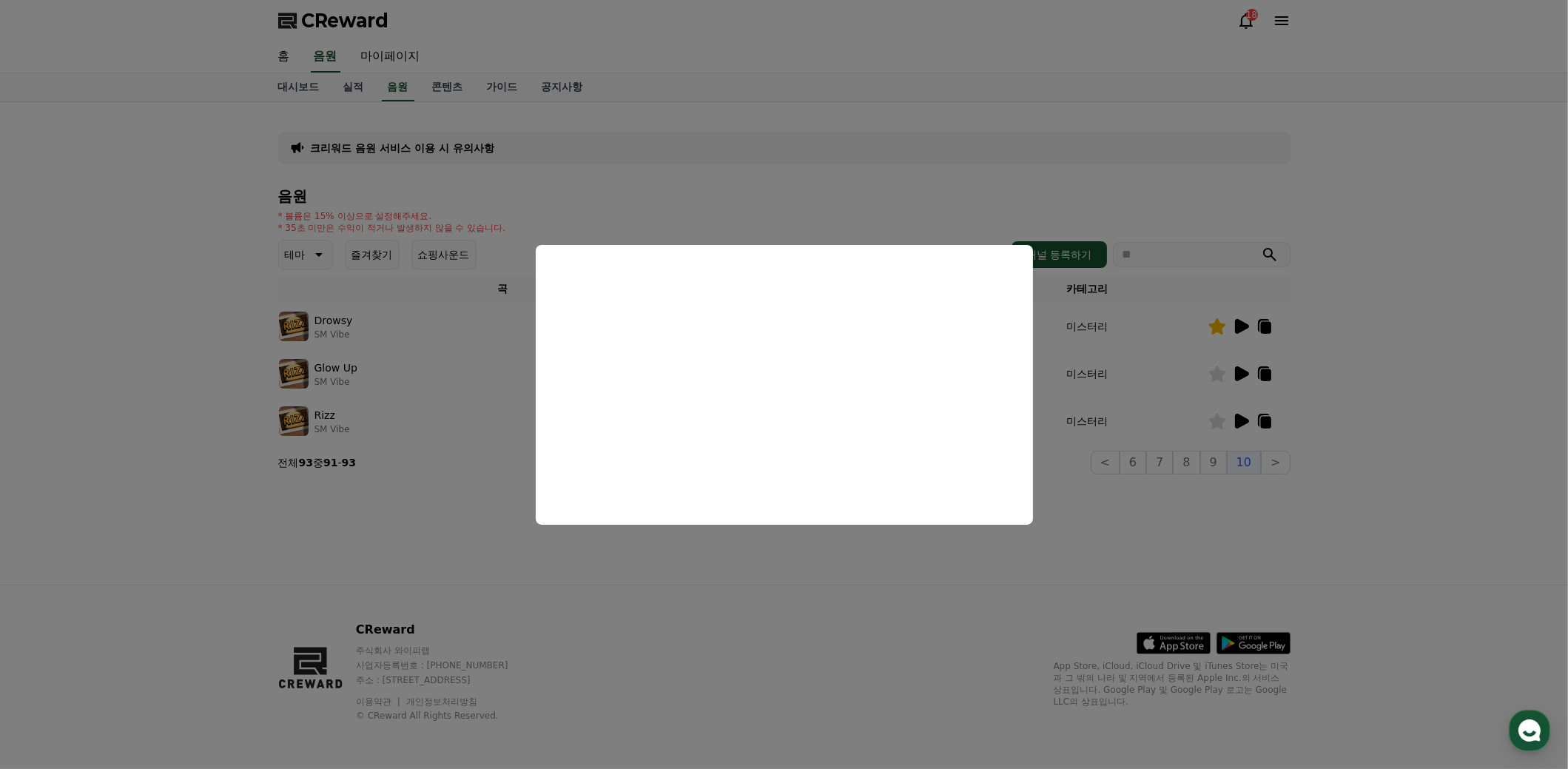
click at [880, 608] on button "close modal" at bounding box center [784, 384] width 1568 height 769
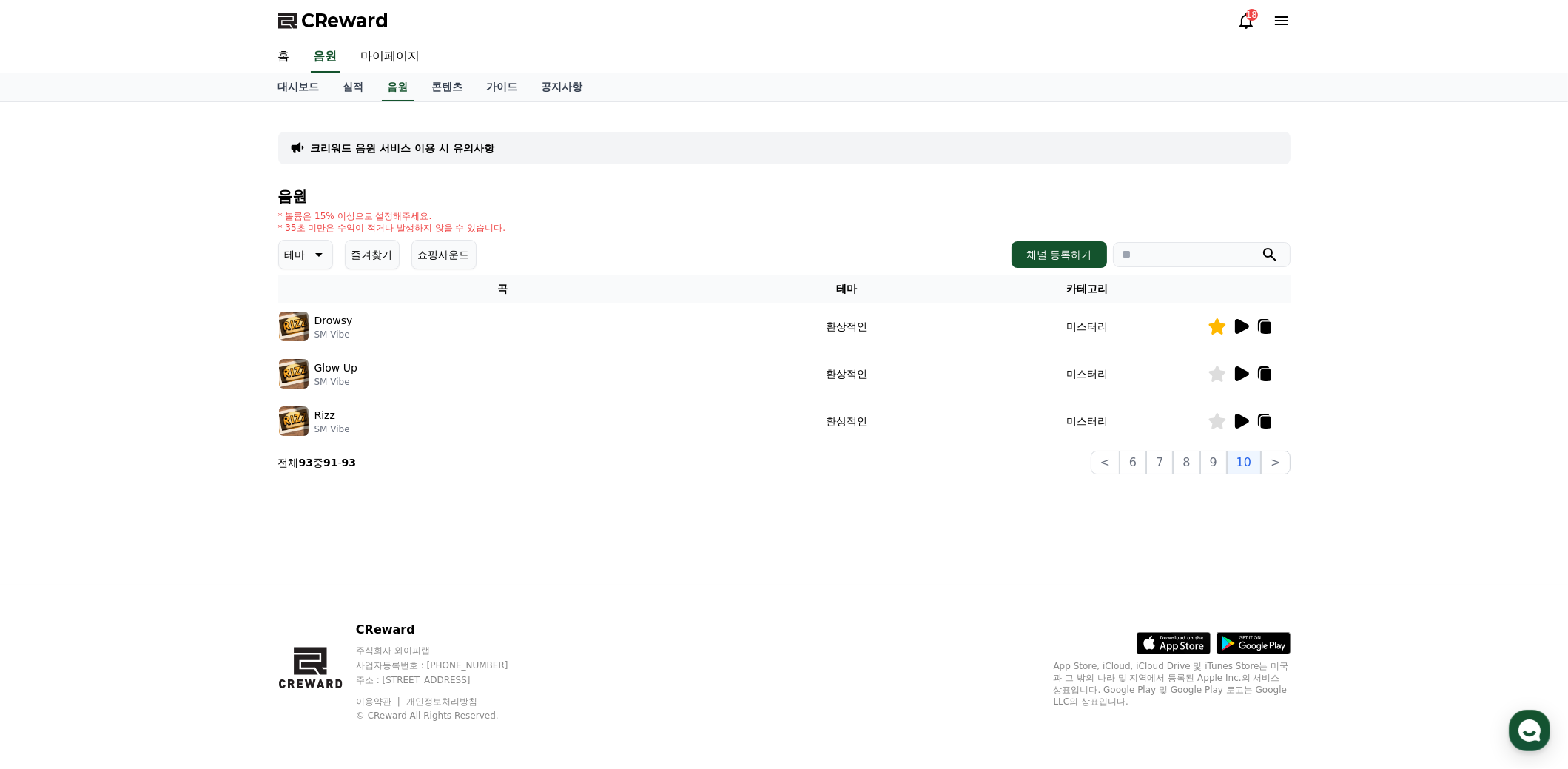
click at [1245, 419] on icon at bounding box center [1242, 421] width 14 height 15
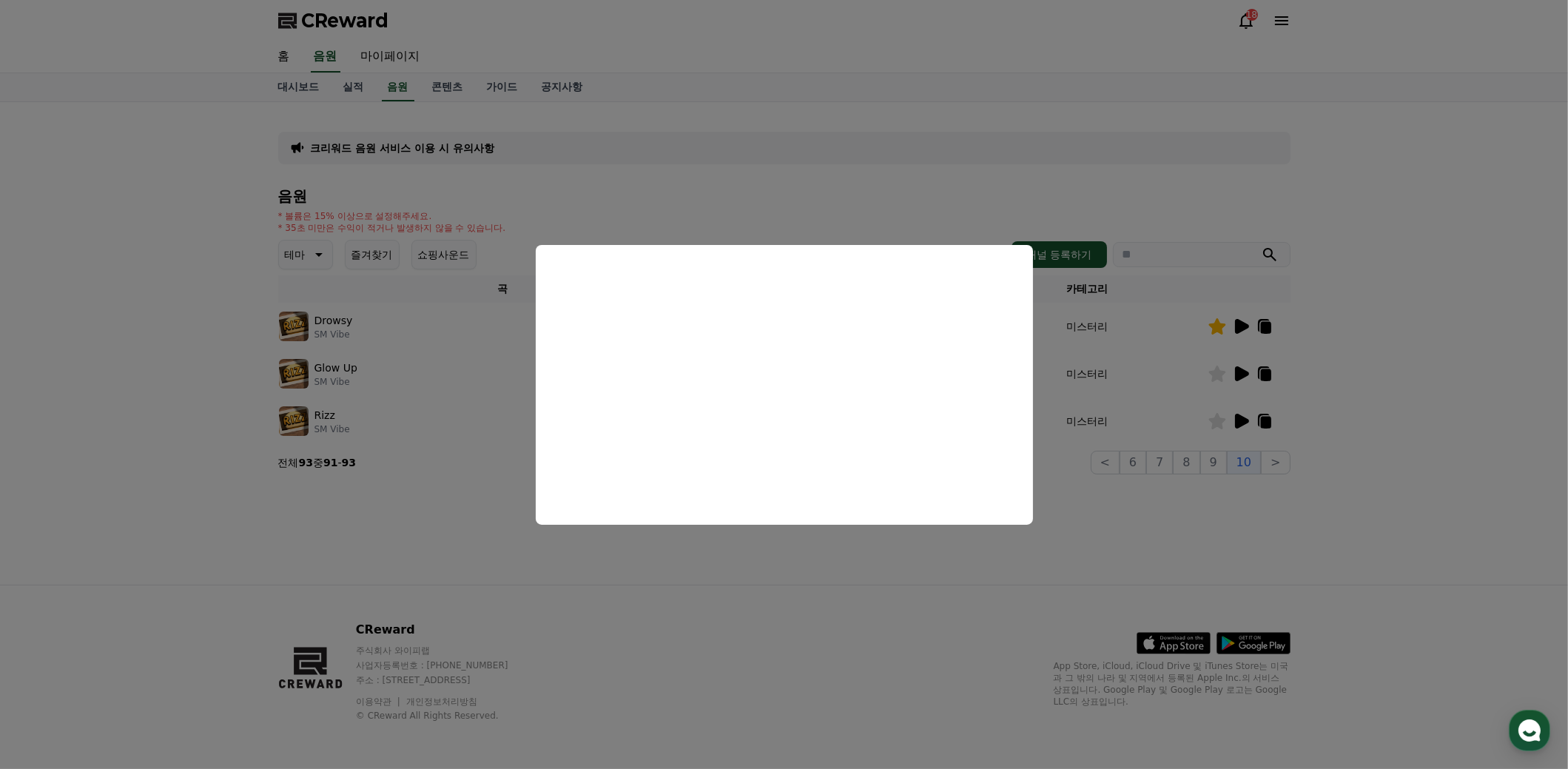
click at [1202, 496] on button "close modal" at bounding box center [784, 384] width 1568 height 769
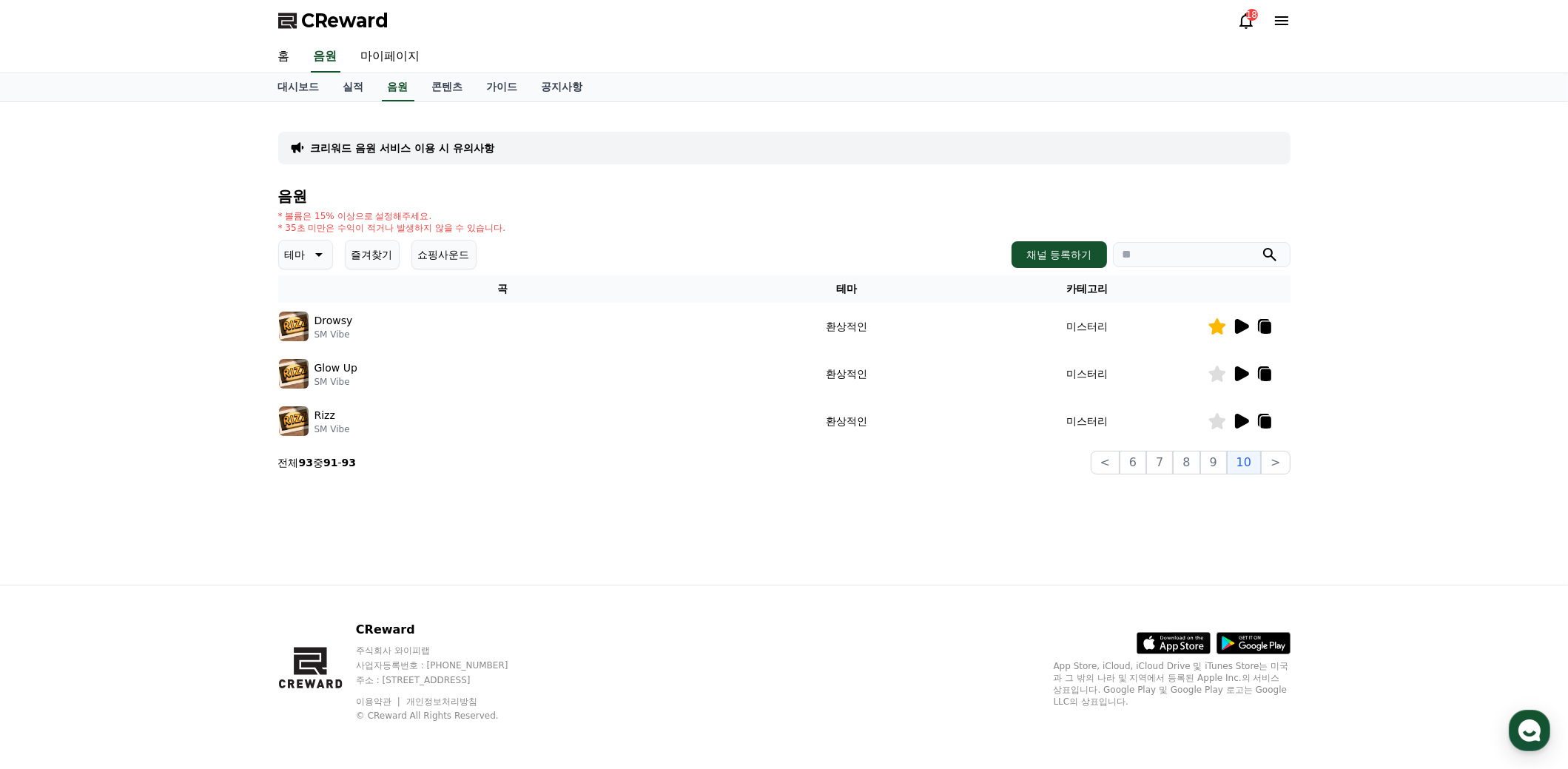
click at [375, 249] on button "즐겨찾기" at bounding box center [373, 255] width 55 height 30
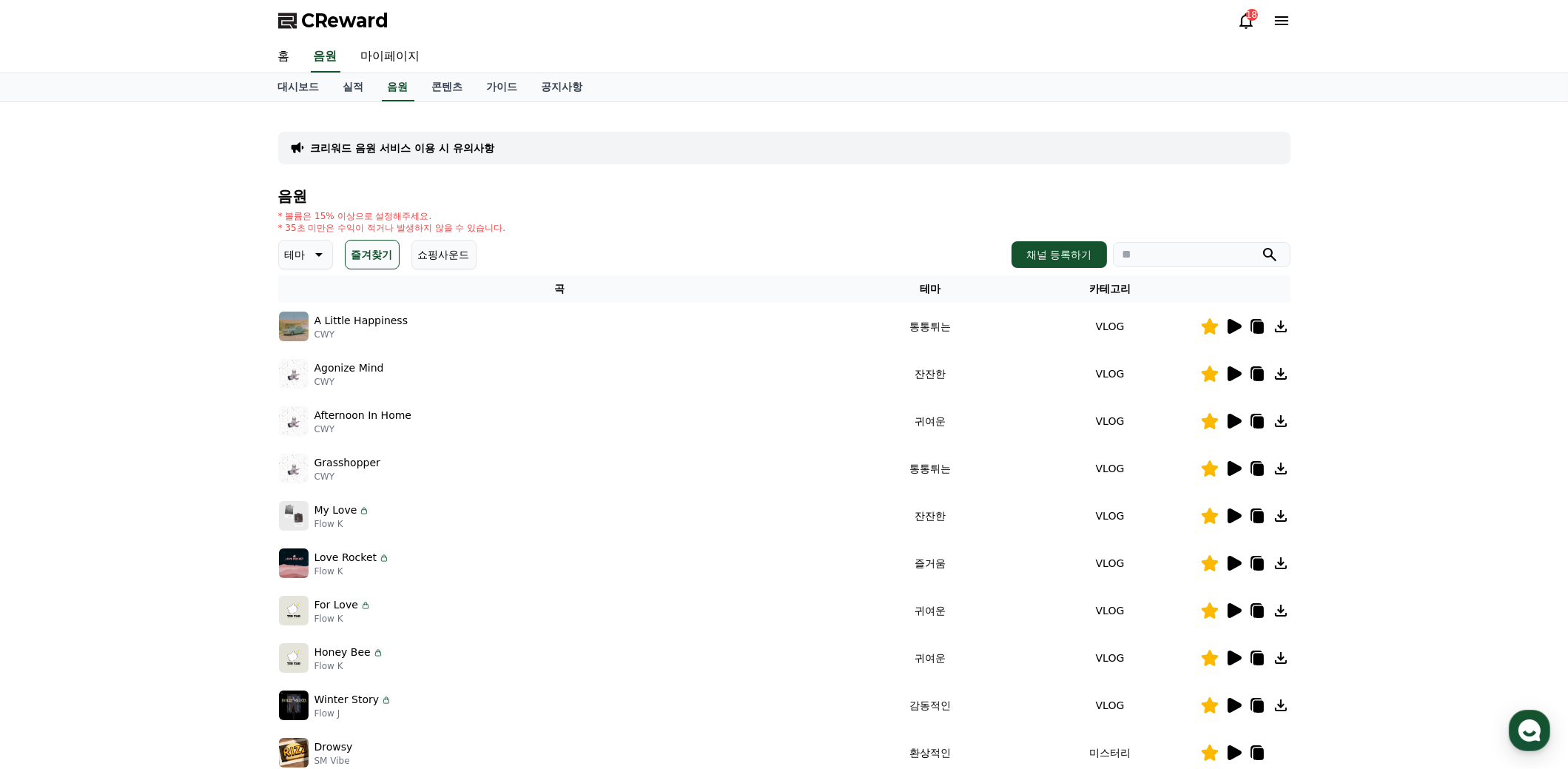
click at [1213, 523] on div at bounding box center [1245, 515] width 89 height 18
click at [1211, 513] on icon at bounding box center [1209, 515] width 17 height 17
click at [1212, 558] on icon at bounding box center [1209, 562] width 17 height 17
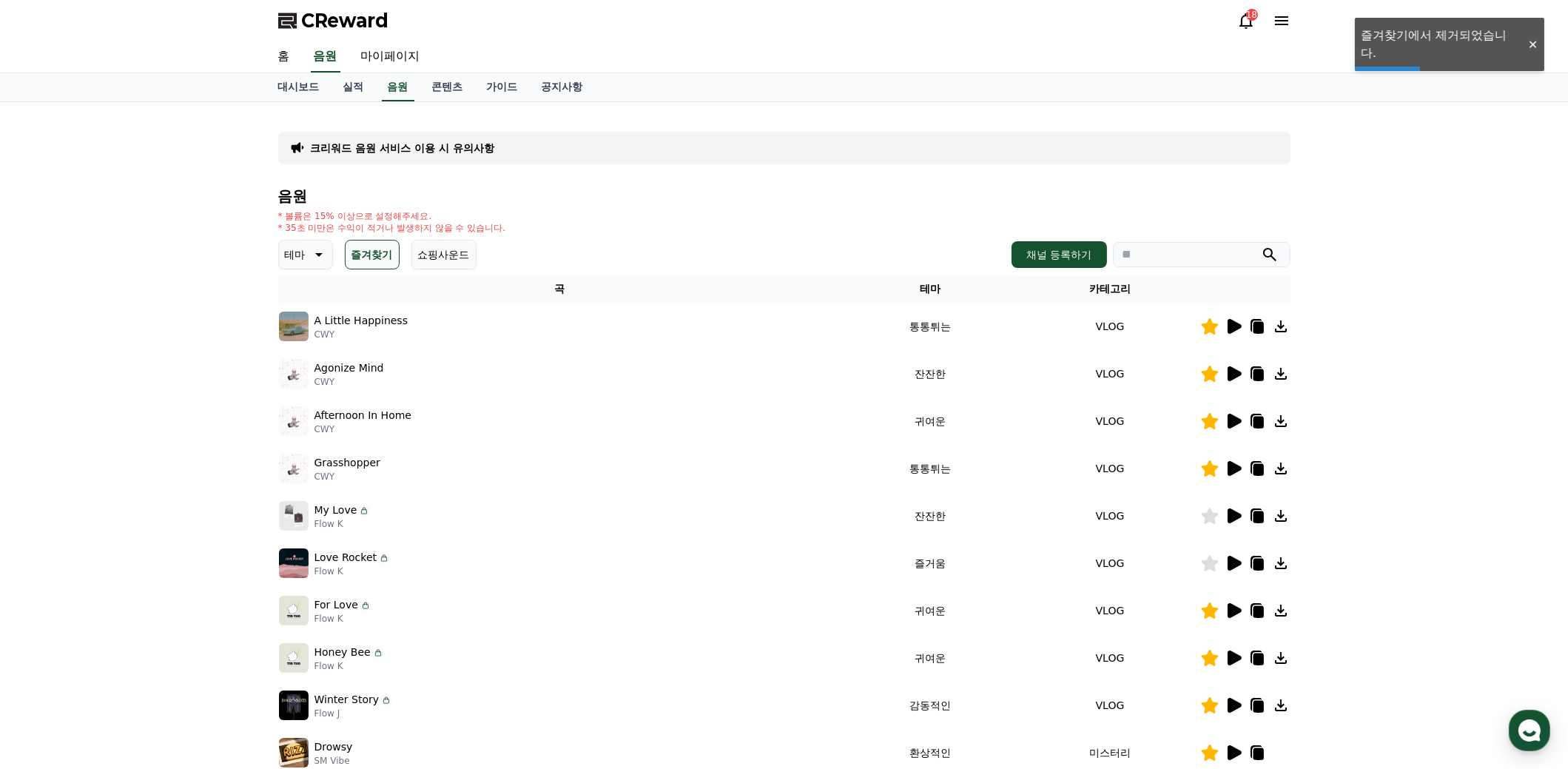
click at [1210, 607] on icon at bounding box center [1209, 610] width 17 height 17
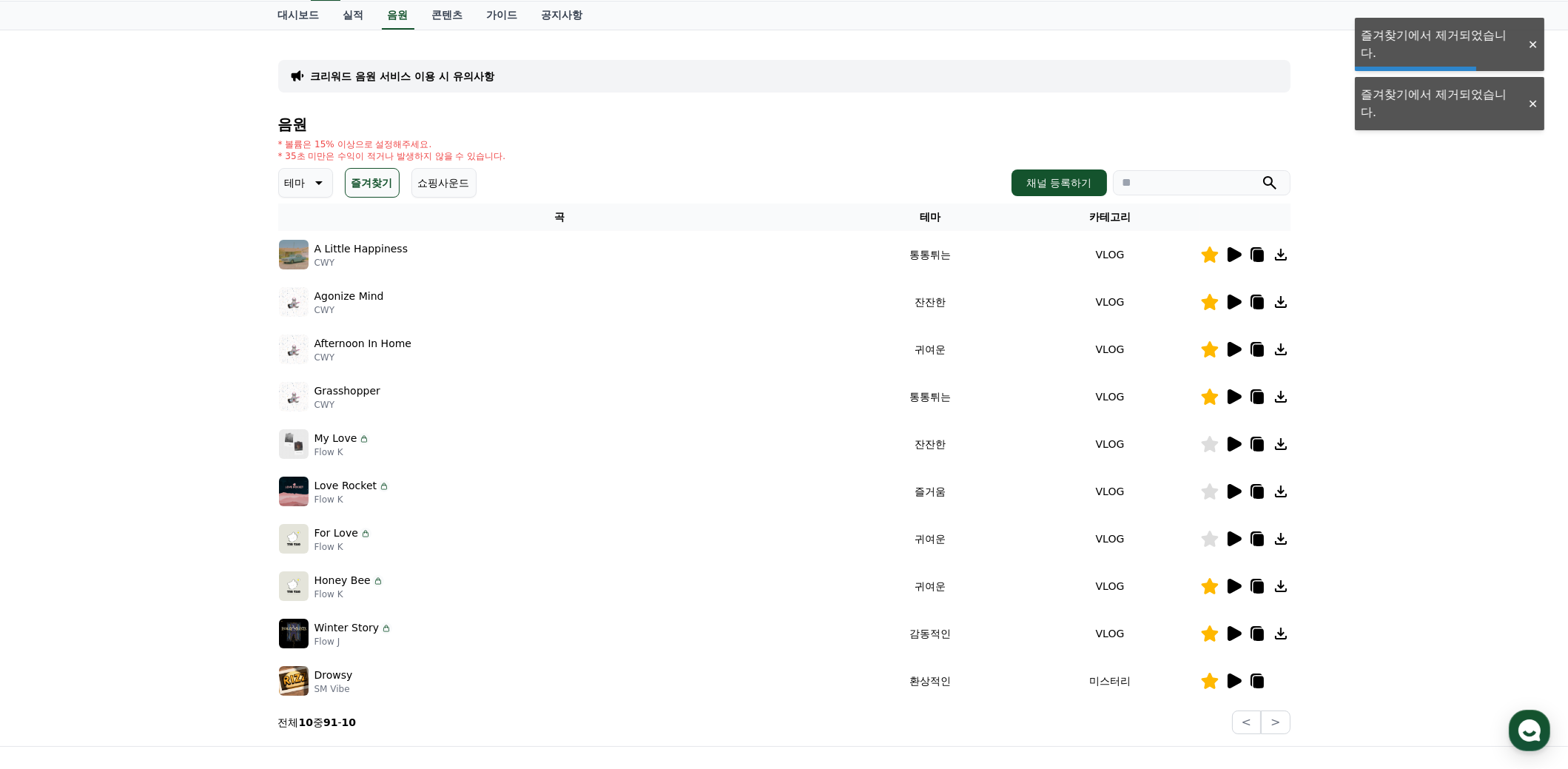
scroll to position [73, 0]
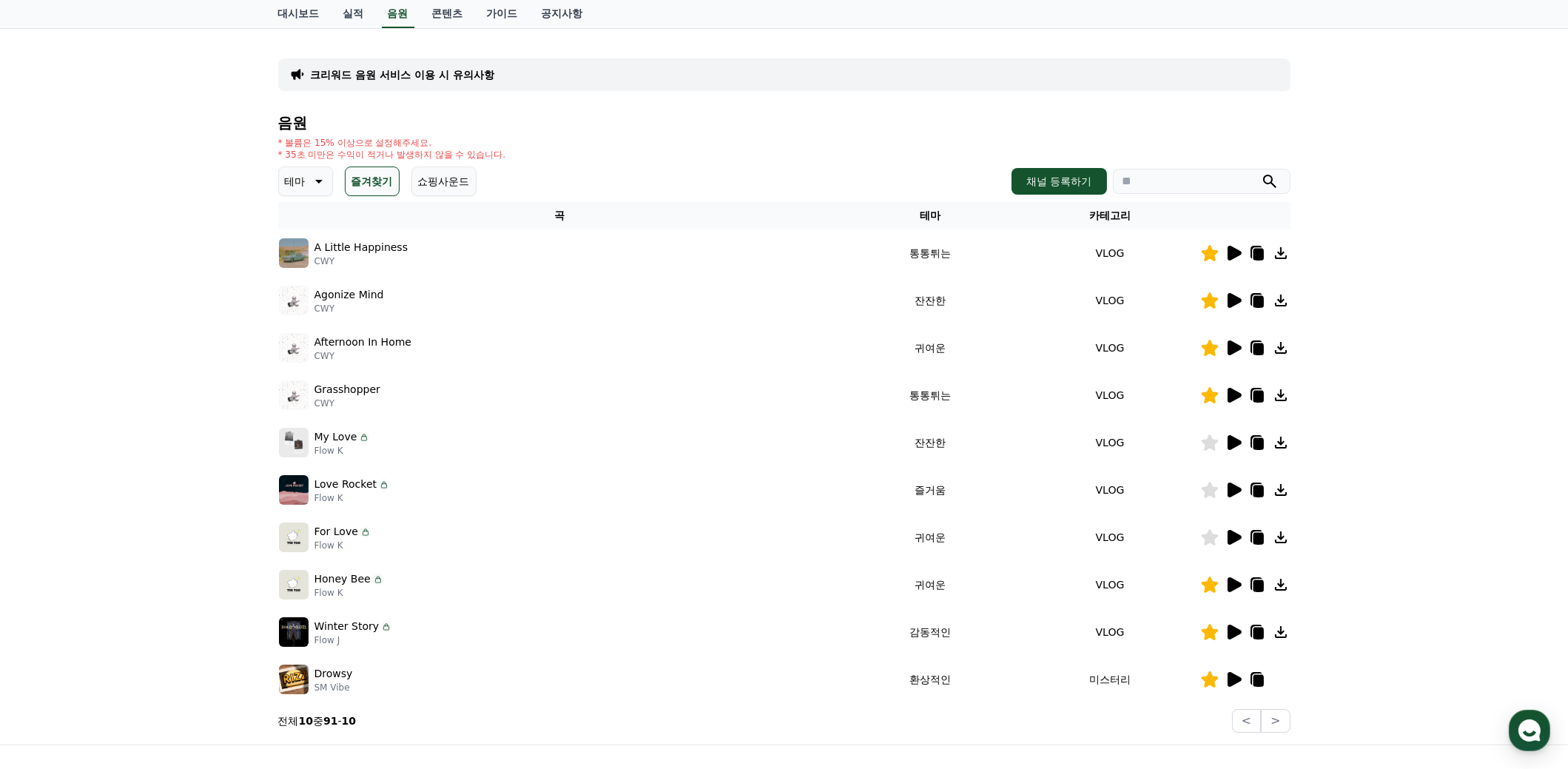
click at [1213, 584] on icon at bounding box center [1209, 584] width 17 height 17
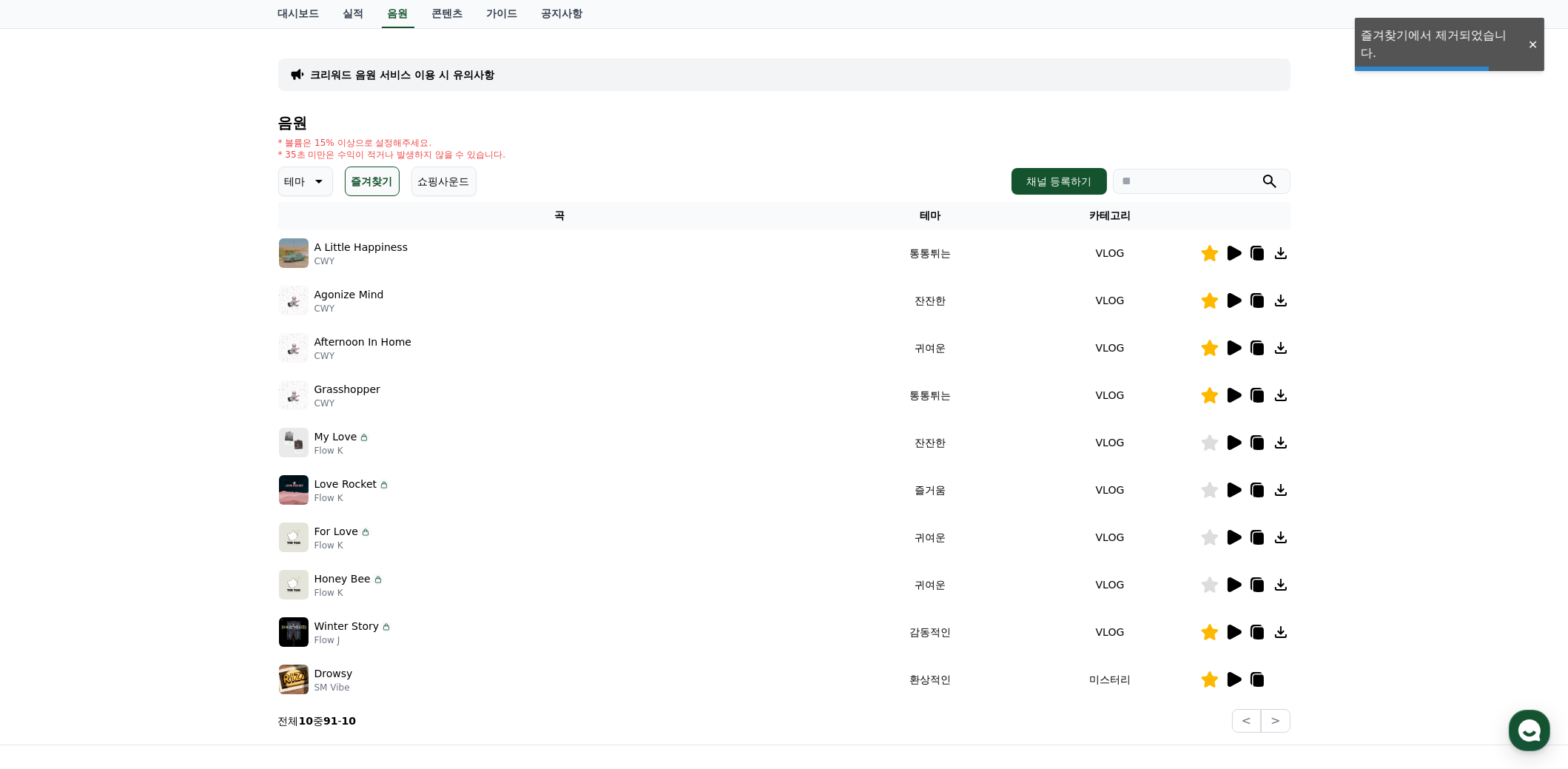
click at [1211, 631] on icon at bounding box center [1209, 631] width 17 height 17
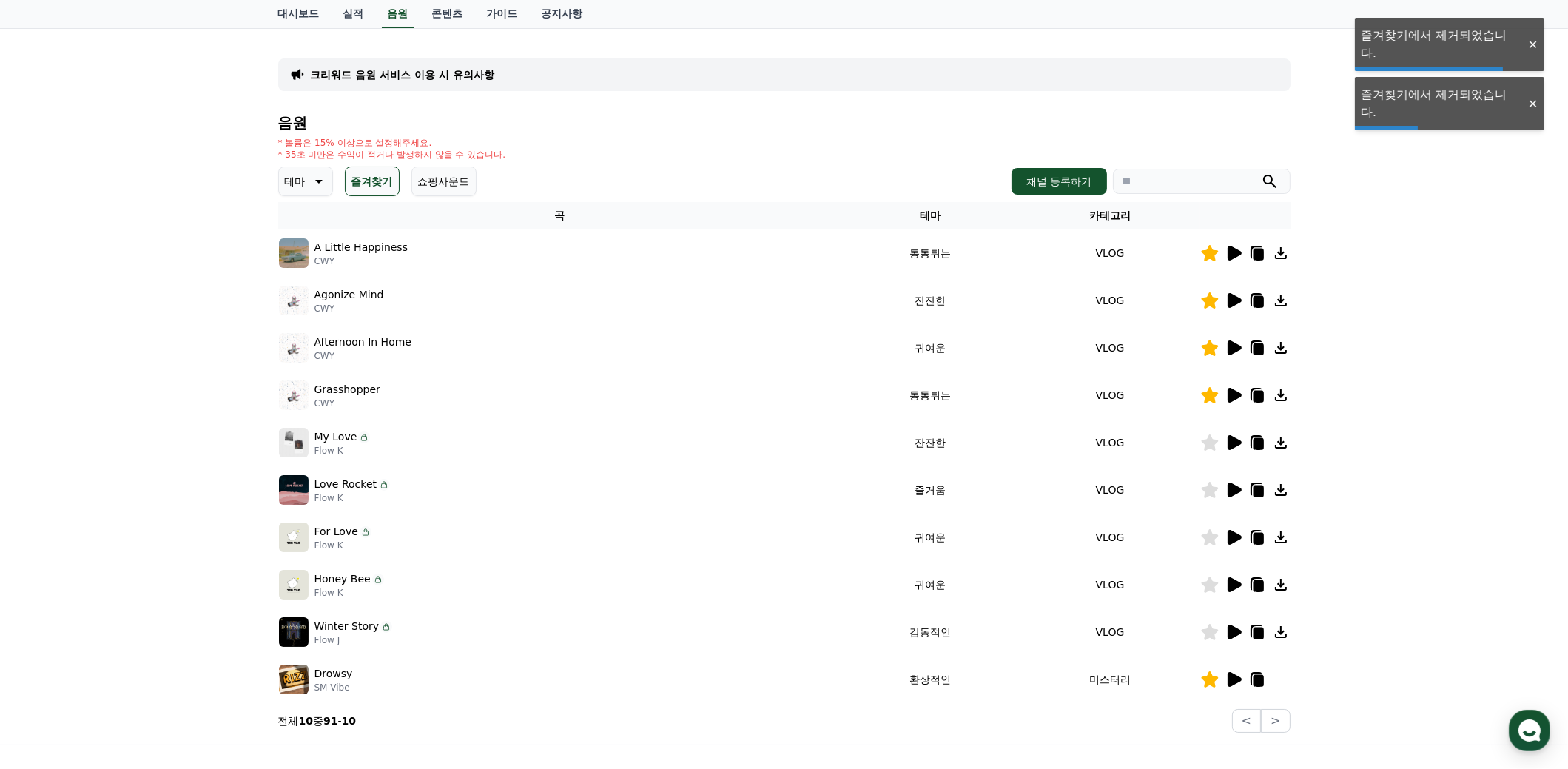
click at [1231, 674] on icon at bounding box center [1235, 679] width 14 height 15
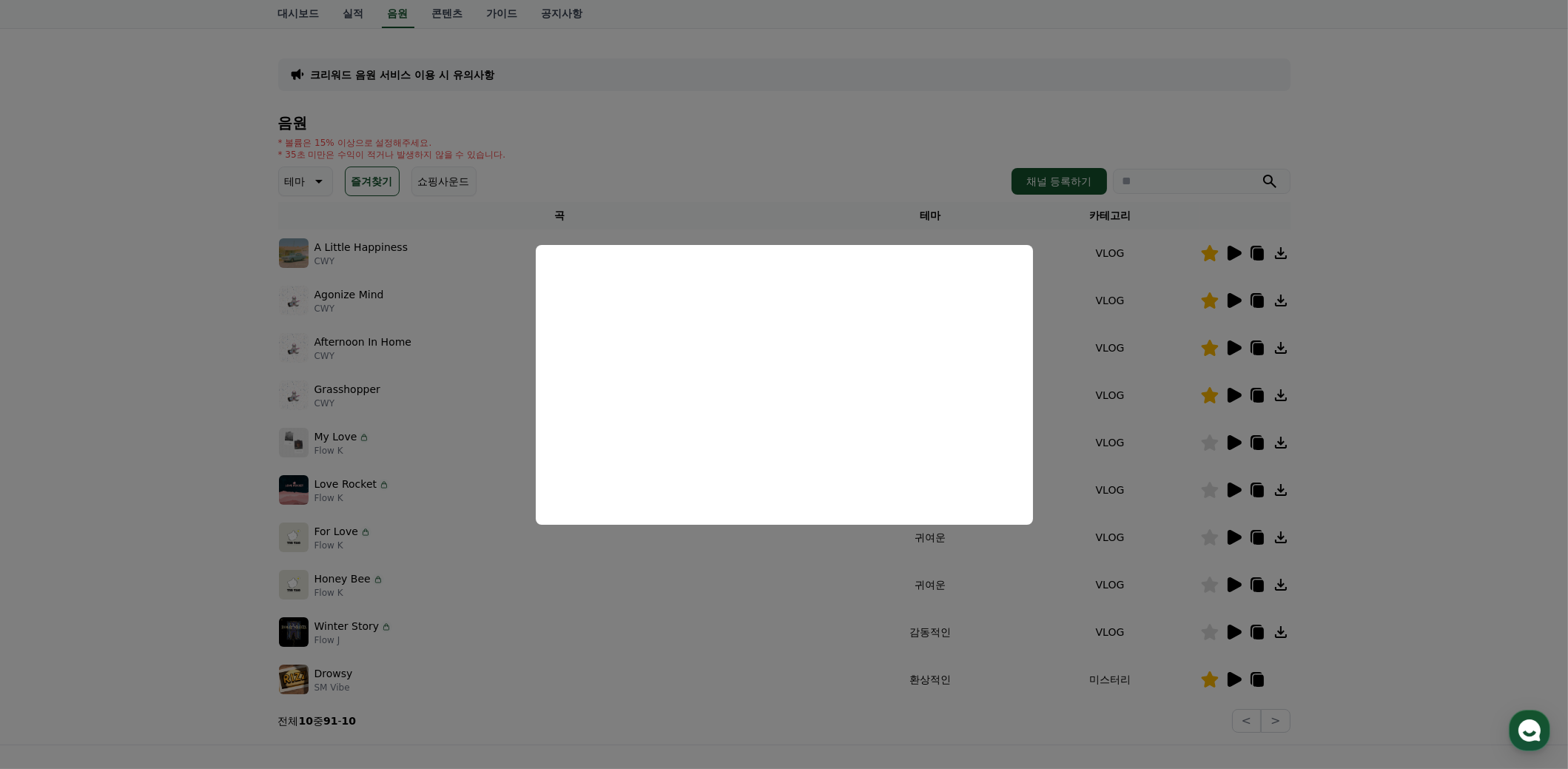
click at [1441, 506] on button "close modal" at bounding box center [784, 384] width 1568 height 769
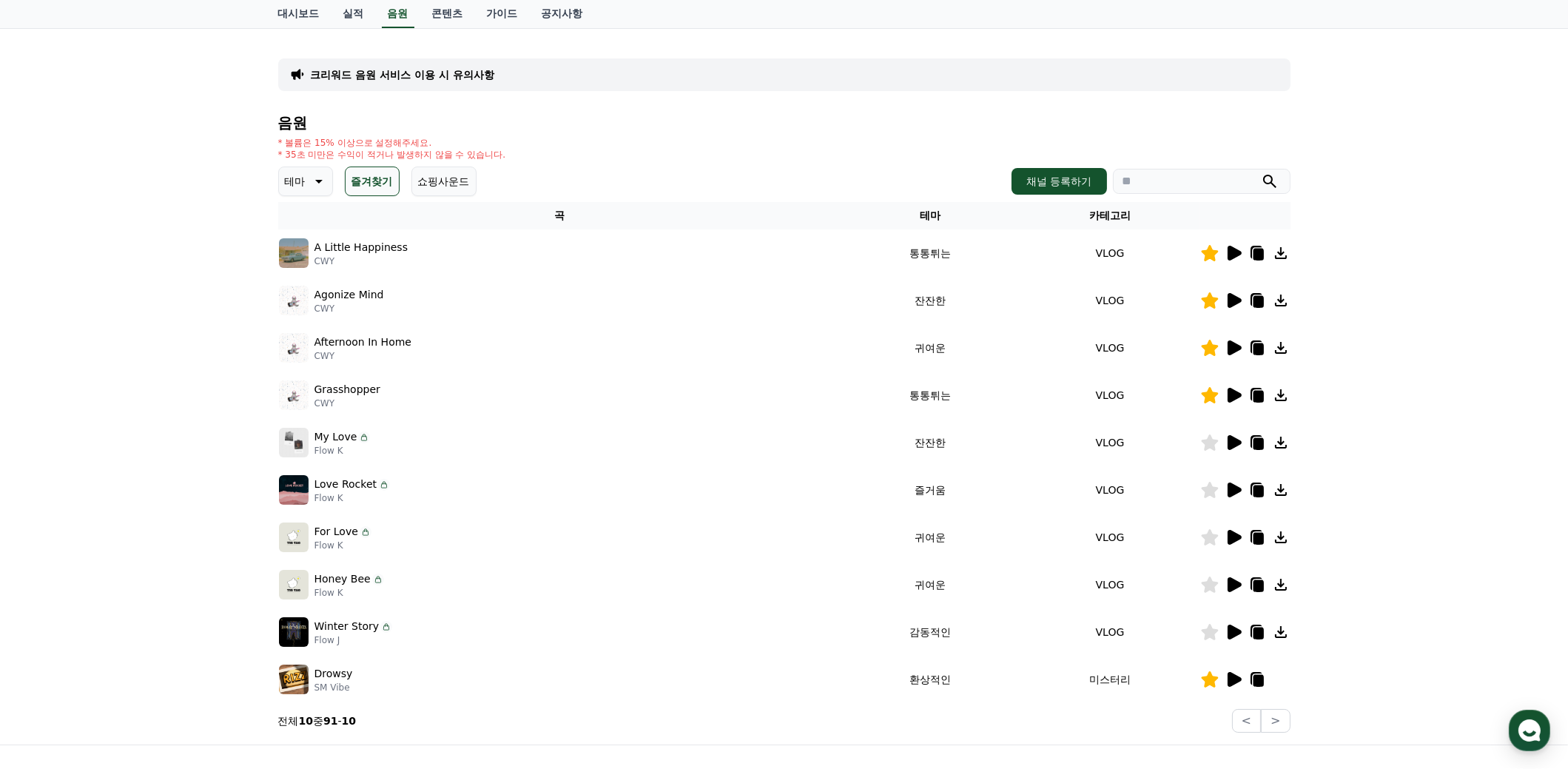
click at [458, 181] on button "쇼핑사운드" at bounding box center [444, 181] width 65 height 30
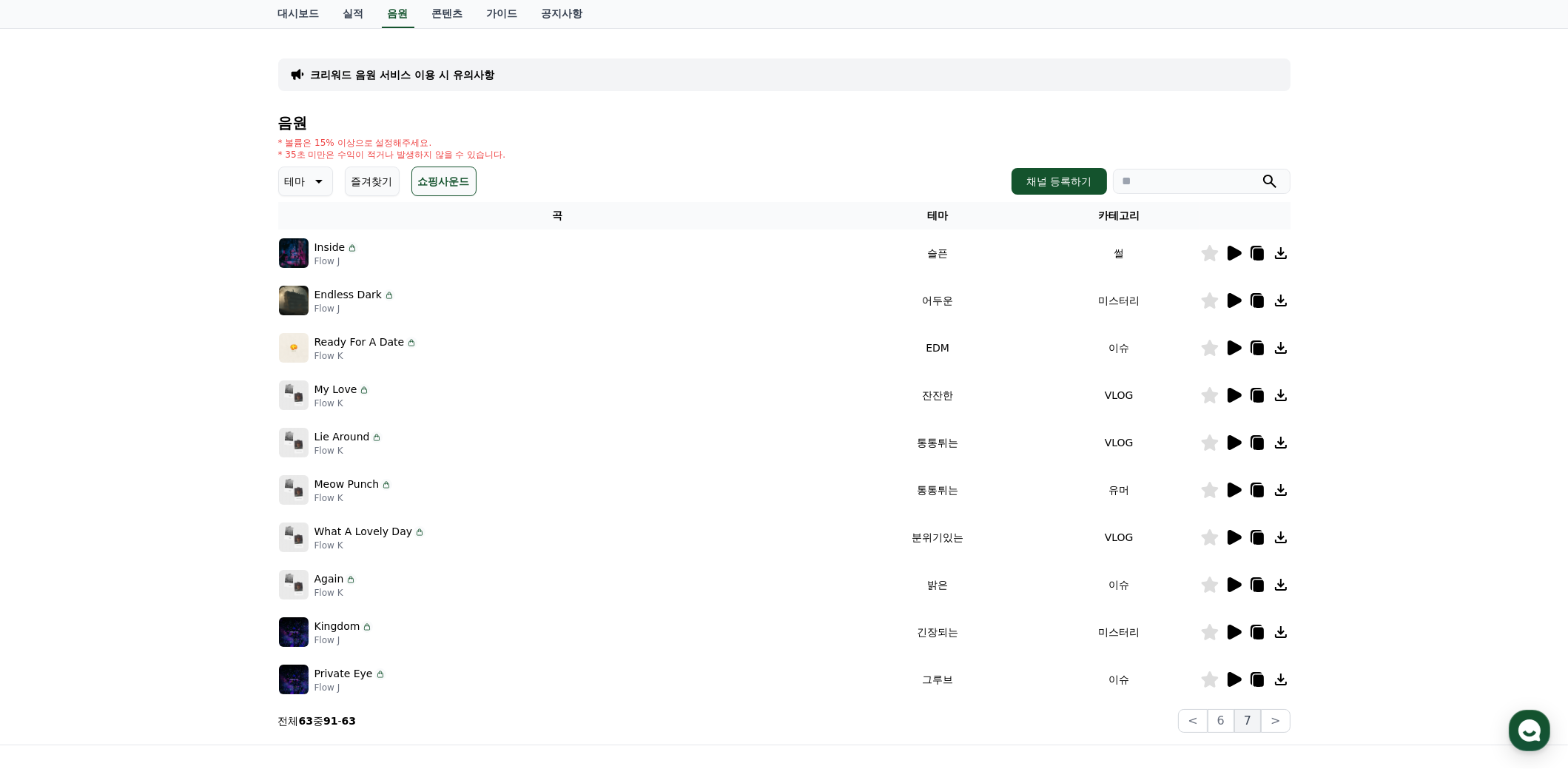
click at [1247, 719] on button "7" at bounding box center [1247, 721] width 27 height 24
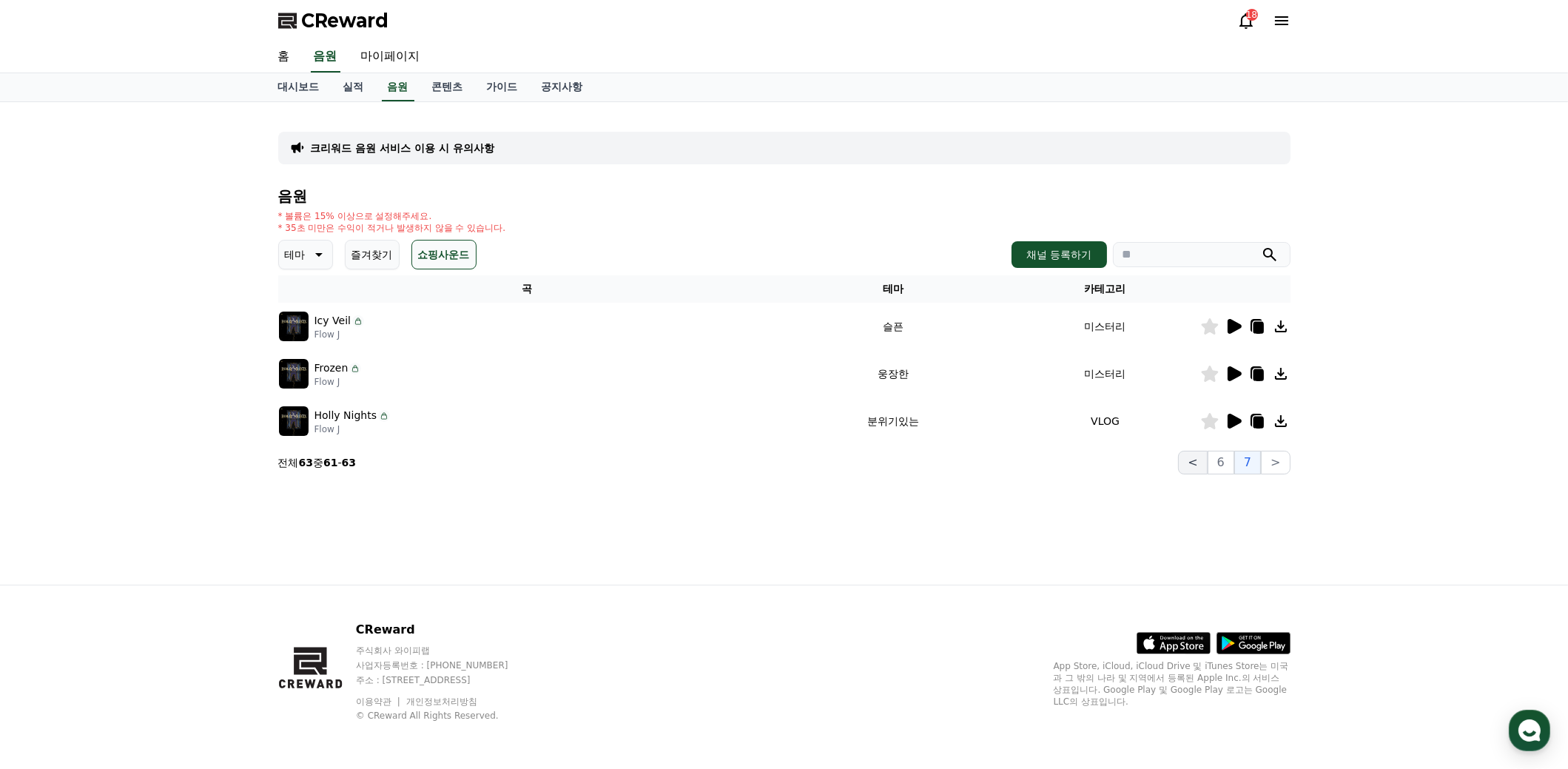
click at [1198, 460] on button "<" at bounding box center [1192, 462] width 29 height 24
